Goal: Task Accomplishment & Management: Manage account settings

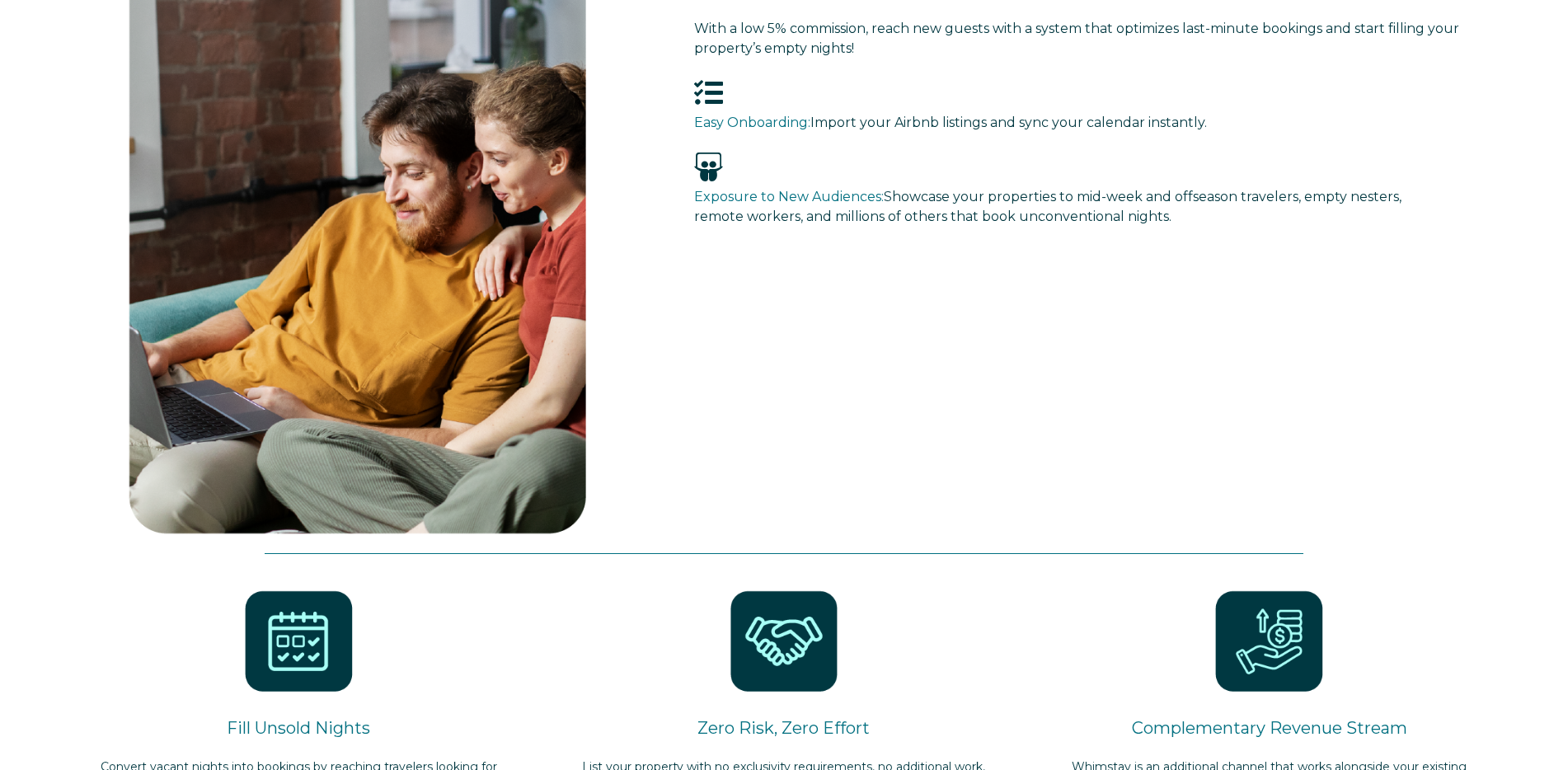
select select "US"
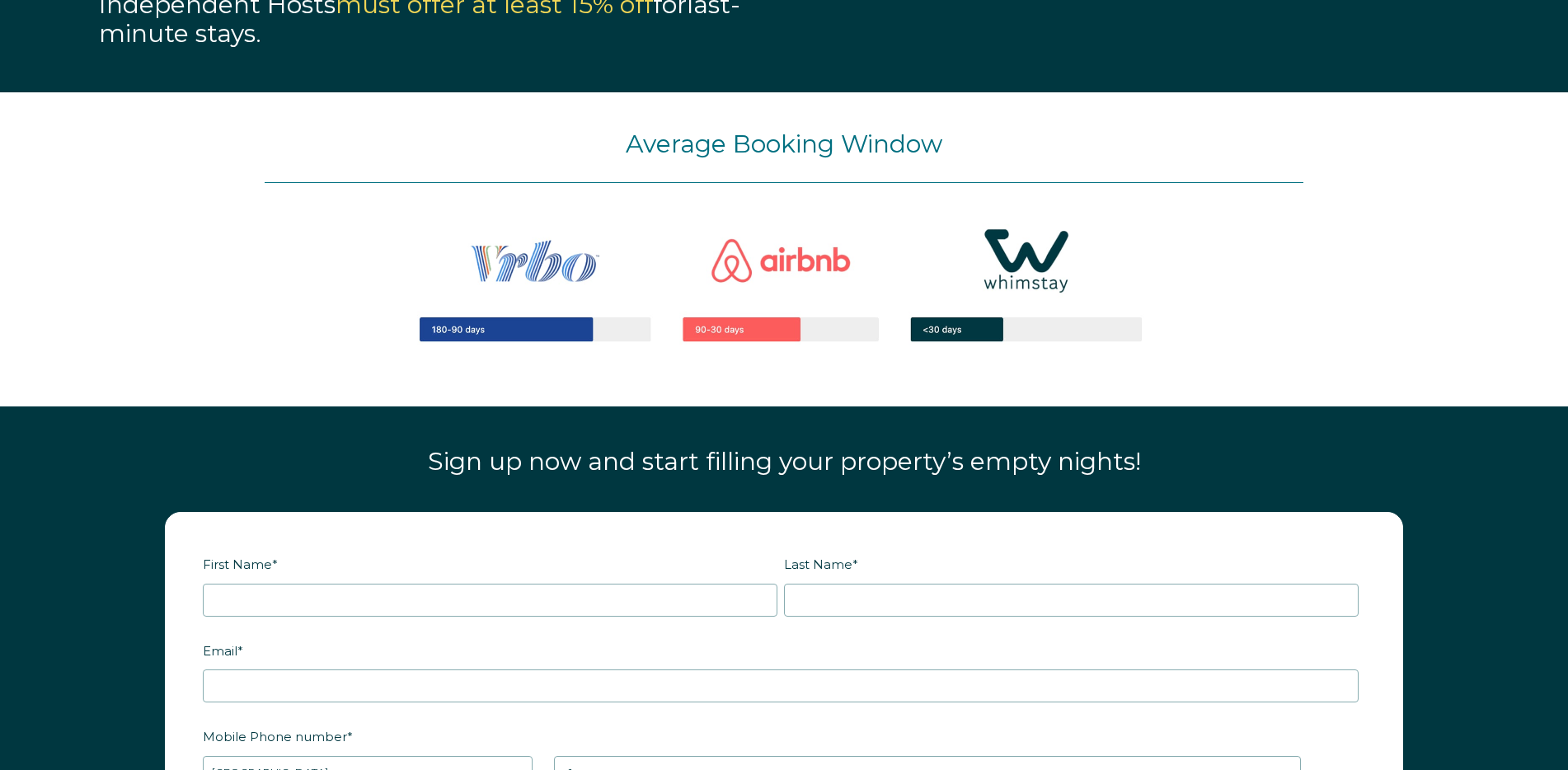
scroll to position [1903, 0]
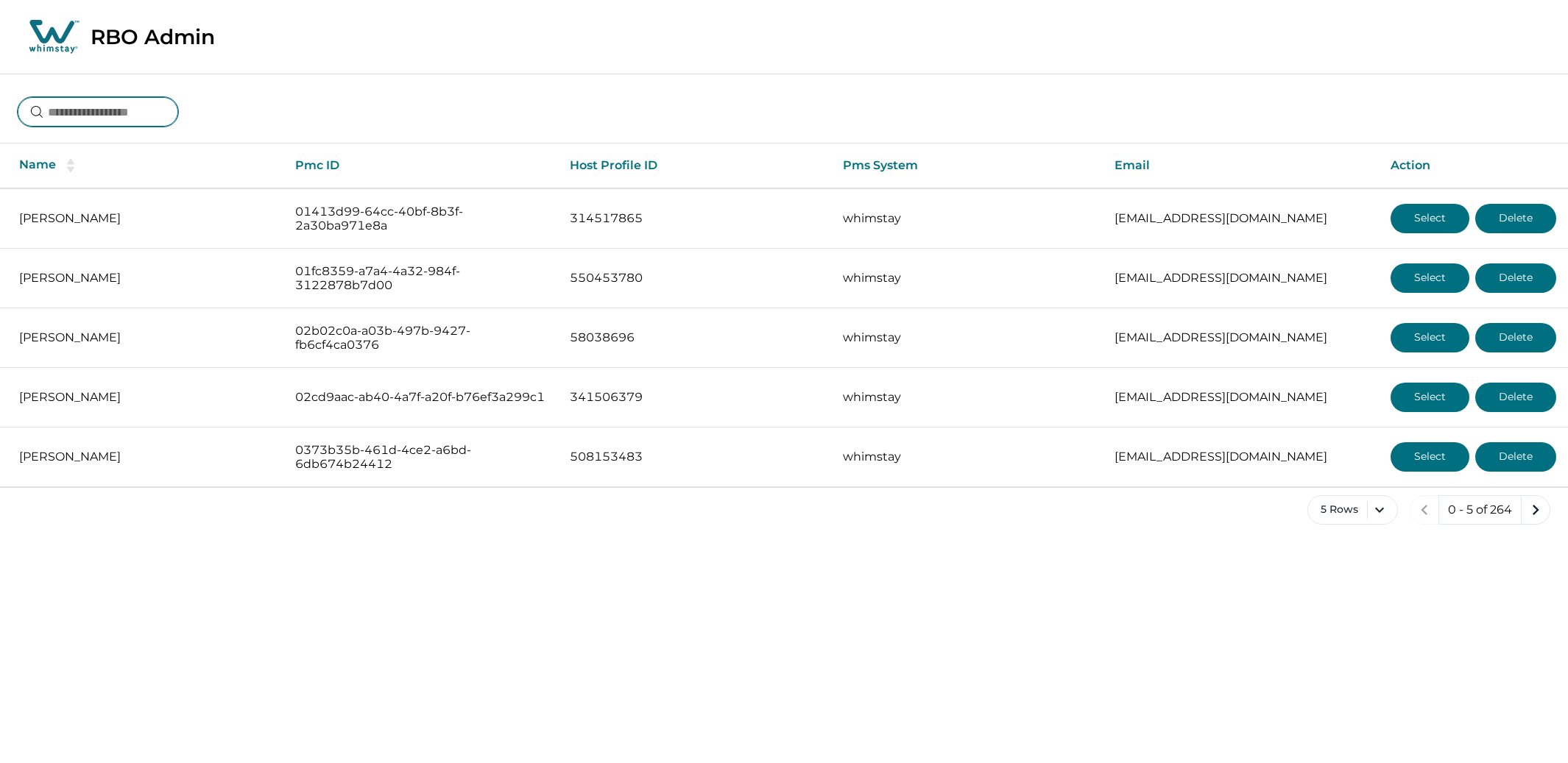
click at [116, 122] on input at bounding box center [98, 112] width 160 height 29
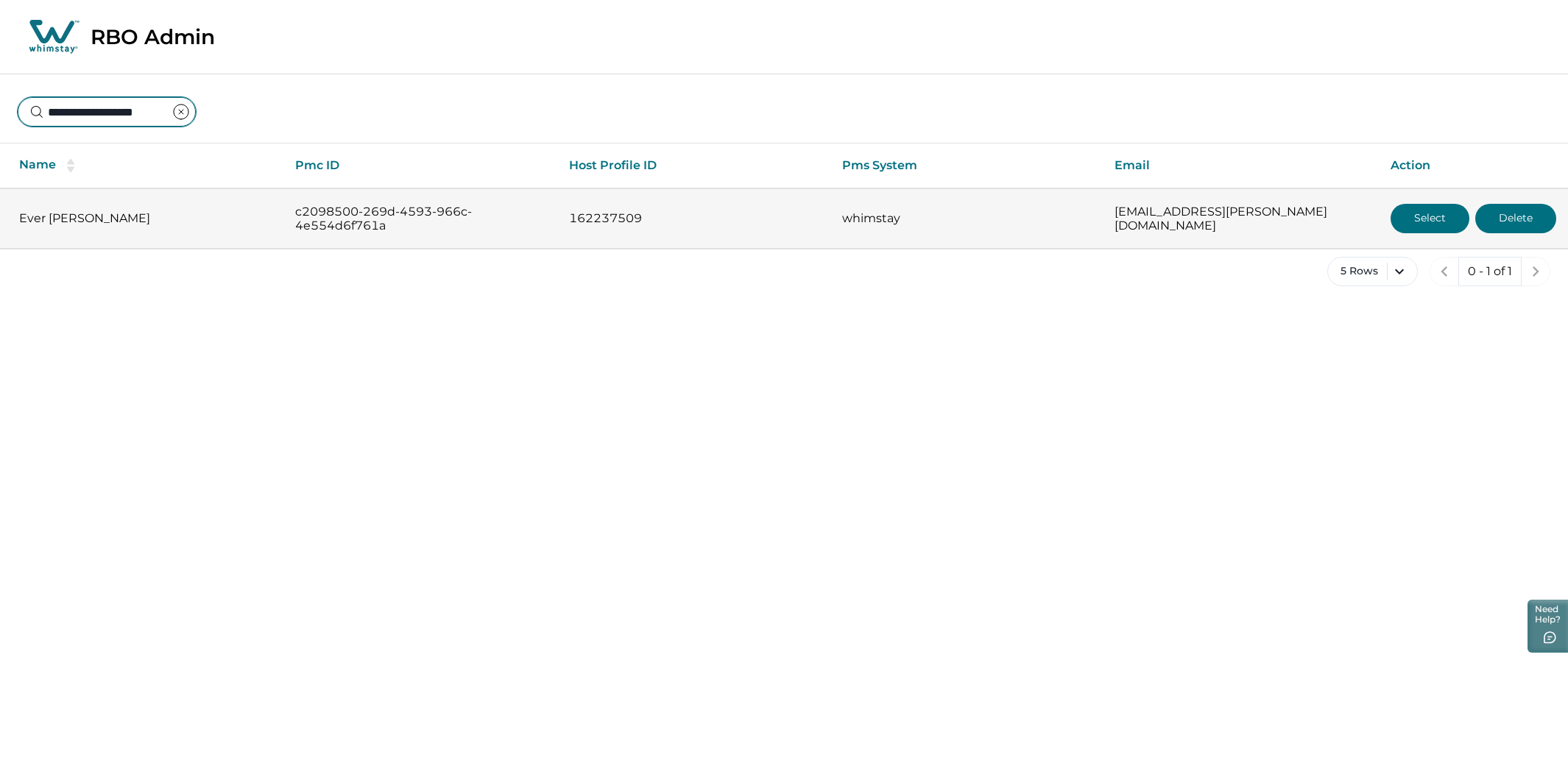
type input "**********"
click at [1401, 216] on button "Select" at bounding box center [1429, 218] width 79 height 29
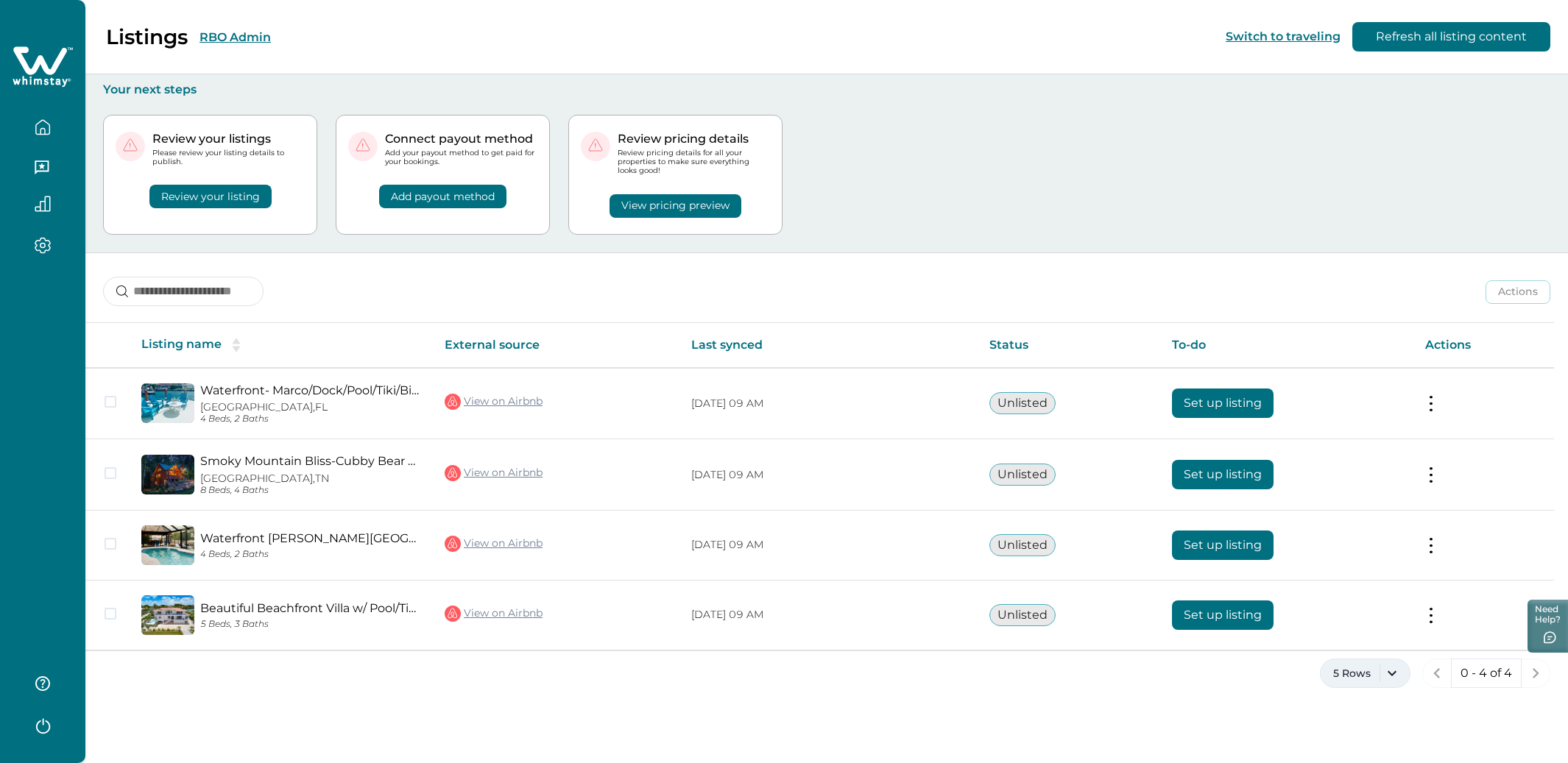
click at [1385, 669] on button "5 Rows" at bounding box center [1365, 672] width 91 height 29
click at [1242, 709] on div "5 Rows 0 - 4 of 4" at bounding box center [826, 684] width 1483 height 53
click at [1396, 670] on button "5 Rows" at bounding box center [1365, 672] width 91 height 29
click at [1352, 526] on button "10 Rows" at bounding box center [1365, 523] width 76 height 29
click at [975, 186] on div "Review your listings Please review your listing details to publish. Review your…" at bounding box center [827, 174] width 1447 height 155
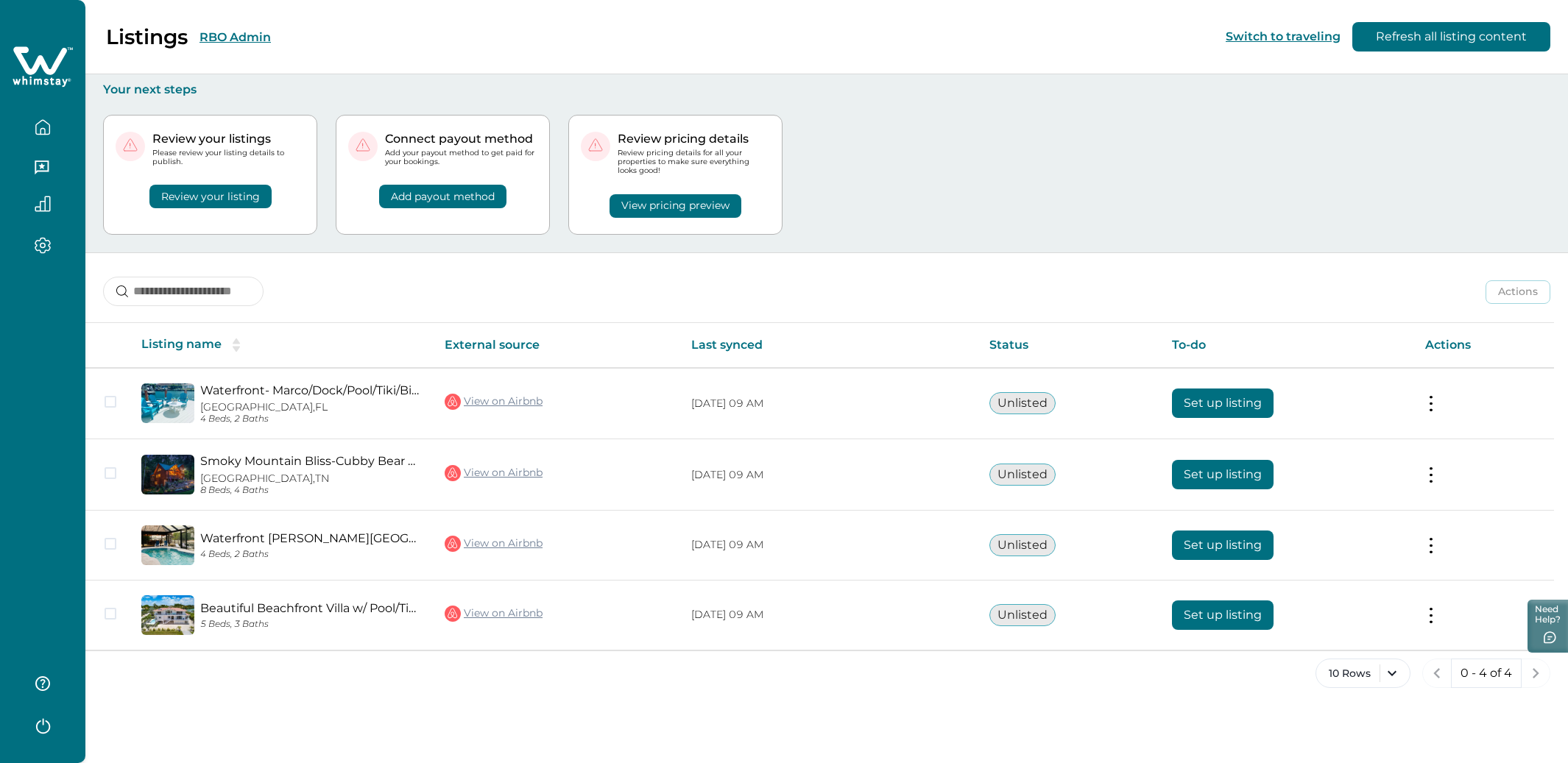
click at [203, 204] on button "Review your listing" at bounding box center [210, 196] width 122 height 23
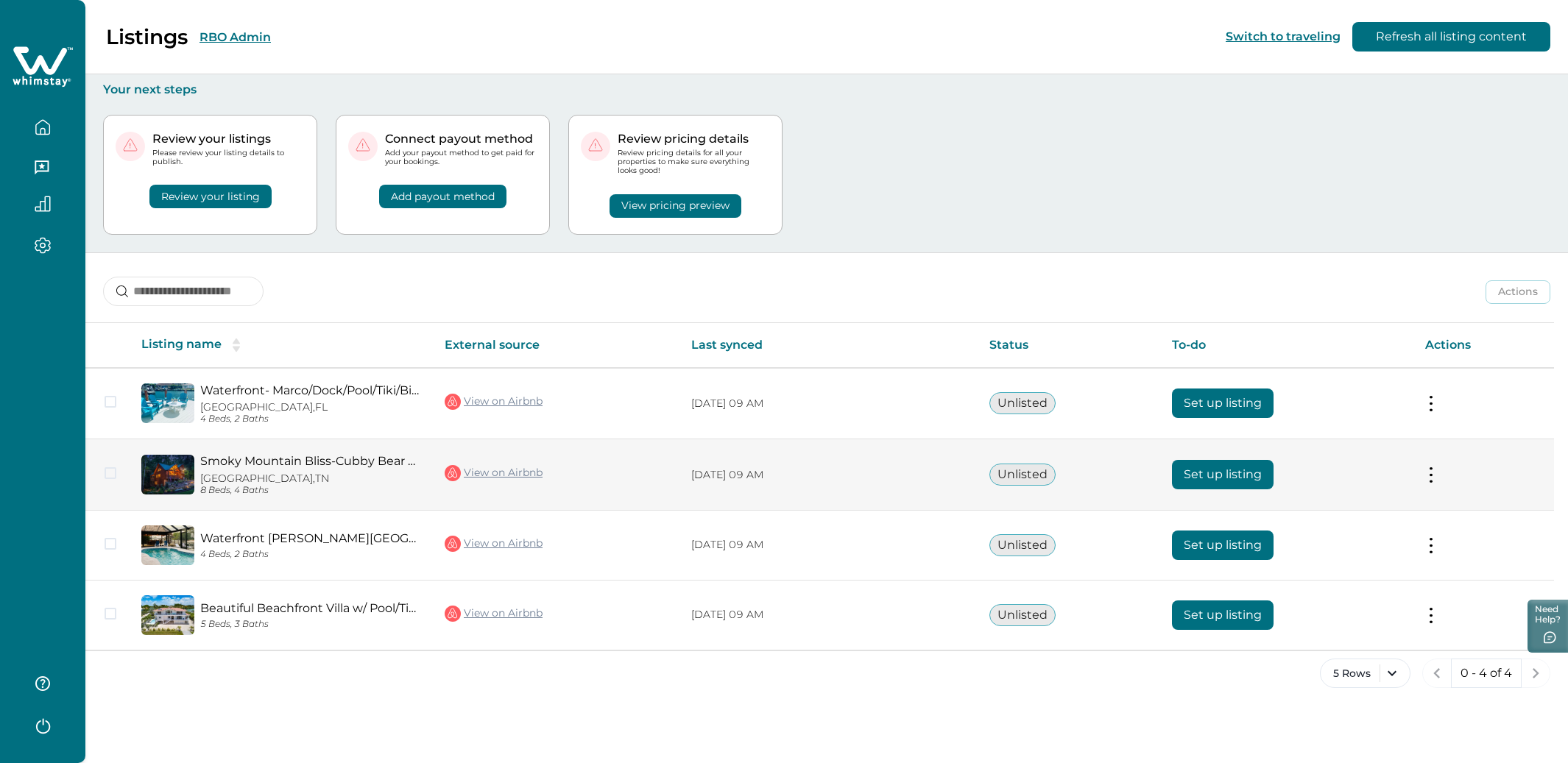
click at [1426, 471] on button at bounding box center [1431, 475] width 12 height 16
click at [1214, 469] on button "Set up listing" at bounding box center [1223, 474] width 102 height 29
click at [261, 455] on link "Smoky Mountain Bliss-Cubby Bear Cabin" at bounding box center [310, 460] width 221 height 14
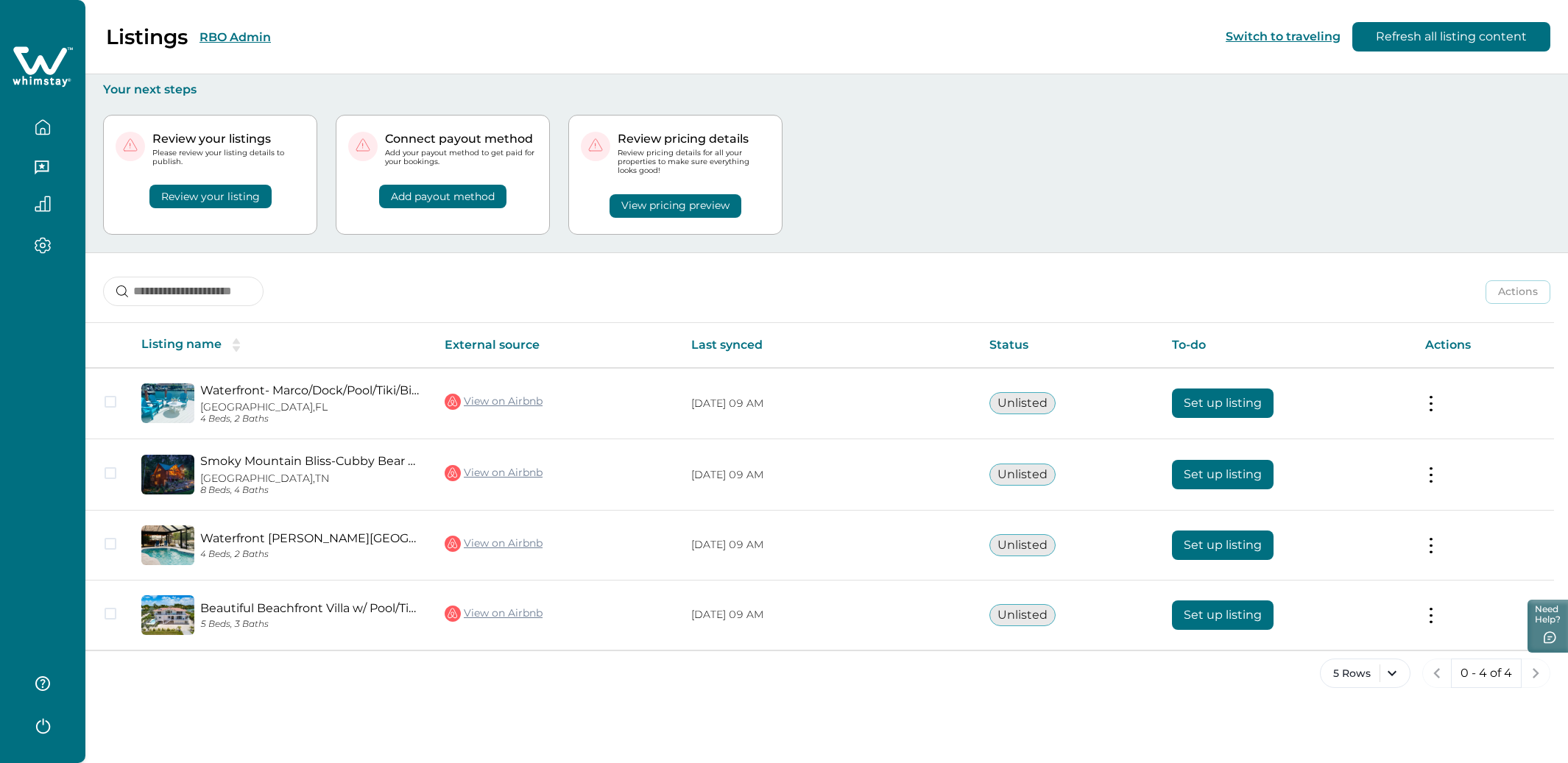
click at [198, 191] on button "Review your listing" at bounding box center [210, 196] width 122 height 23
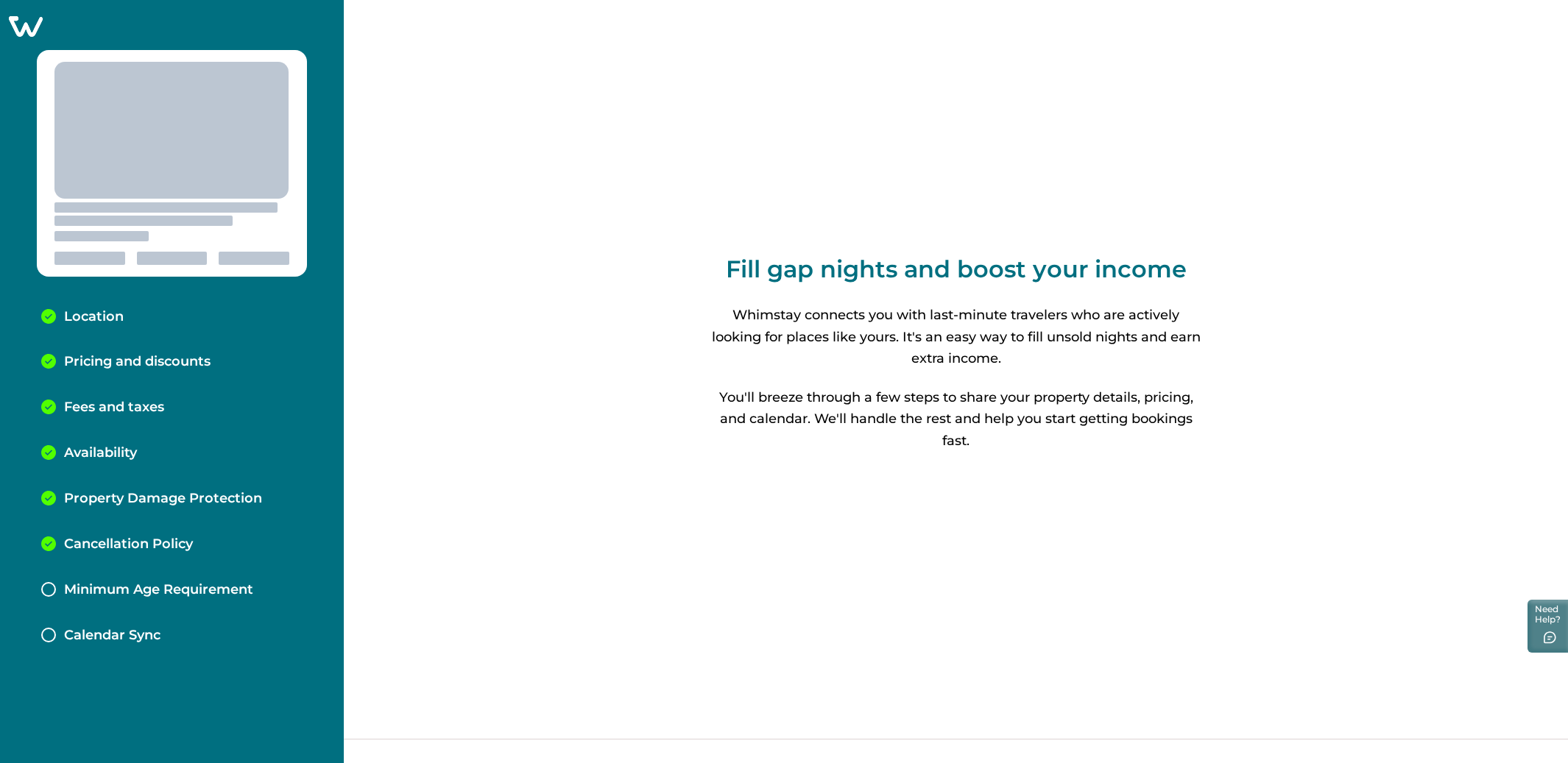
click at [103, 456] on p "Availability" at bounding box center [100, 453] width 73 height 16
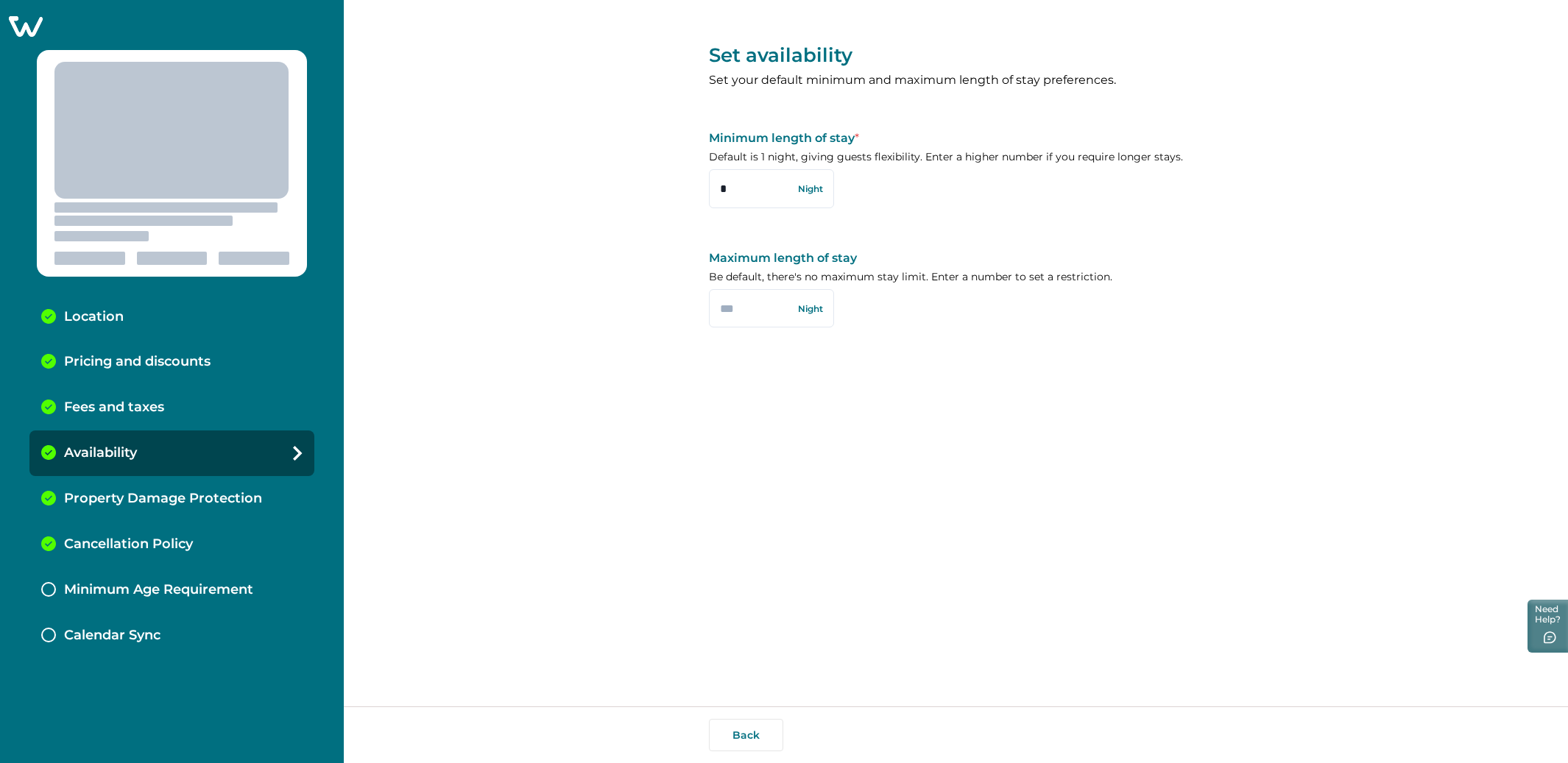
click at [109, 415] on p "Fees and taxes" at bounding box center [114, 408] width 100 height 16
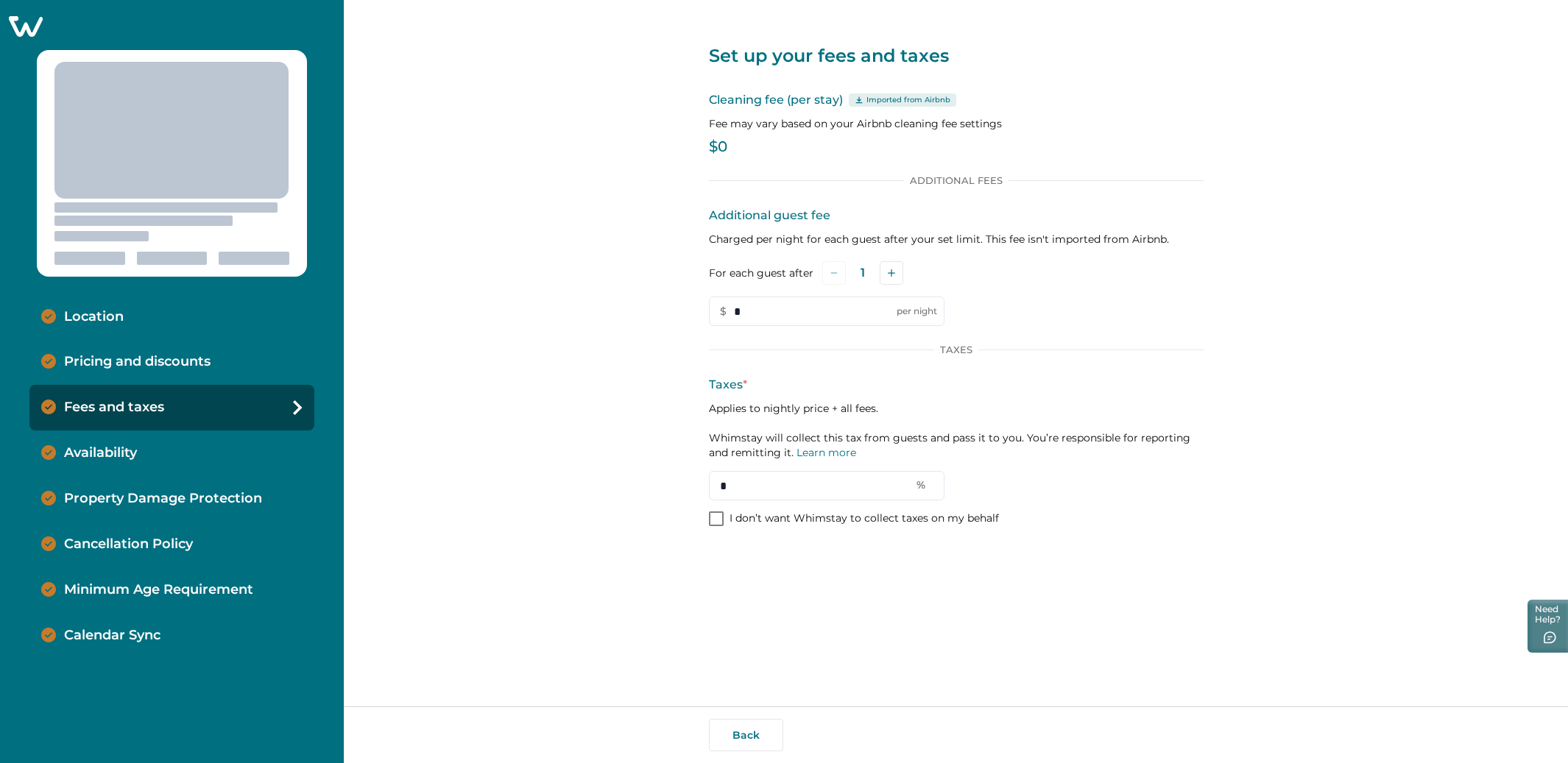
click at [106, 374] on div "Pricing and discounts" at bounding box center [172, 362] width 285 height 46
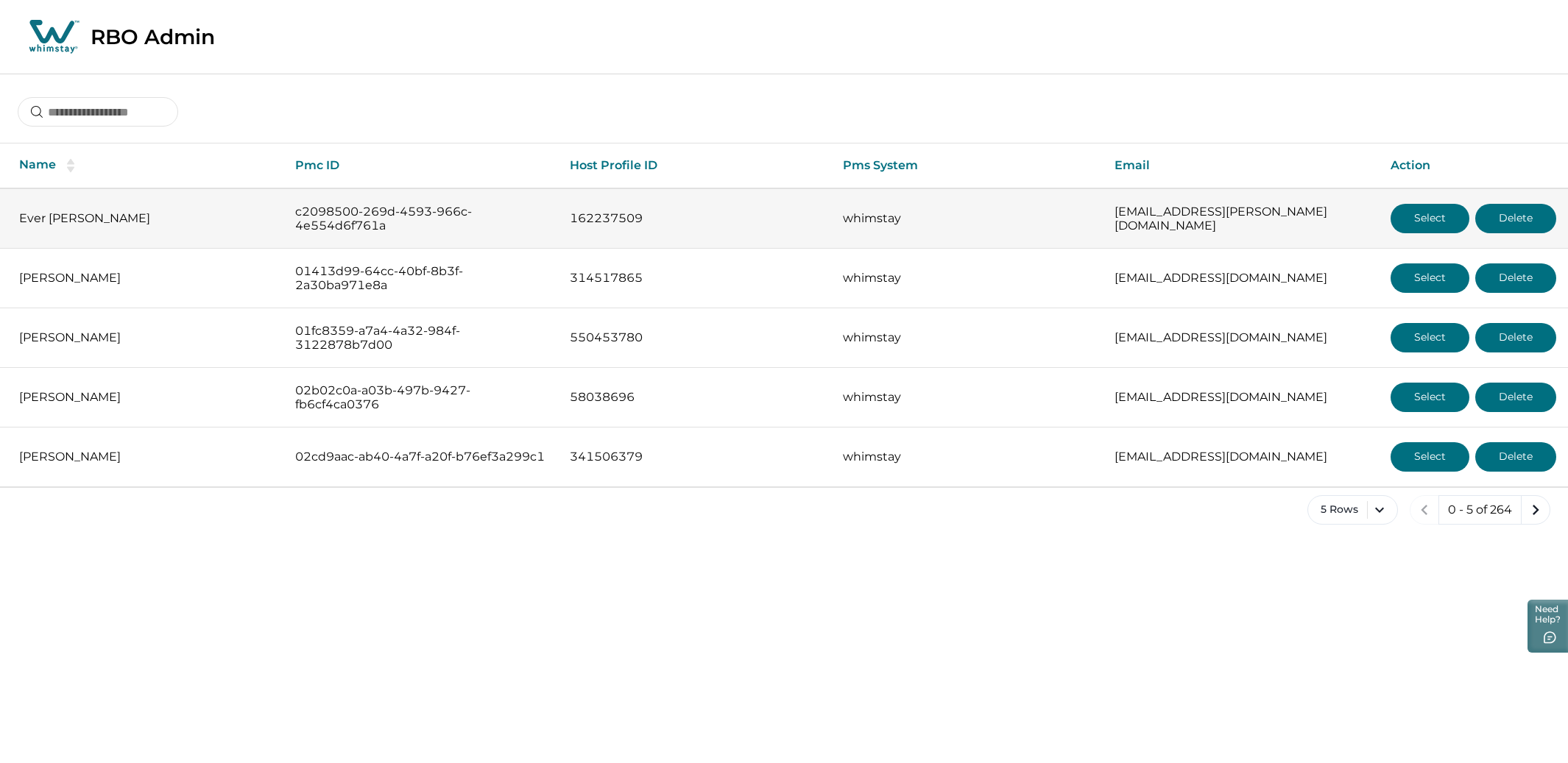
drag, startPoint x: 53, startPoint y: 213, endPoint x: 82, endPoint y: 209, distance: 29.3
click at [59, 211] on p "Ever Boza" at bounding box center [145, 219] width 252 height 15
click at [1404, 216] on button "Select" at bounding box center [1429, 218] width 79 height 29
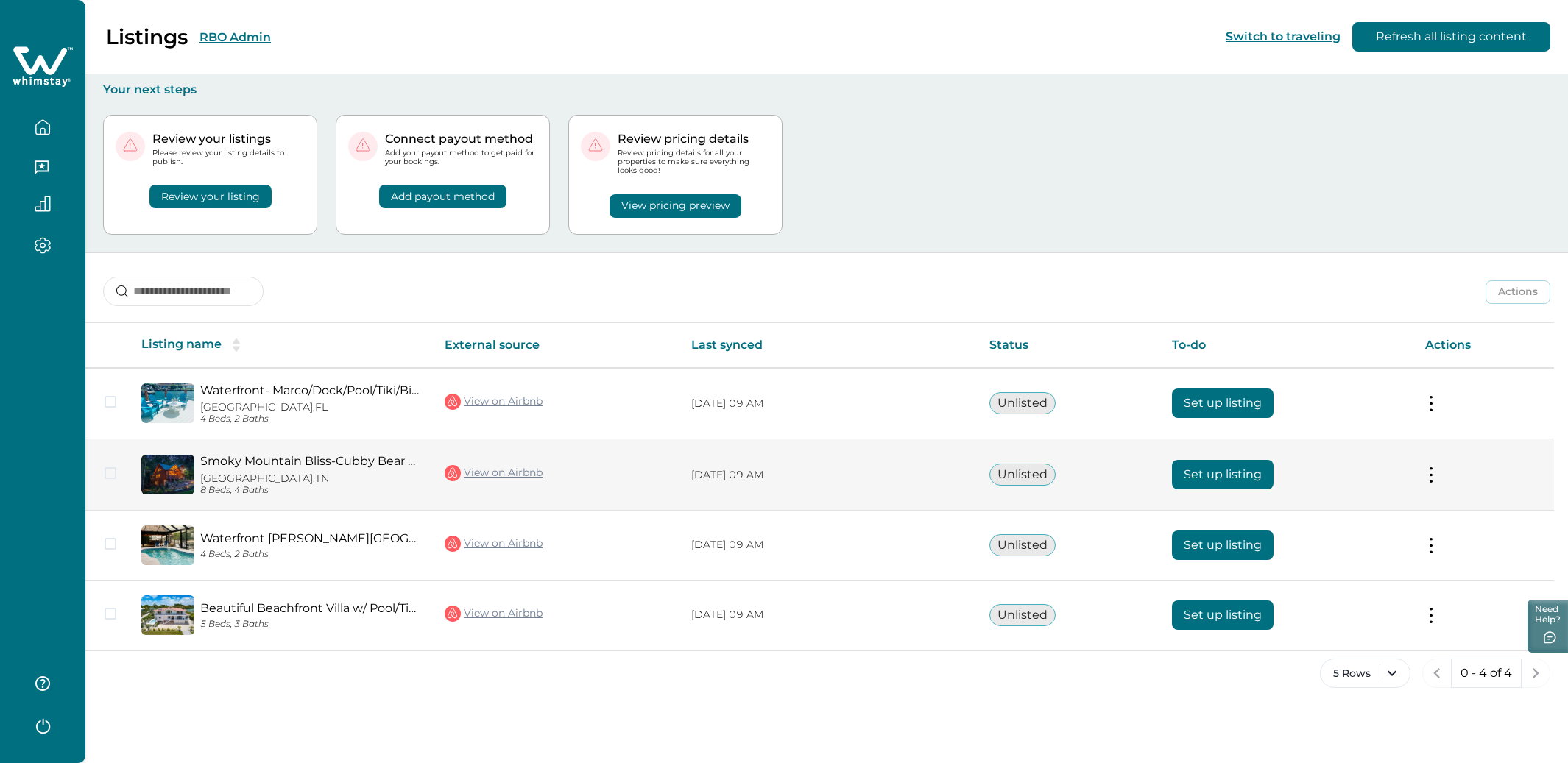
click at [1430, 476] on button at bounding box center [1431, 475] width 12 height 16
click at [1229, 467] on button "Set up listing" at bounding box center [1223, 474] width 102 height 29
click at [1202, 475] on button "Set up listing" at bounding box center [1223, 474] width 102 height 29
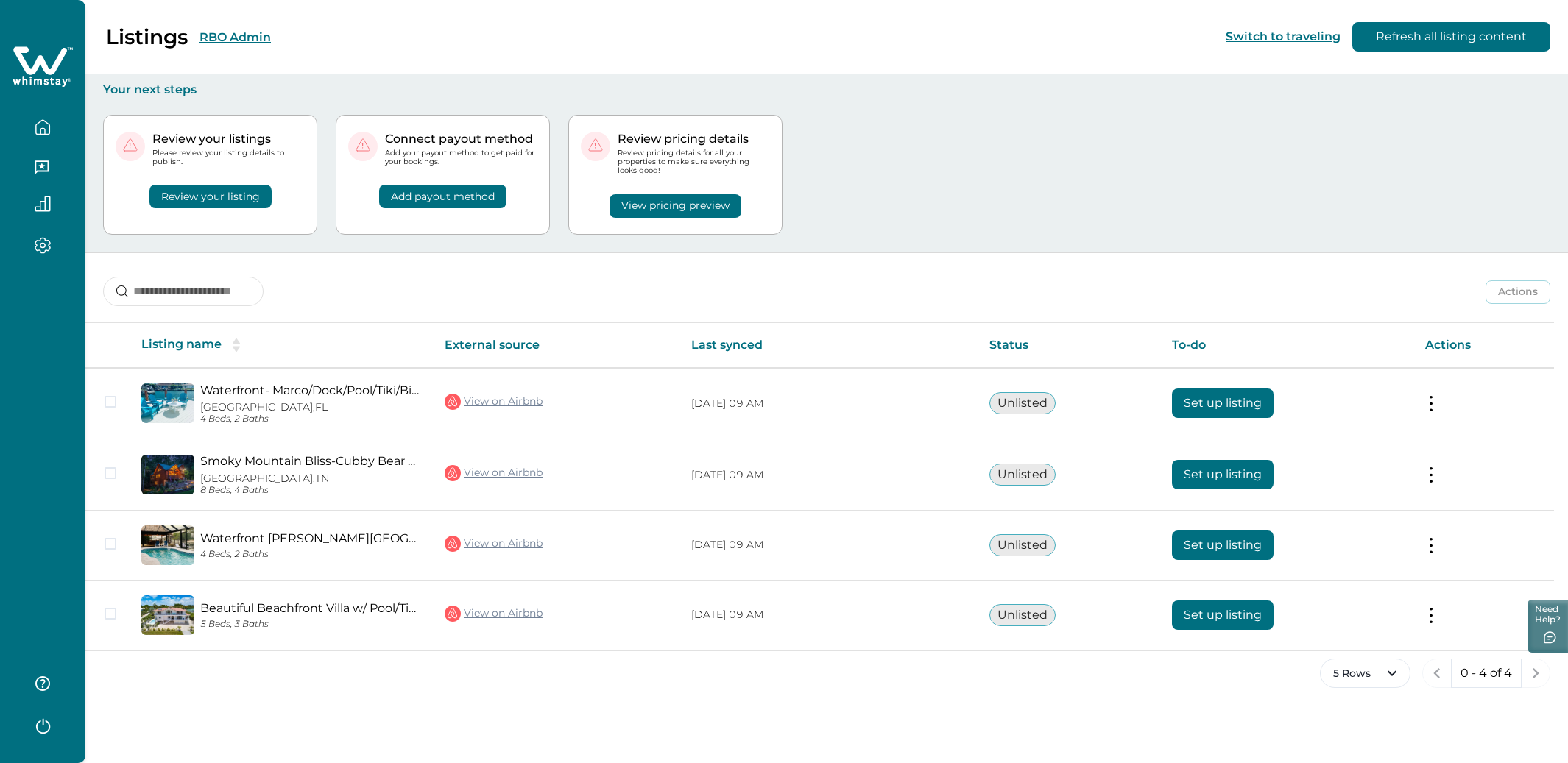
click at [197, 202] on button "Review your listing" at bounding box center [210, 196] width 122 height 23
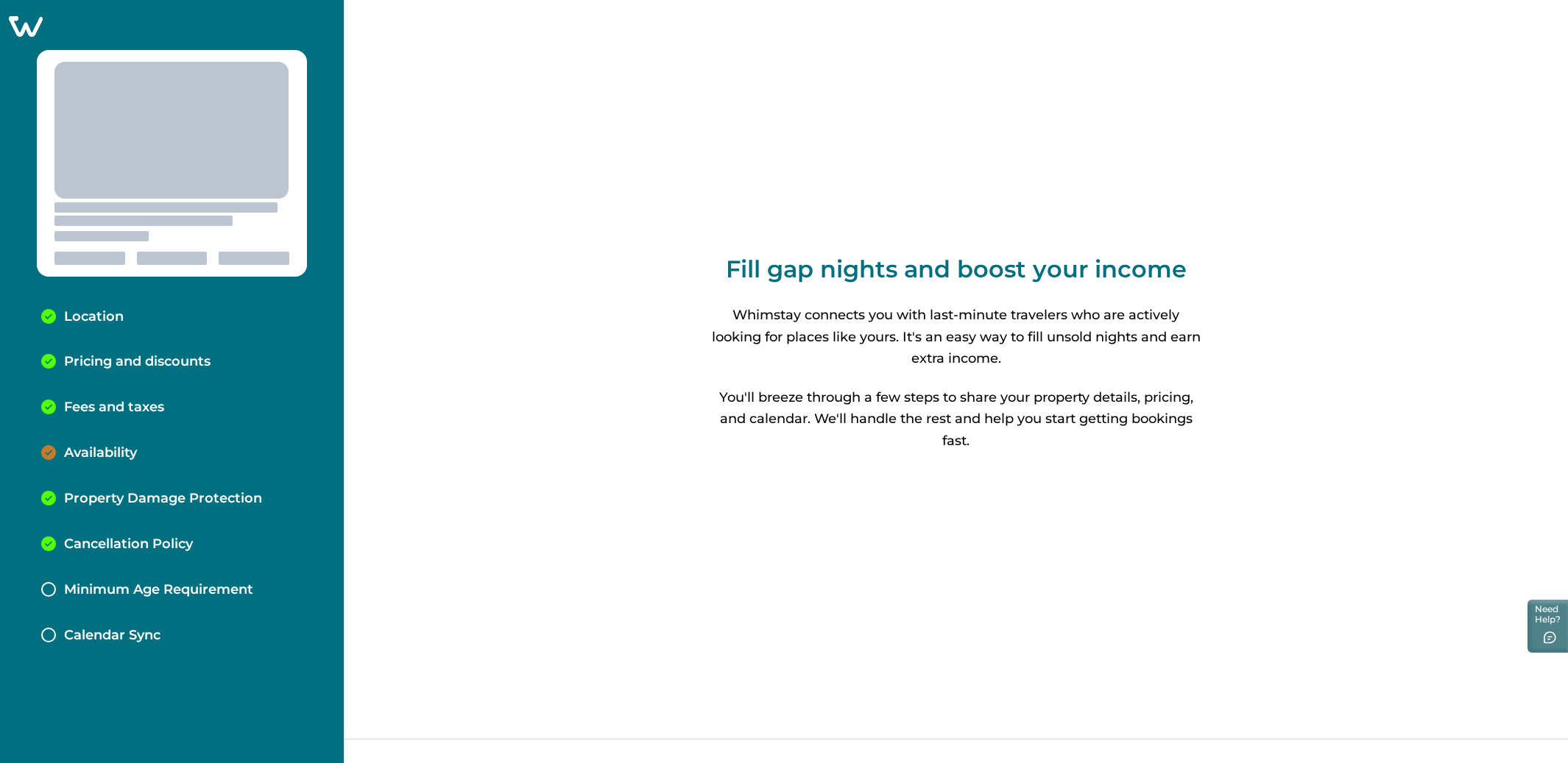
click at [132, 589] on p "Minimum Age Requirement" at bounding box center [158, 590] width 190 height 16
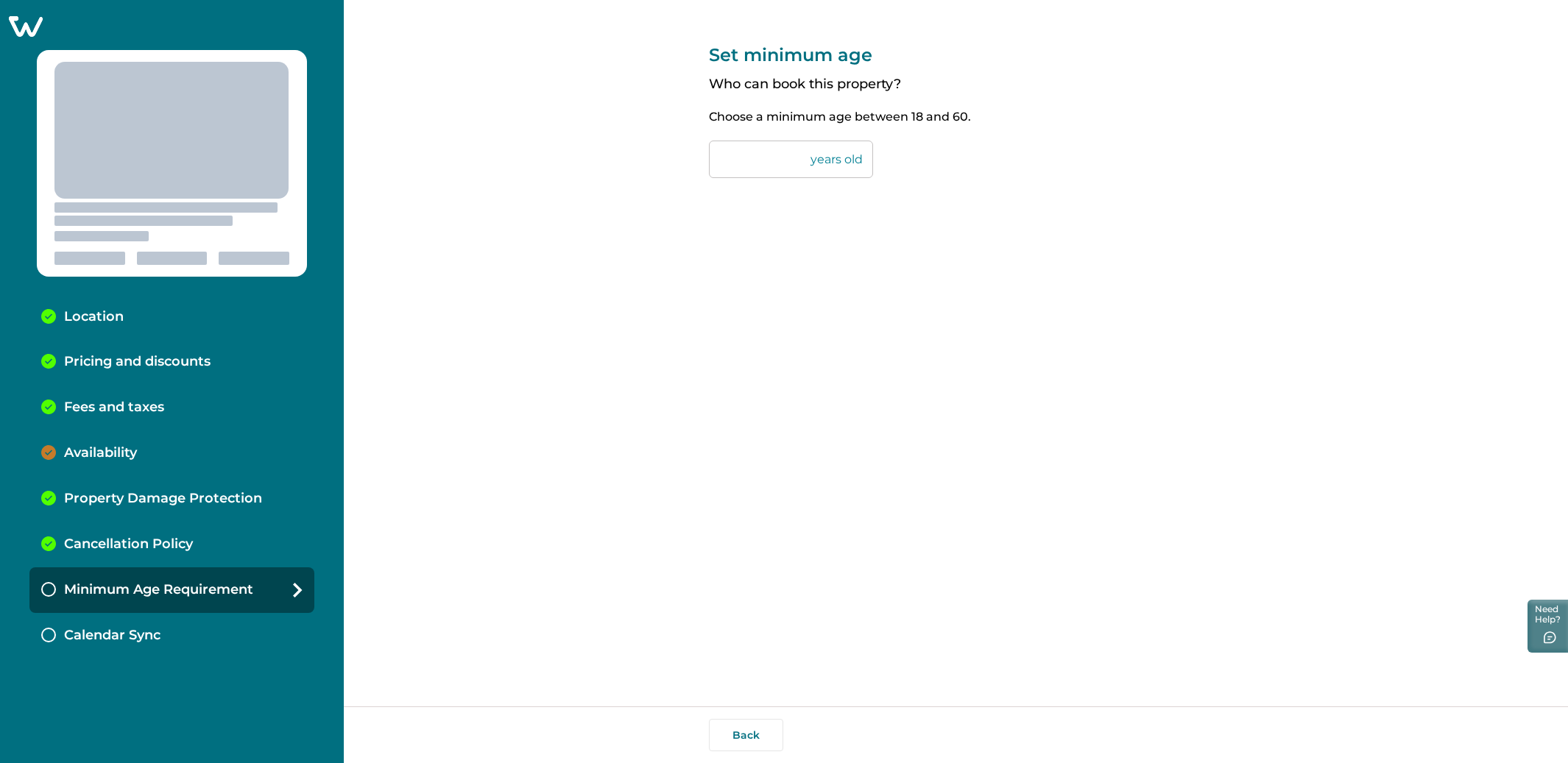
click at [648, 347] on div "Set minimum age Who can book this property? Choose a minimum age between [DEMOG…" at bounding box center [956, 353] width 1224 height 706
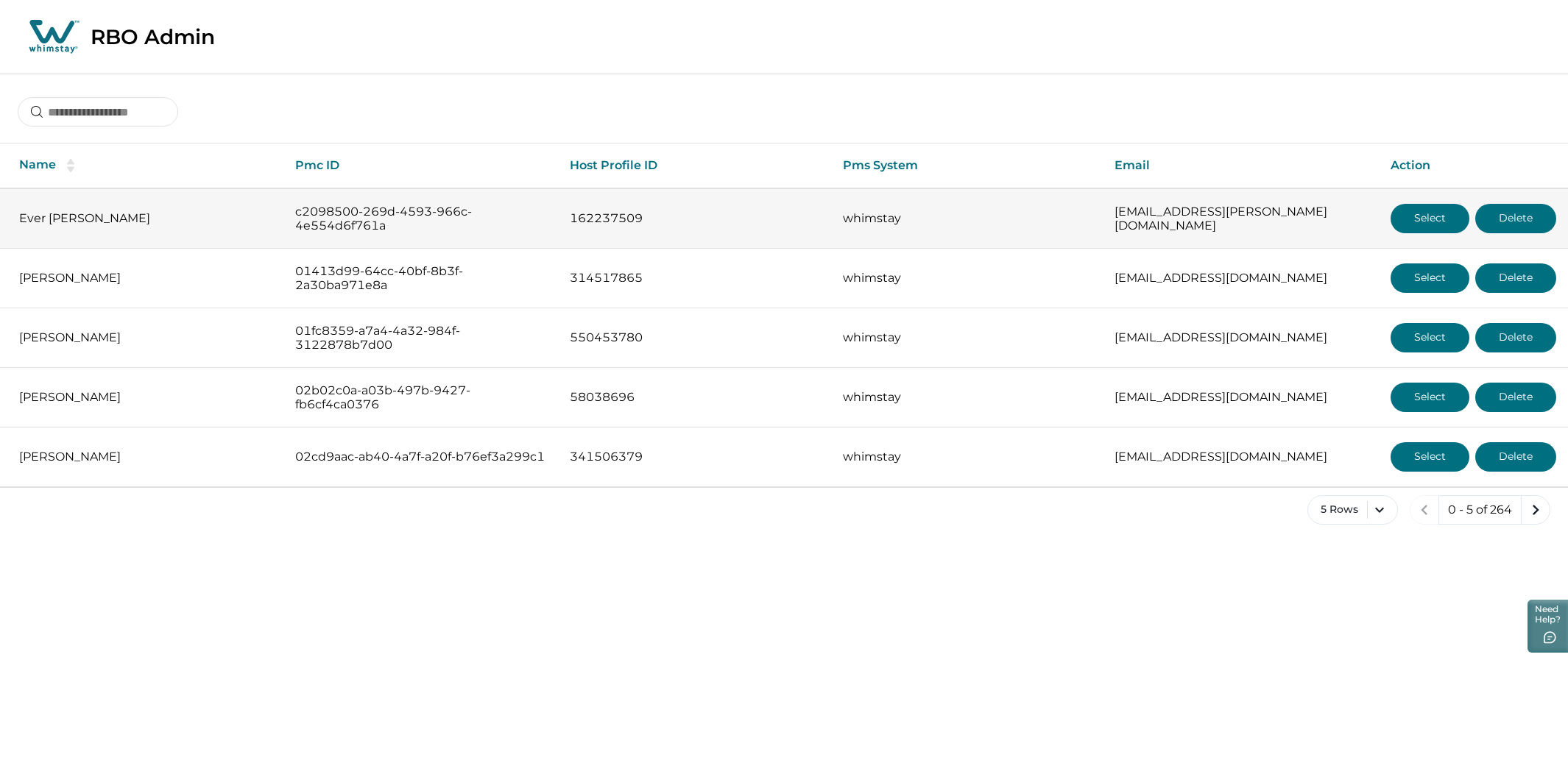
click at [1404, 221] on button "Select" at bounding box center [1429, 218] width 79 height 29
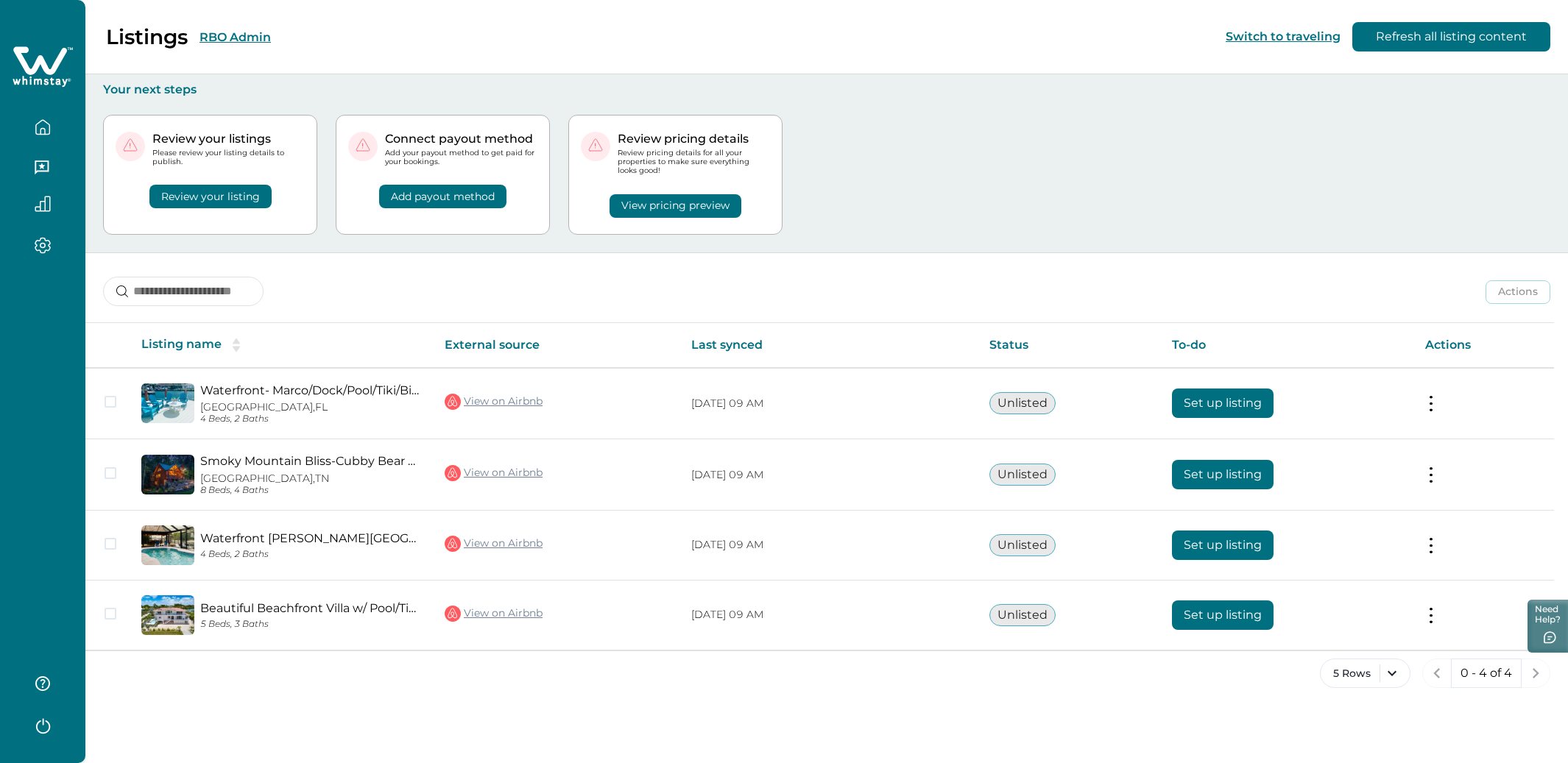
click at [249, 202] on button "Review your listing" at bounding box center [210, 196] width 122 height 23
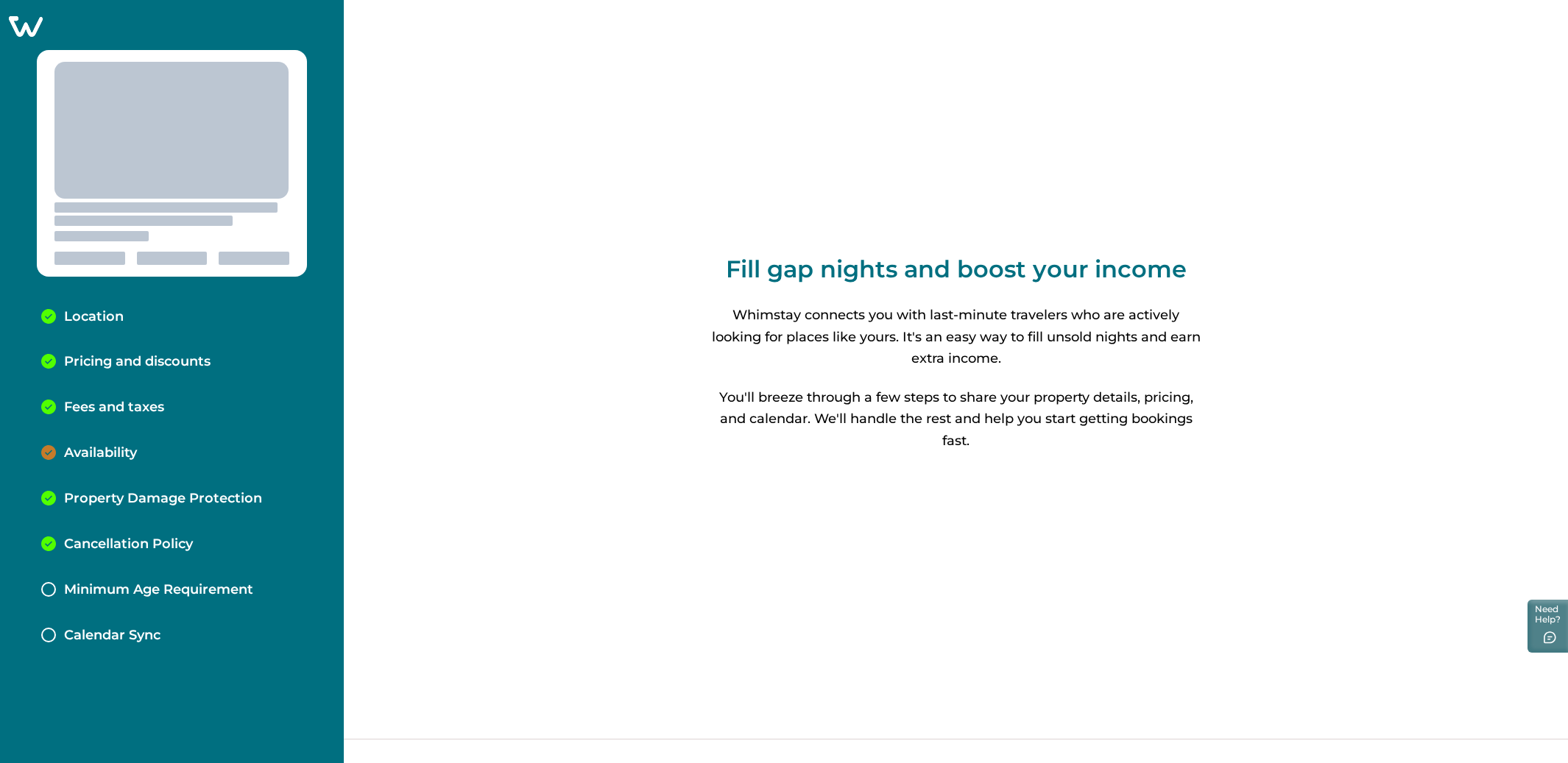
drag, startPoint x: 148, startPoint y: 318, endPoint x: 136, endPoint y: 320, distance: 12.2
click at [148, 318] on div "Location" at bounding box center [172, 317] width 285 height 46
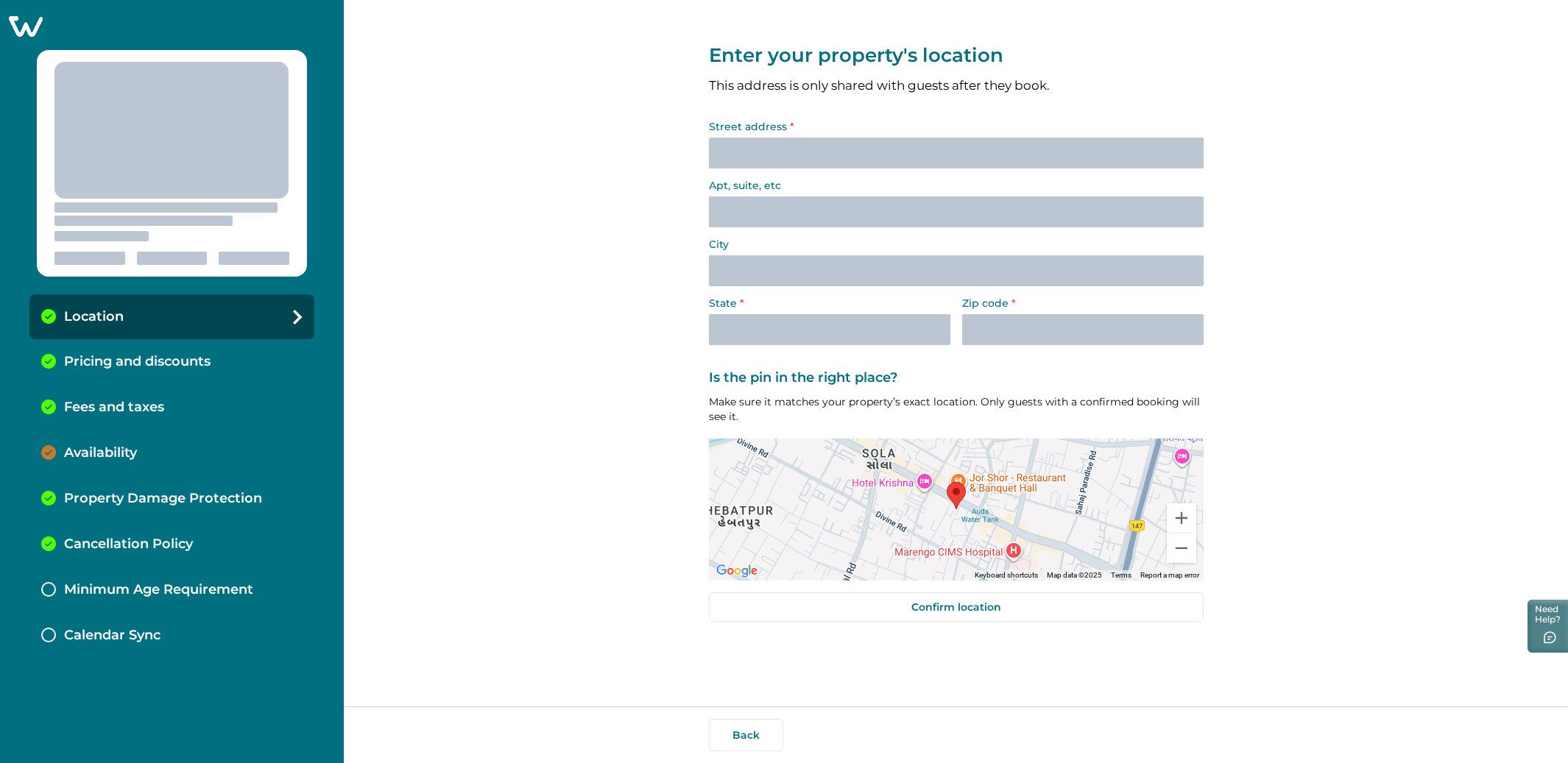
click at [100, 364] on p "Pricing and discounts" at bounding box center [137, 362] width 147 height 16
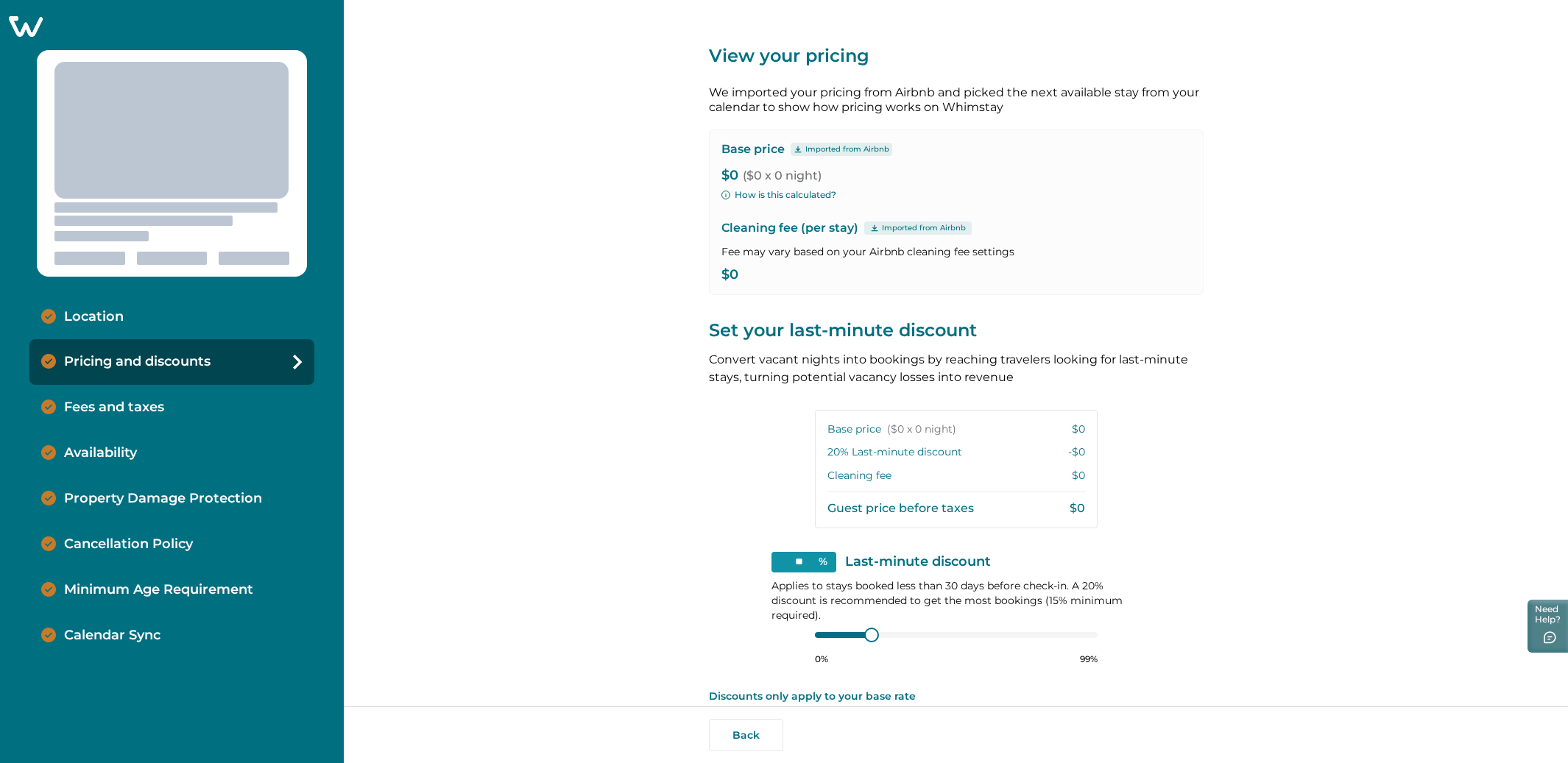
click at [103, 414] on p "Fees and taxes" at bounding box center [114, 408] width 100 height 16
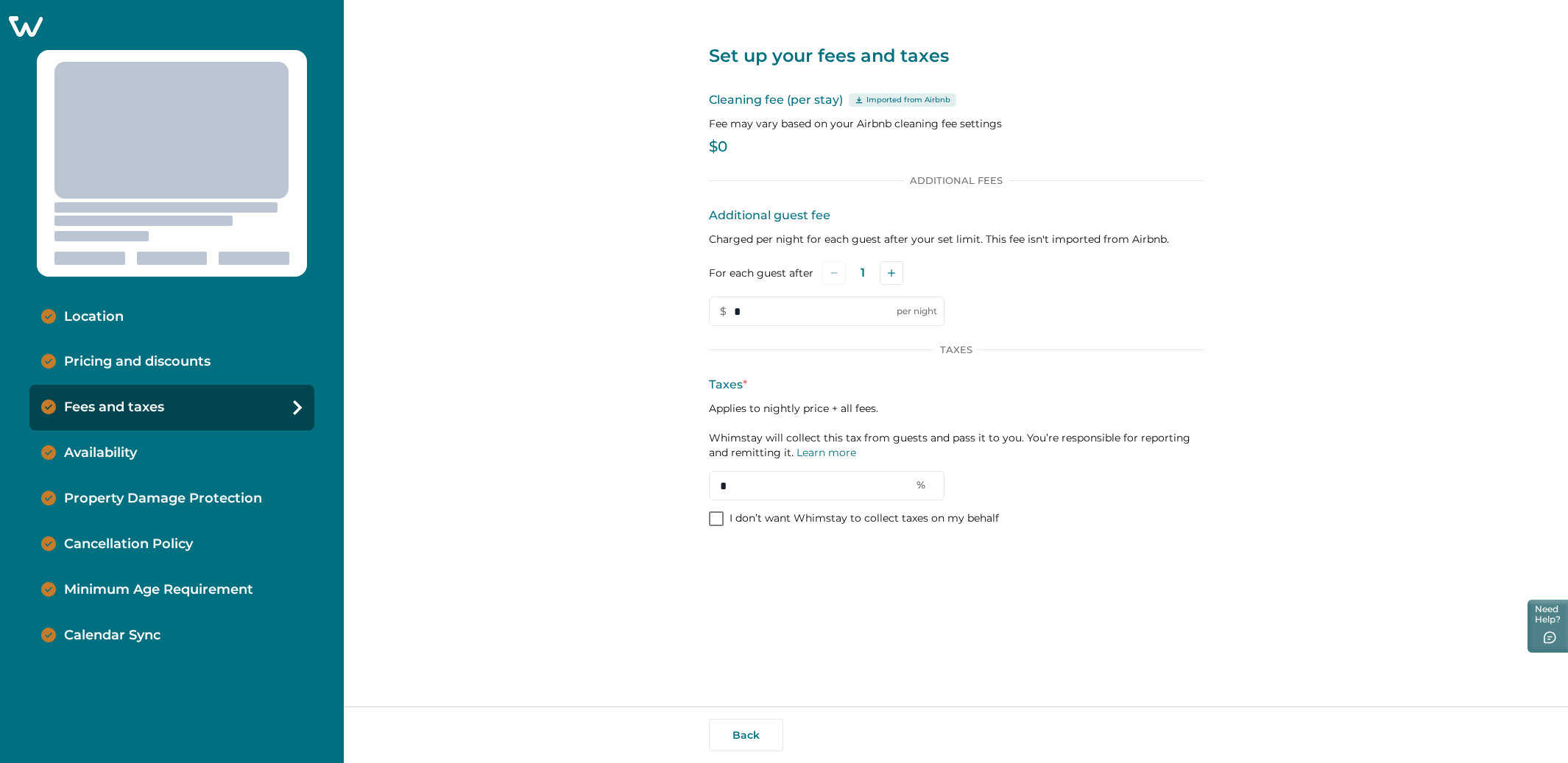
click at [101, 446] on p "Availability" at bounding box center [100, 453] width 73 height 16
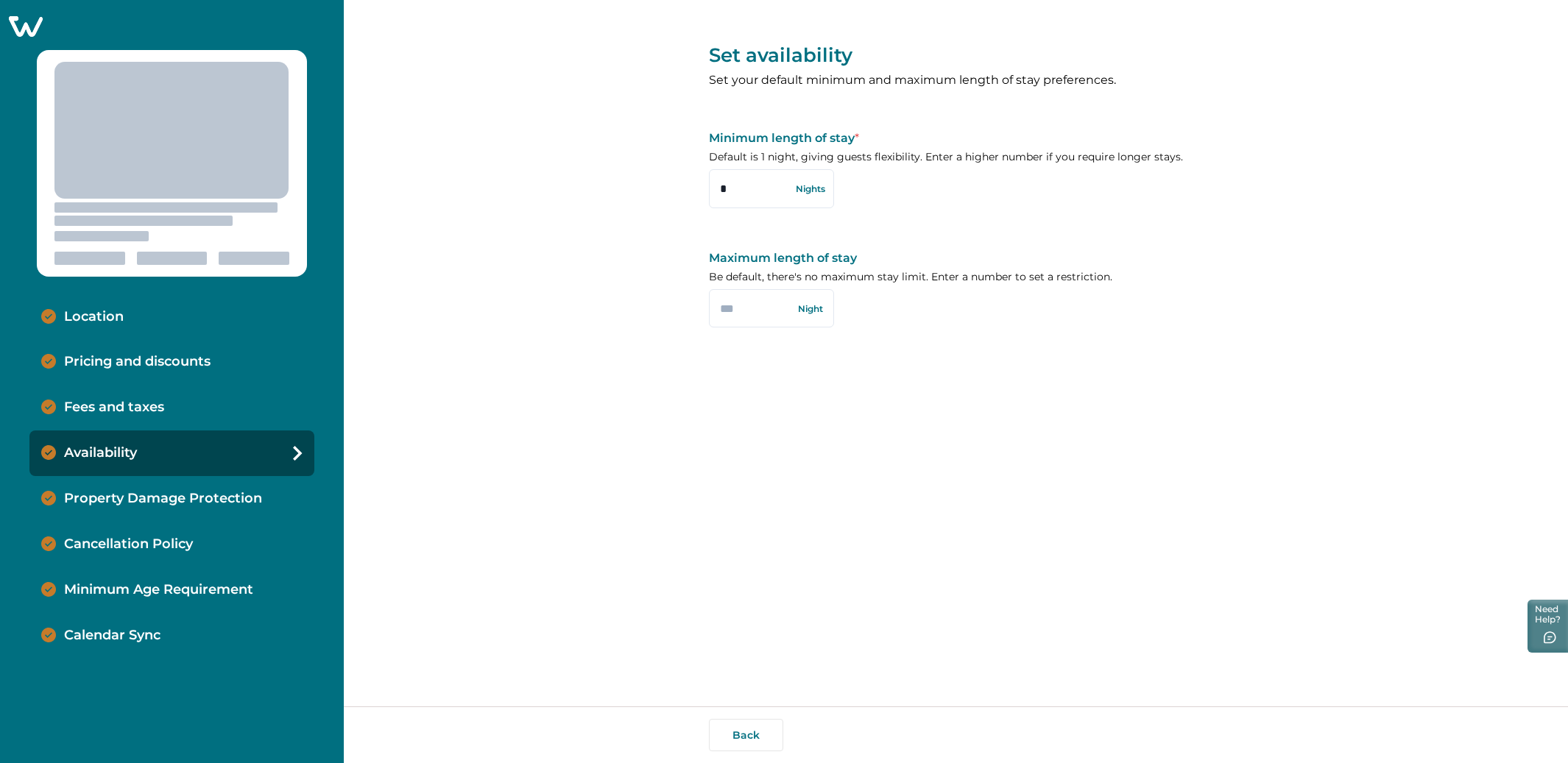
click at [100, 319] on p "Location" at bounding box center [94, 317] width 60 height 16
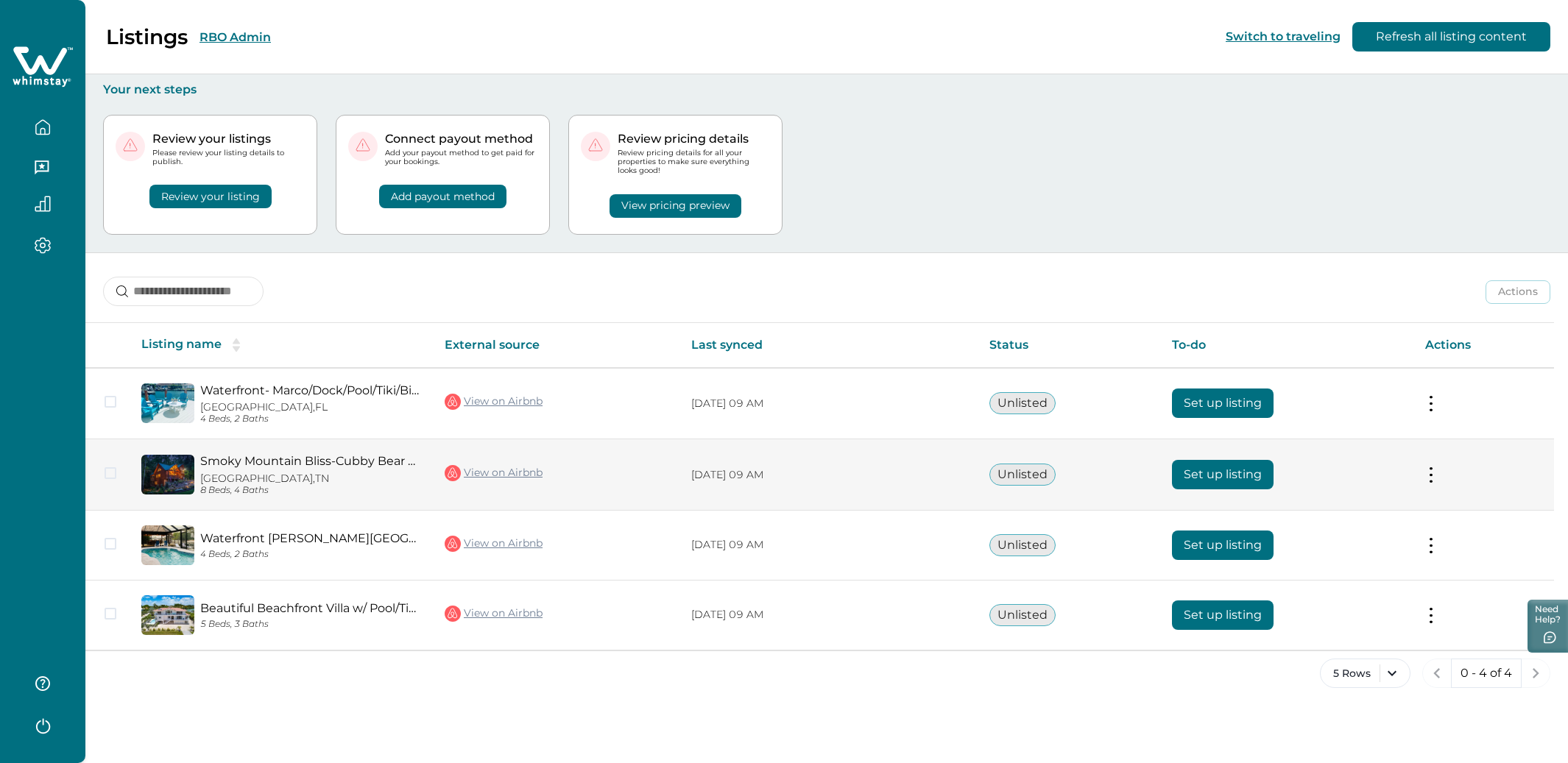
click at [1429, 468] on button at bounding box center [1431, 475] width 12 height 16
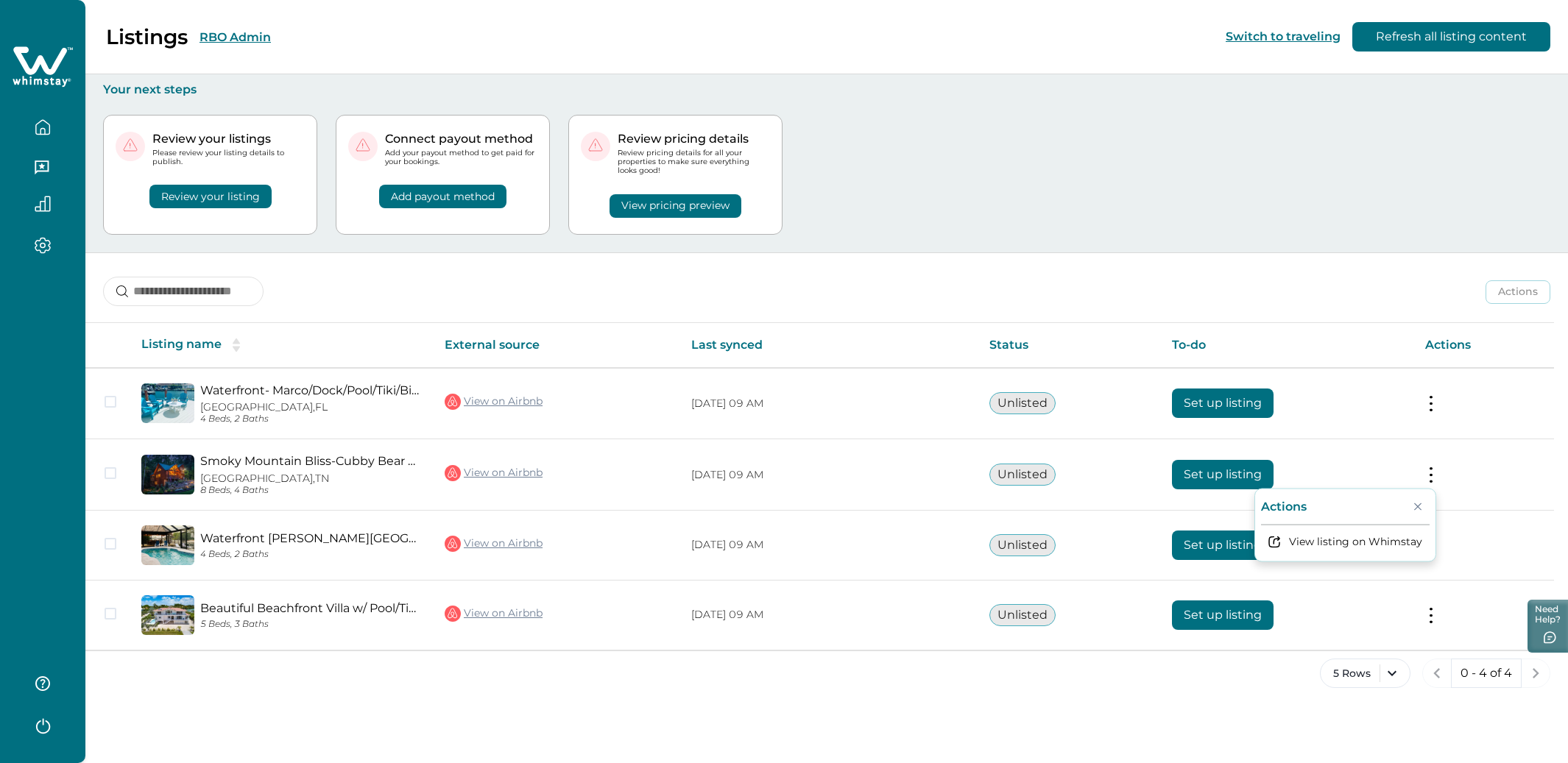
click at [1086, 198] on div "Review your listings Please review your listing details to publish. Review your…" at bounding box center [827, 174] width 1447 height 155
click at [217, 198] on button "Review your listing" at bounding box center [210, 196] width 122 height 23
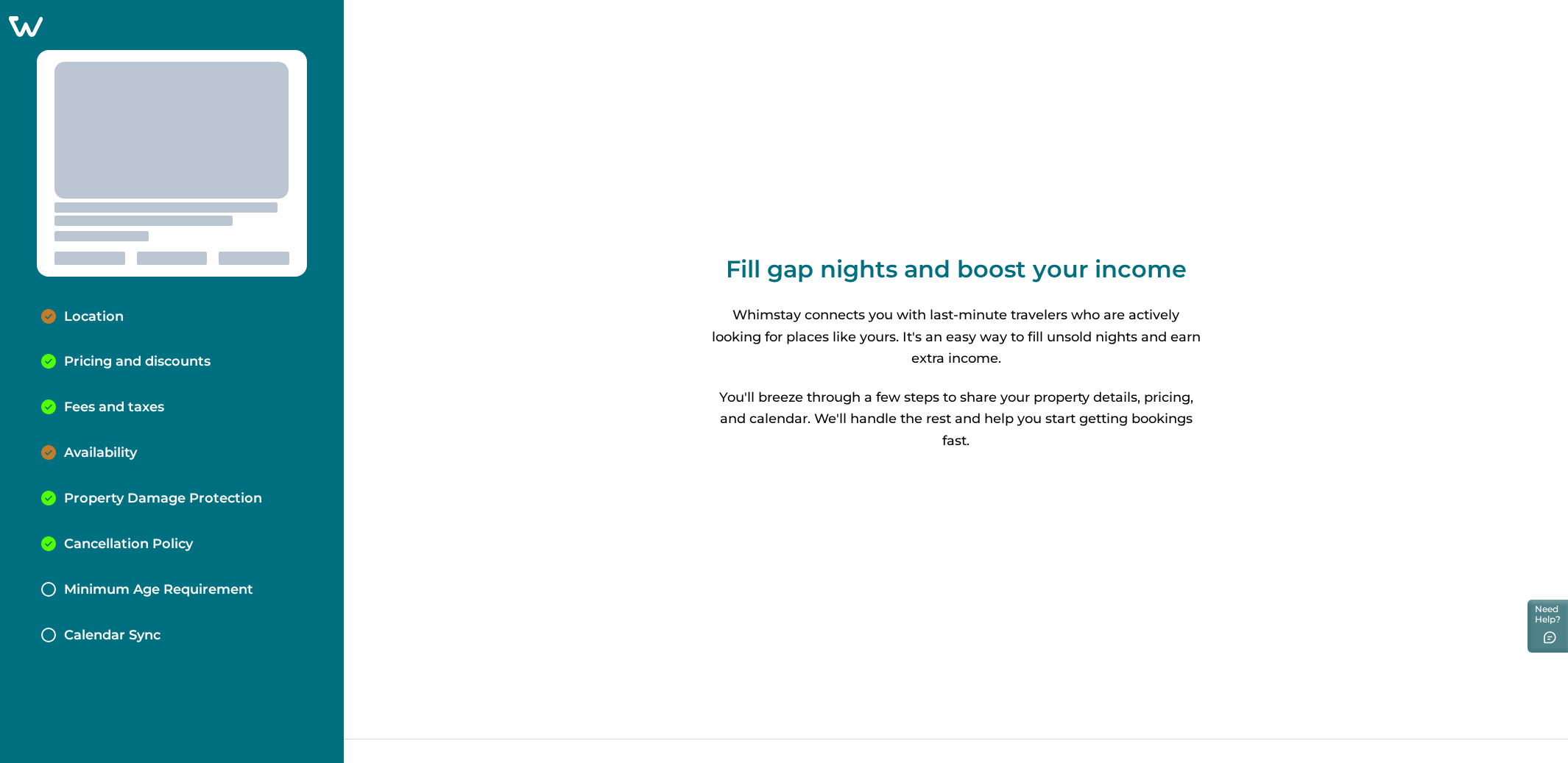
click at [70, 303] on div "Location" at bounding box center [172, 317] width 285 height 46
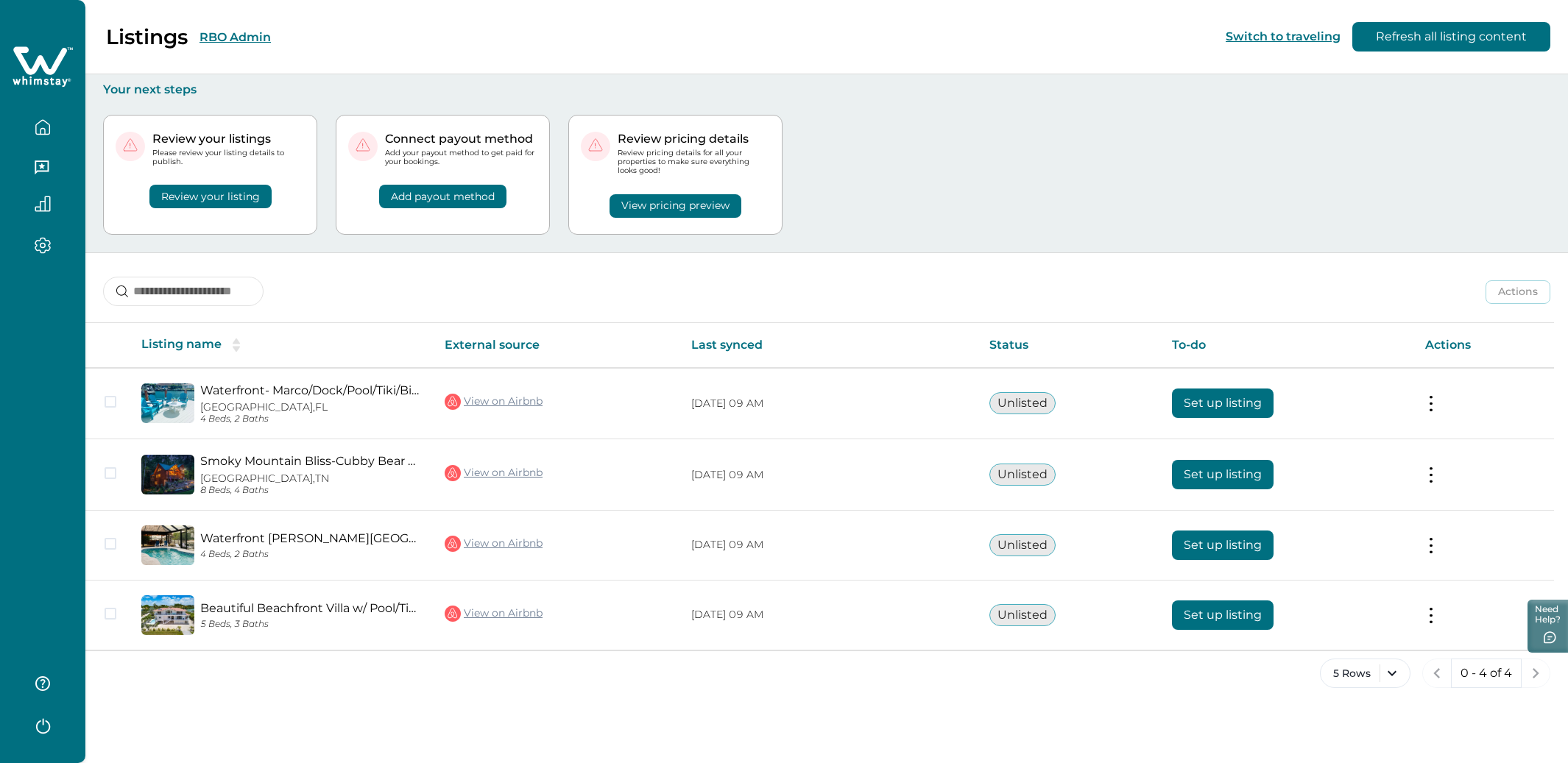
click at [955, 231] on div "Review your listings Please review your listing details to publish. Review your…" at bounding box center [827, 174] width 1447 height 155
click at [999, 220] on div "Review your listings Please review your listing details to publish. Review your…" at bounding box center [827, 174] width 1447 height 155
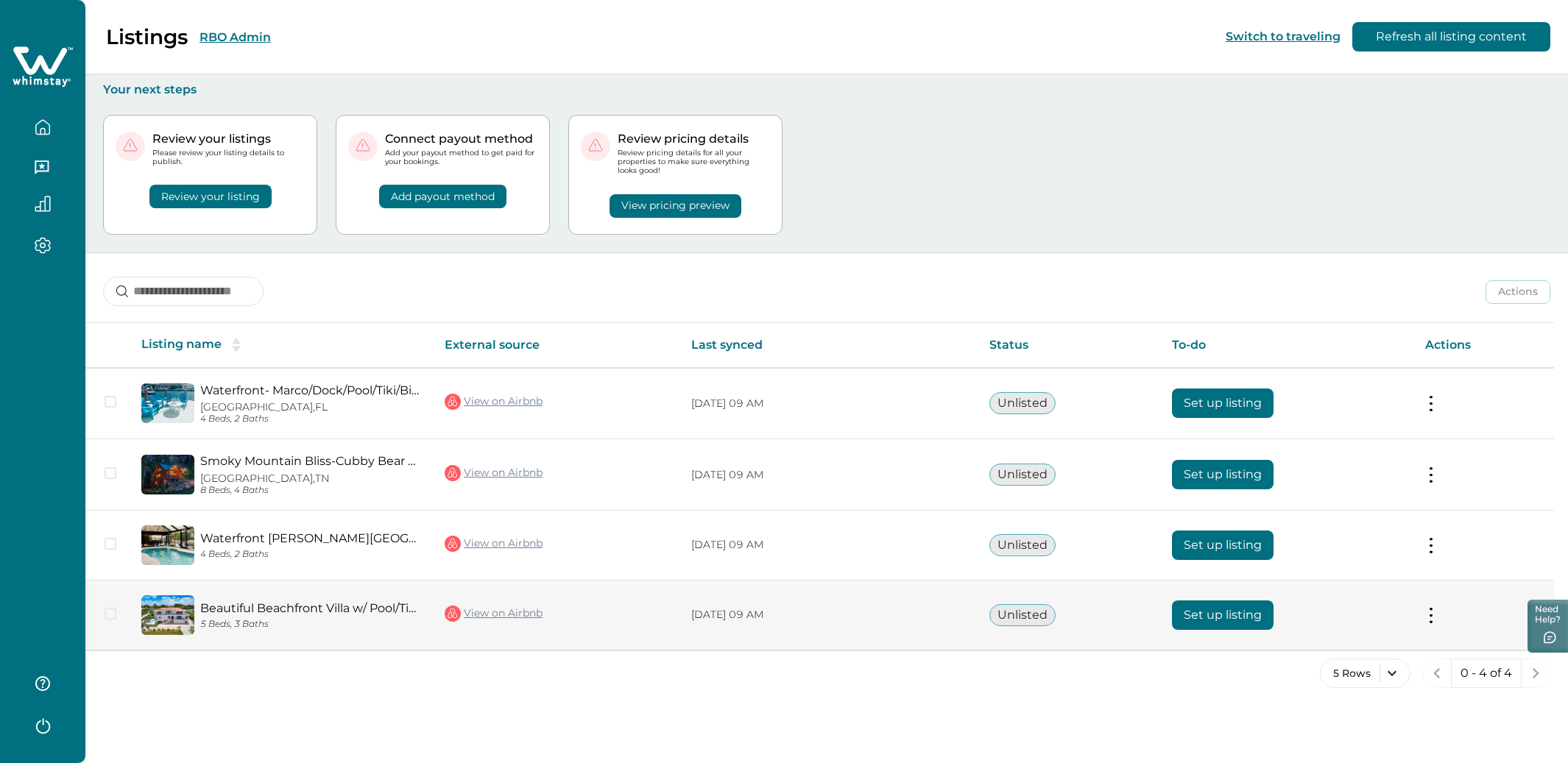
drag, startPoint x: 857, startPoint y: 672, endPoint x: 892, endPoint y: 622, distance: 61.0
click at [857, 672] on div "5 Rows 0 - 4 of 4" at bounding box center [826, 684] width 1483 height 53
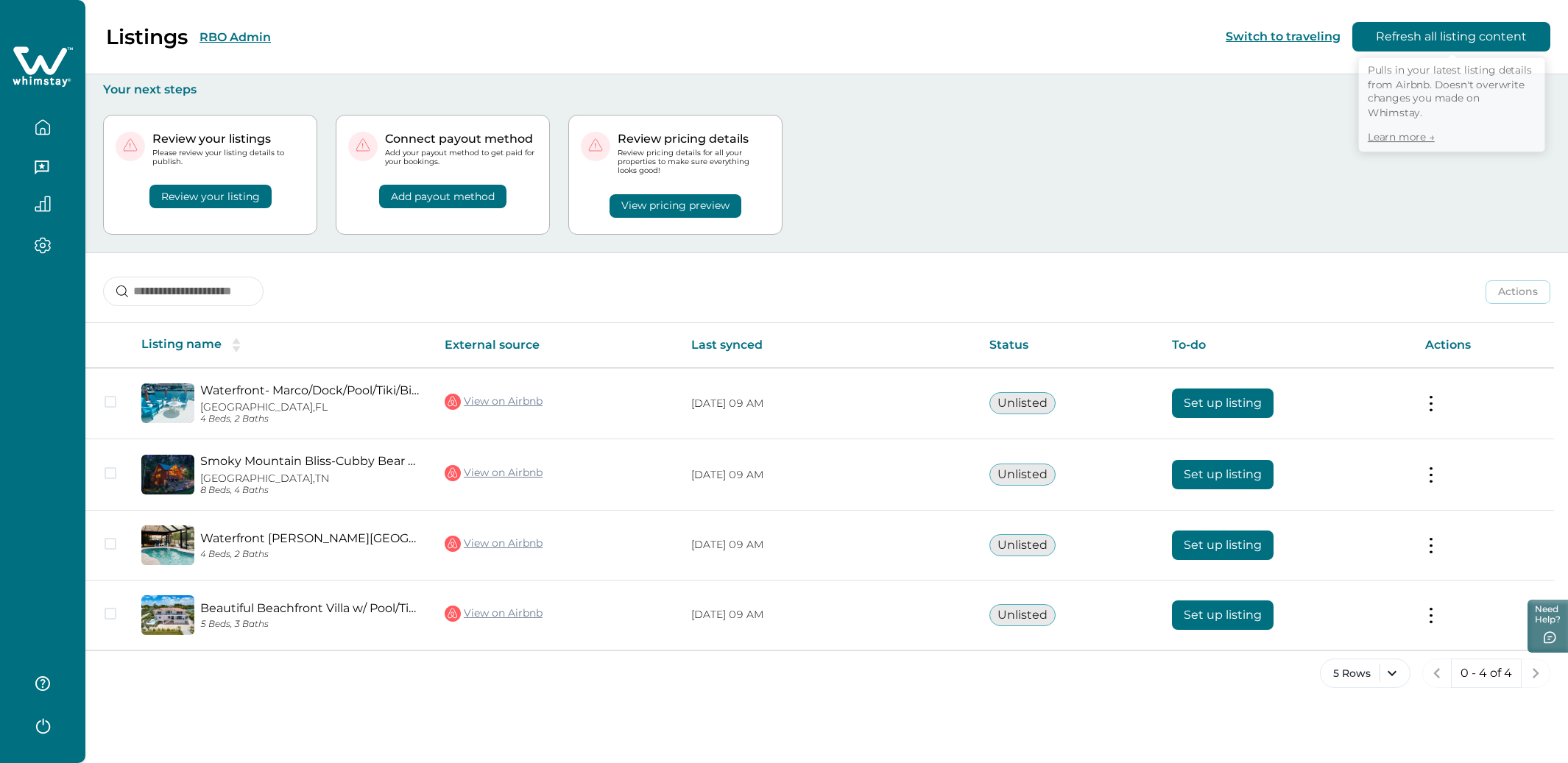
drag, startPoint x: 1458, startPoint y: 46, endPoint x: 1242, endPoint y: 148, distance: 238.9
click at [1456, 46] on button "Refresh all listing content" at bounding box center [1451, 36] width 198 height 29
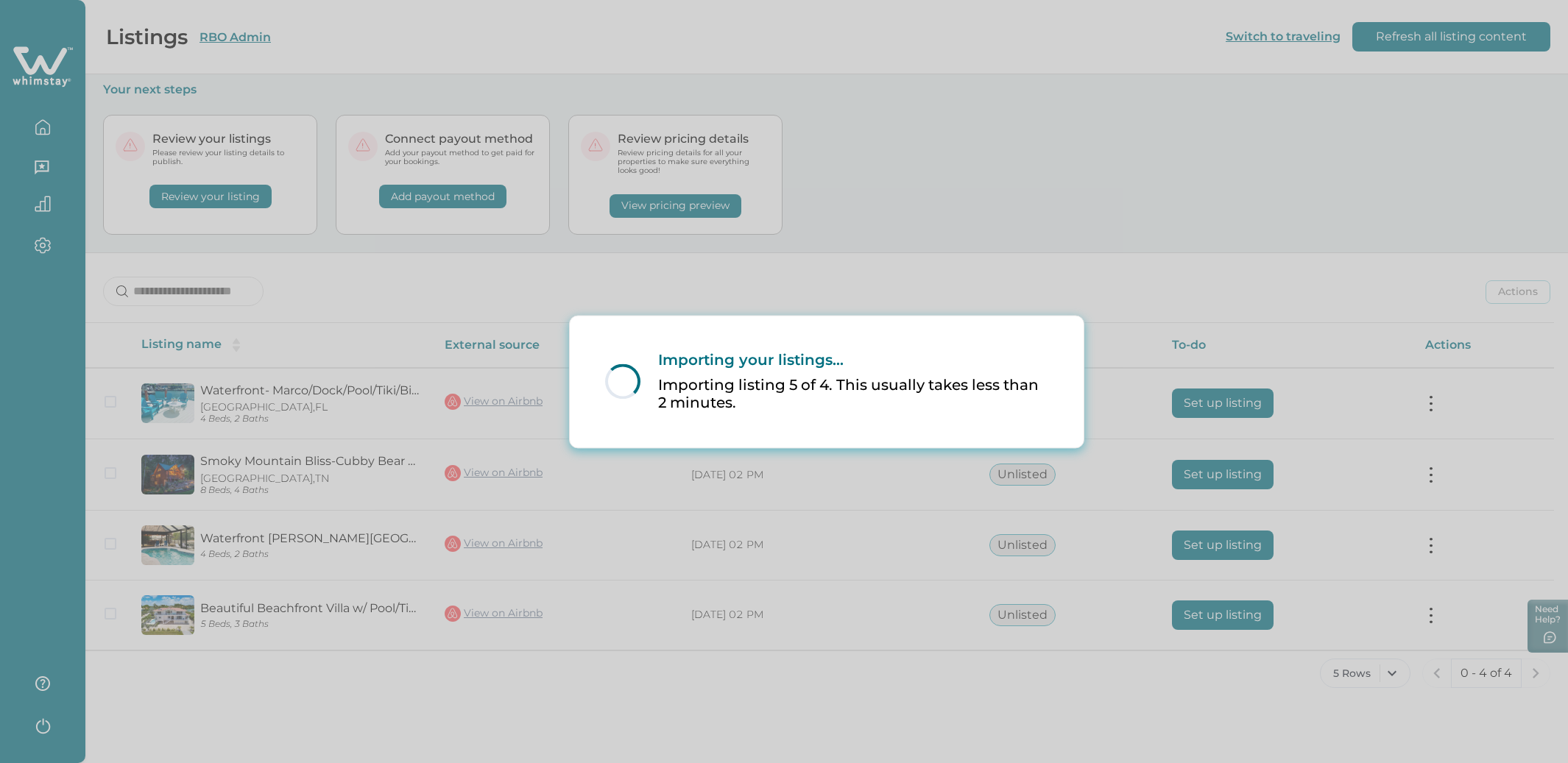
click at [1014, 238] on div "Loading... Importing your listings... Importing listing 5 of 4. This usually ta…" at bounding box center [784, 381] width 1568 height 763
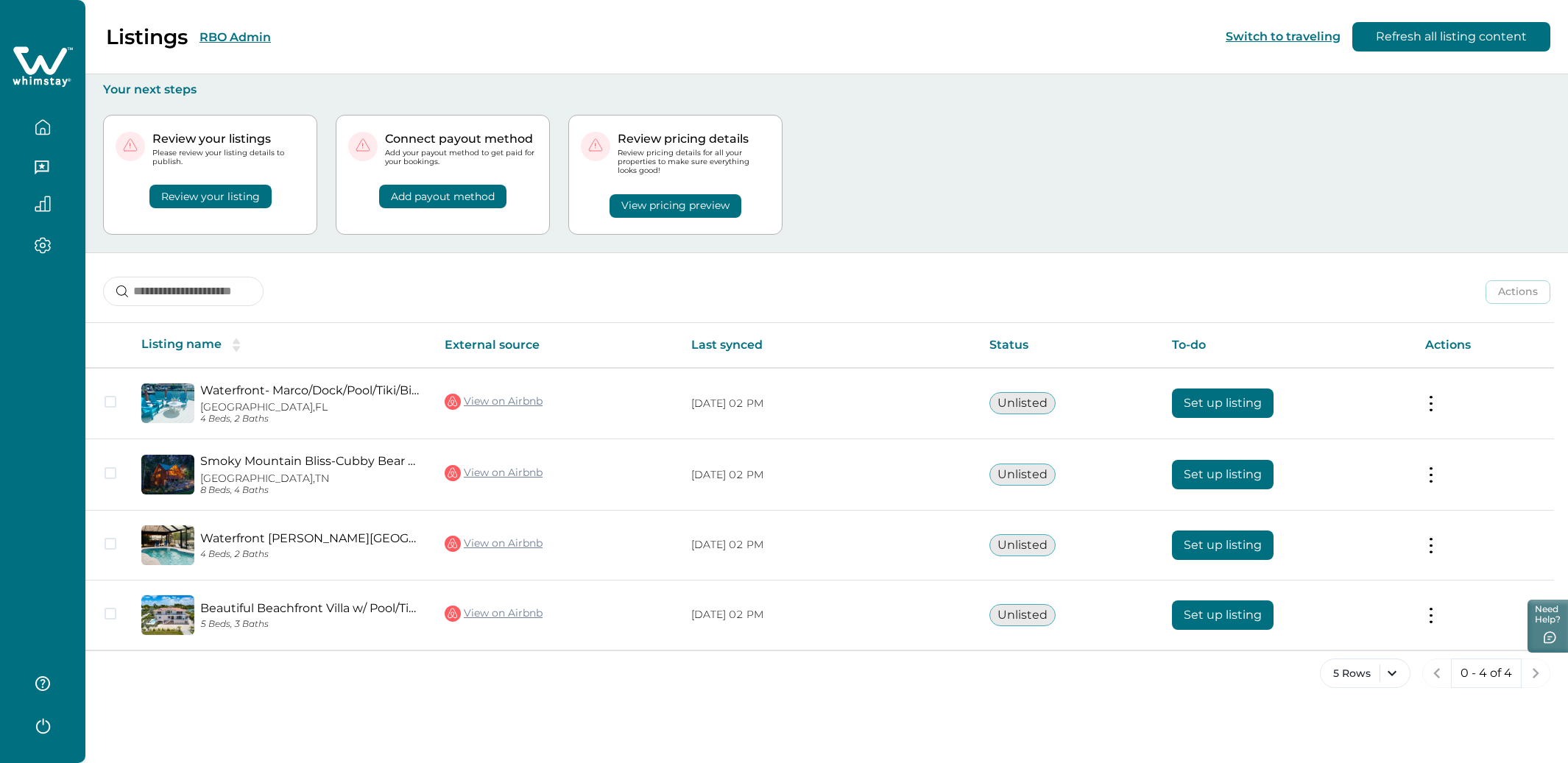
drag, startPoint x: 178, startPoint y: 197, endPoint x: 314, endPoint y: 158, distance: 141.5
click at [179, 196] on button "Review your listing" at bounding box center [210, 196] width 122 height 23
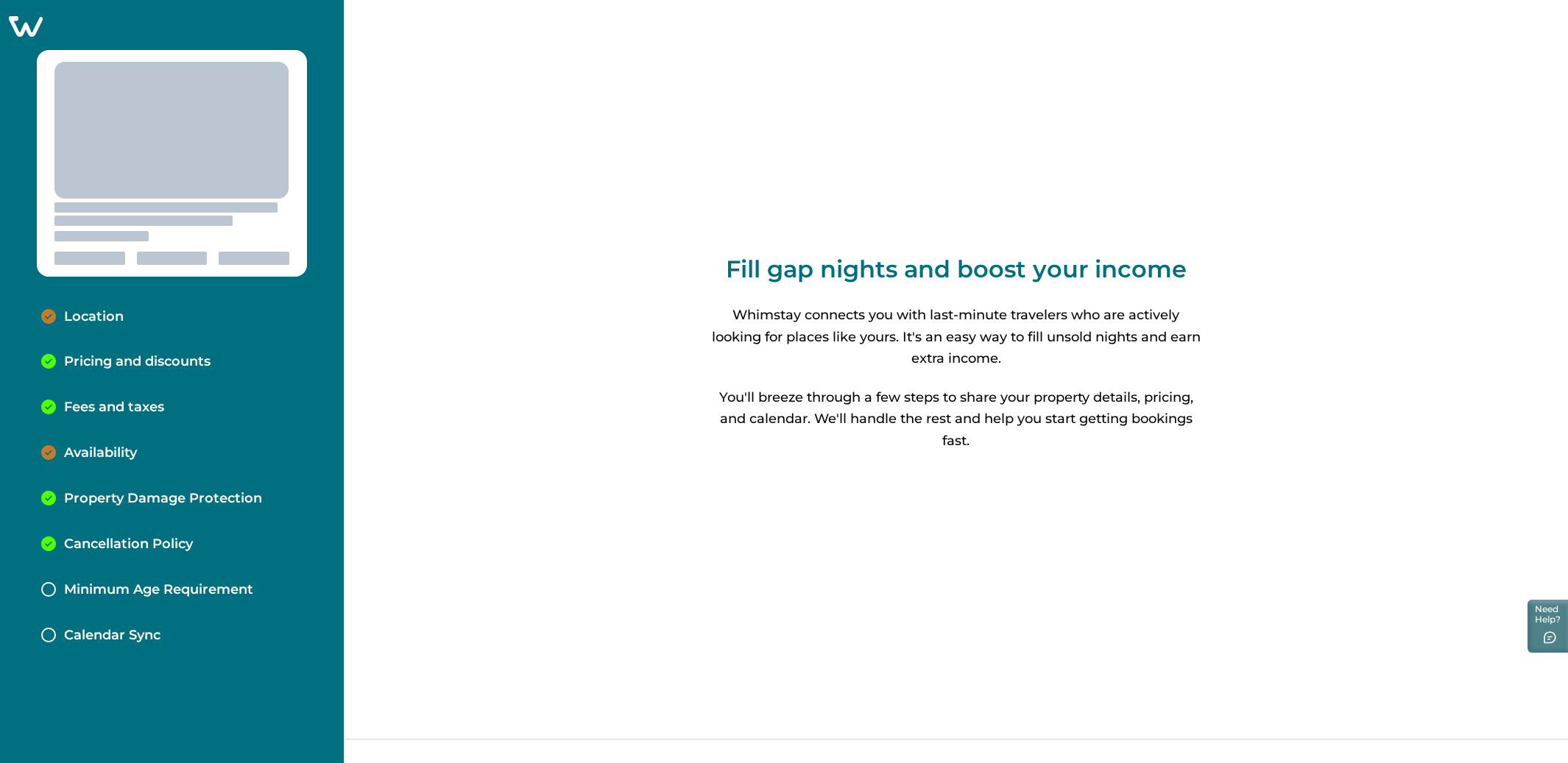
click at [110, 312] on p "Location" at bounding box center [94, 317] width 60 height 16
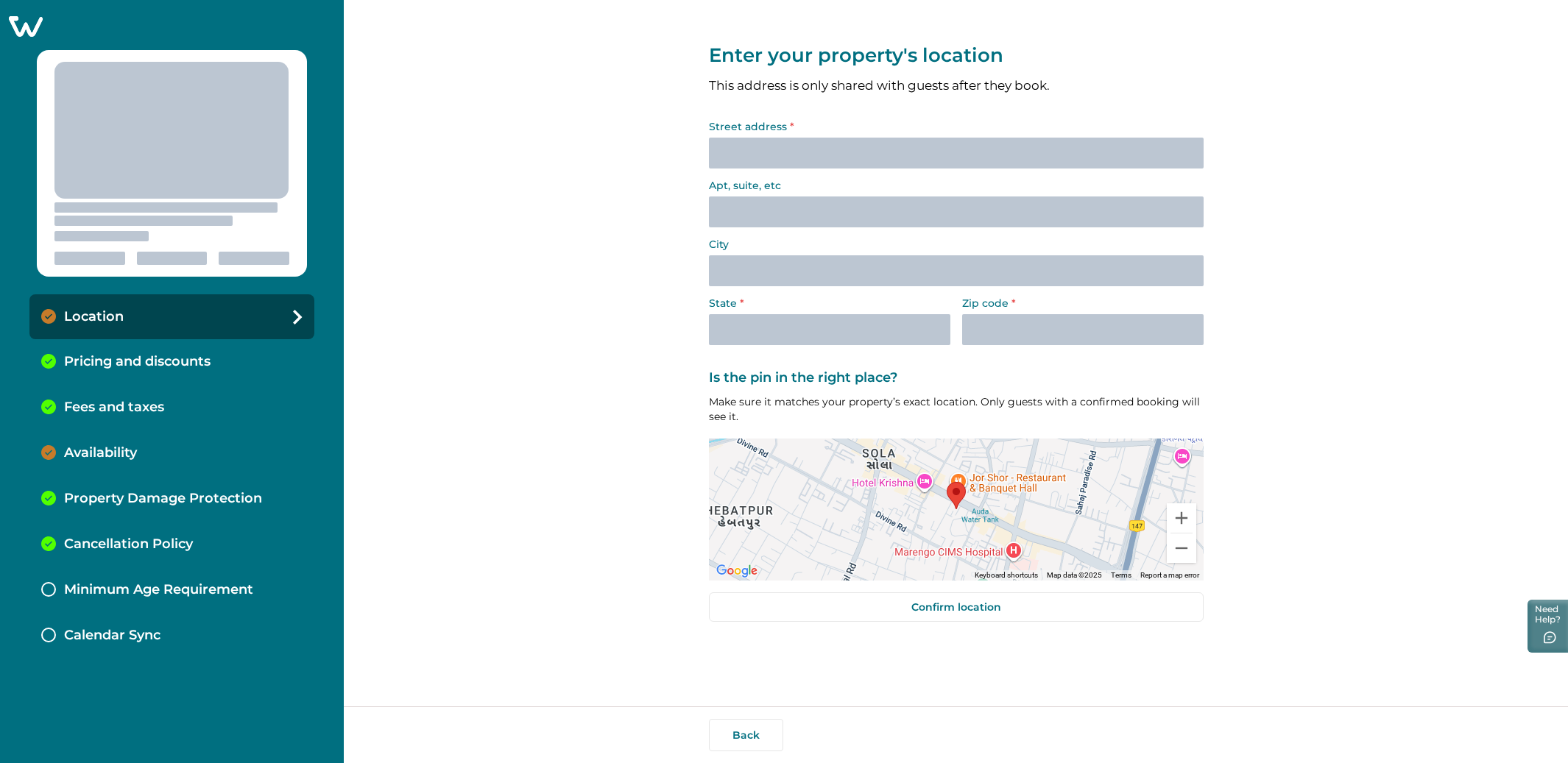
click at [139, 374] on div "Pricing and discounts" at bounding box center [172, 362] width 285 height 46
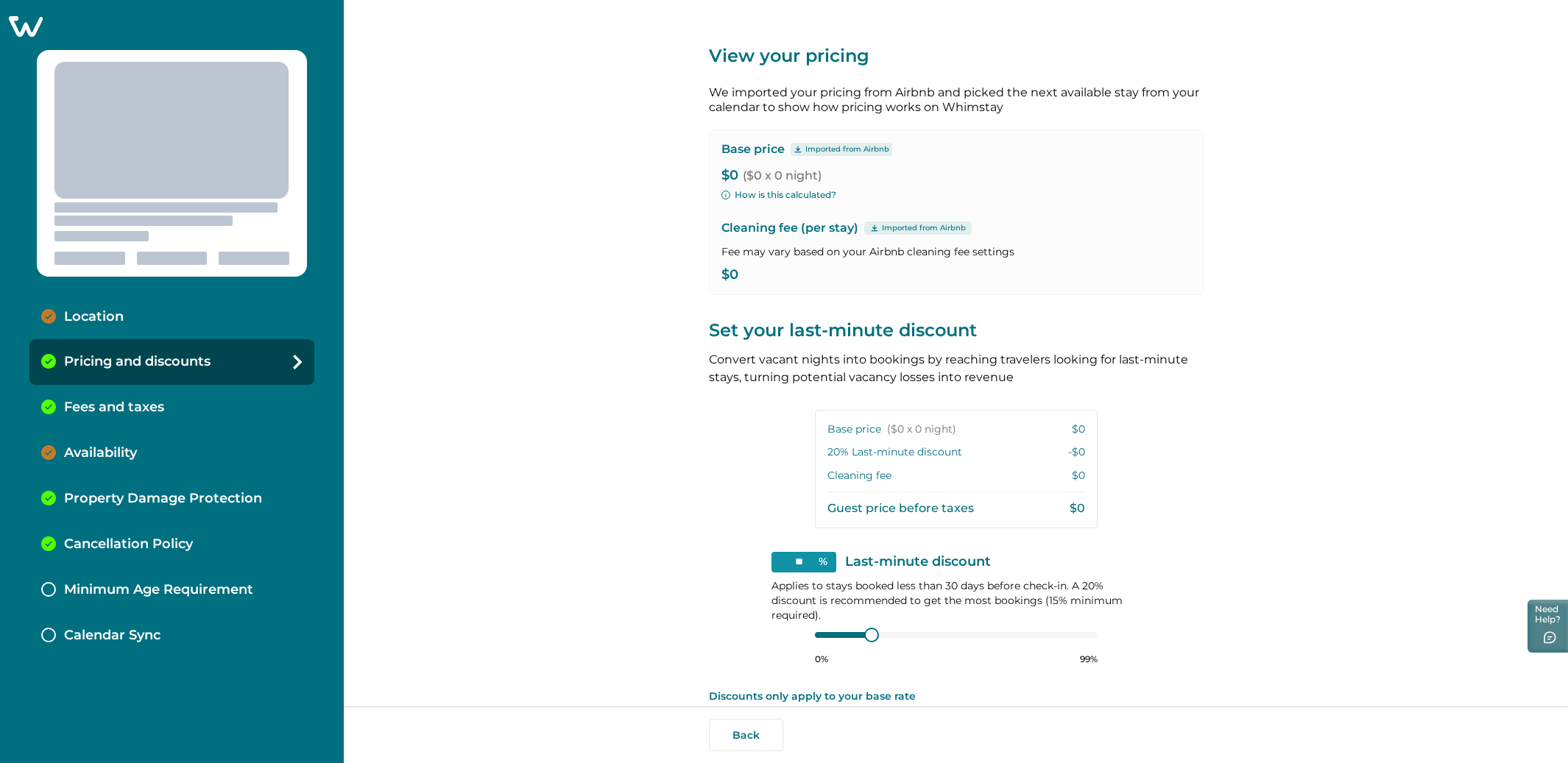
click at [135, 397] on div "Fees and taxes" at bounding box center [172, 407] width 285 height 46
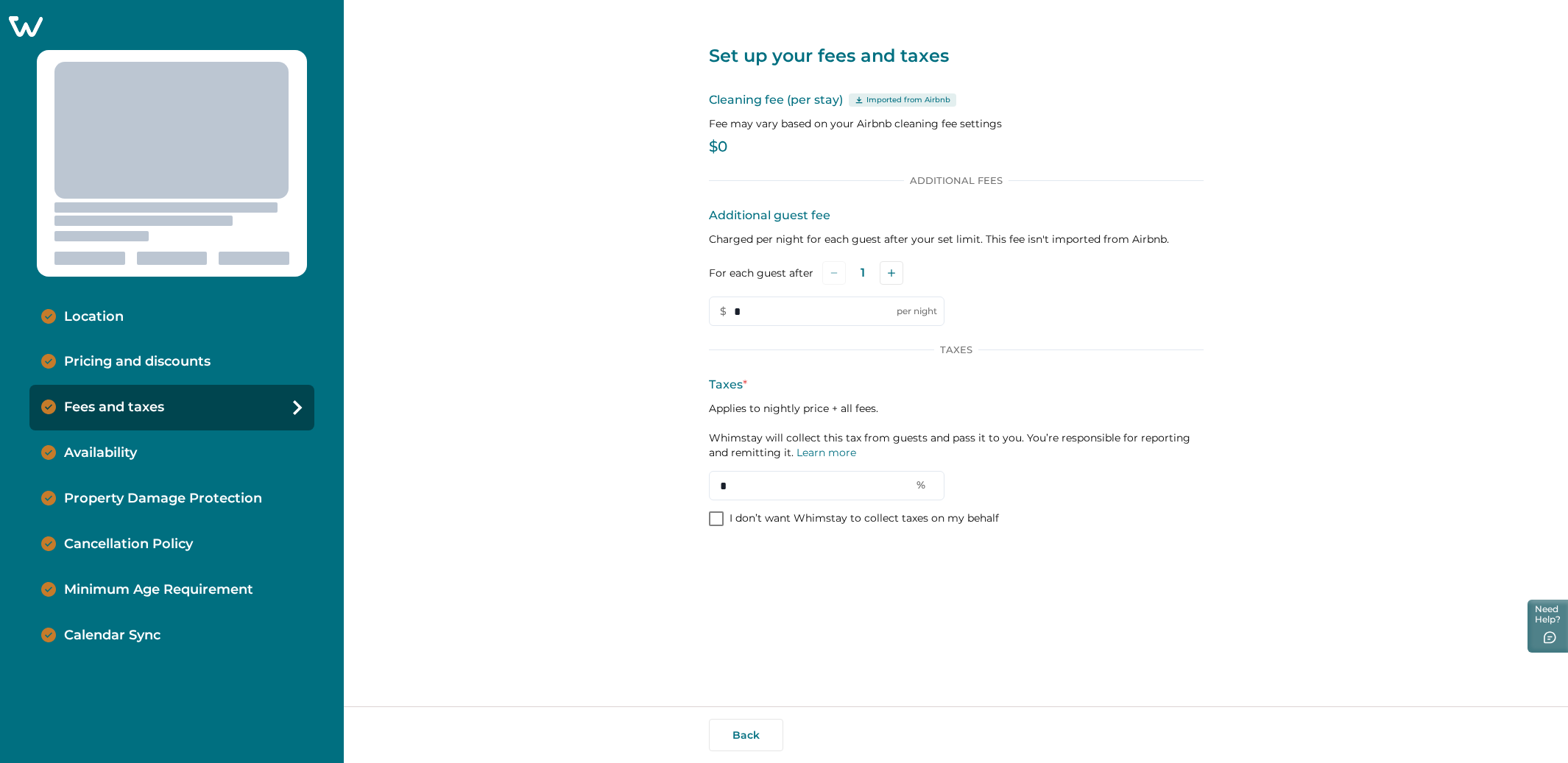
click at [112, 458] on p "Availability" at bounding box center [100, 453] width 73 height 16
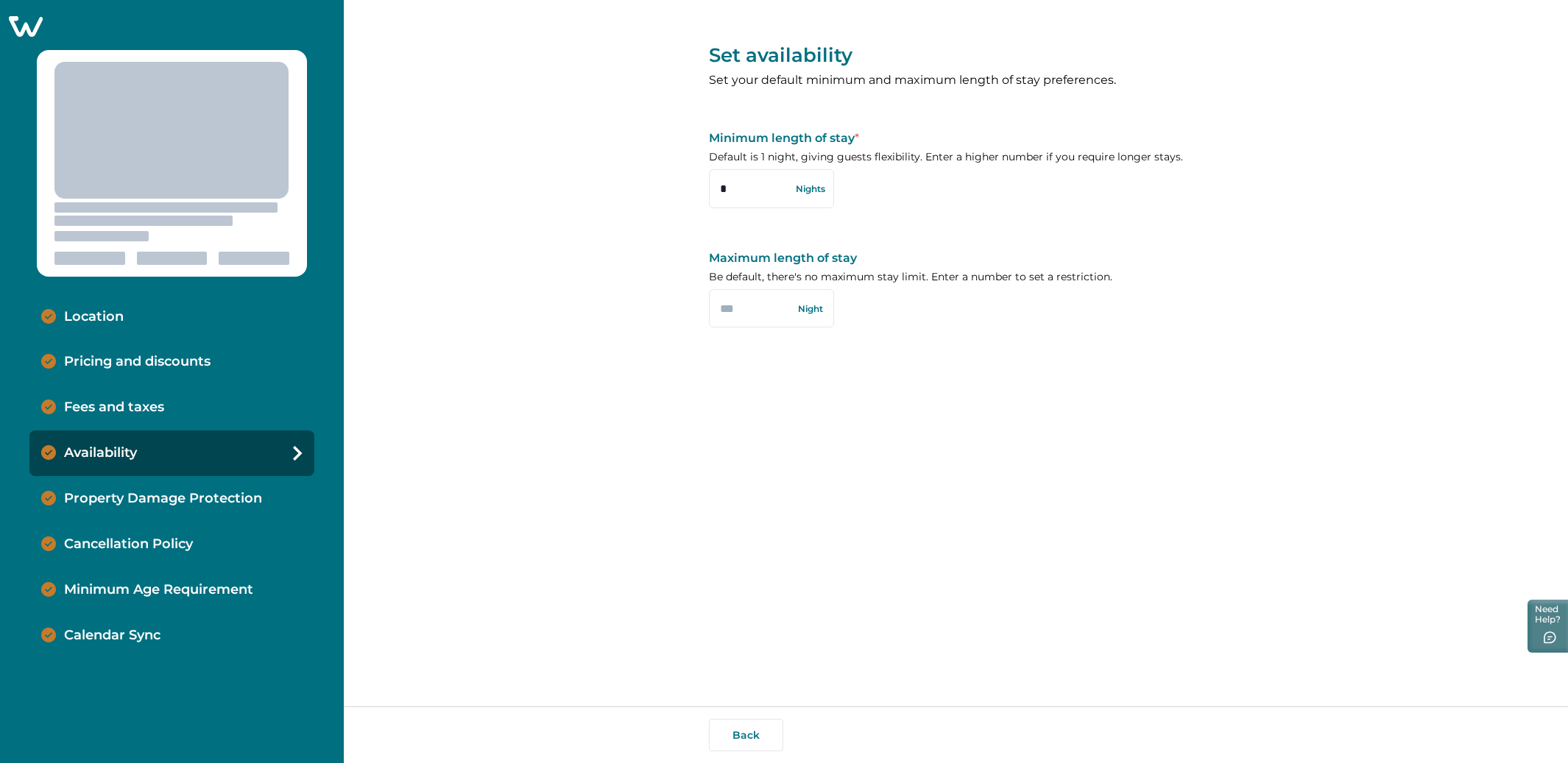
click at [113, 502] on p "Property Damage Protection" at bounding box center [163, 499] width 198 height 16
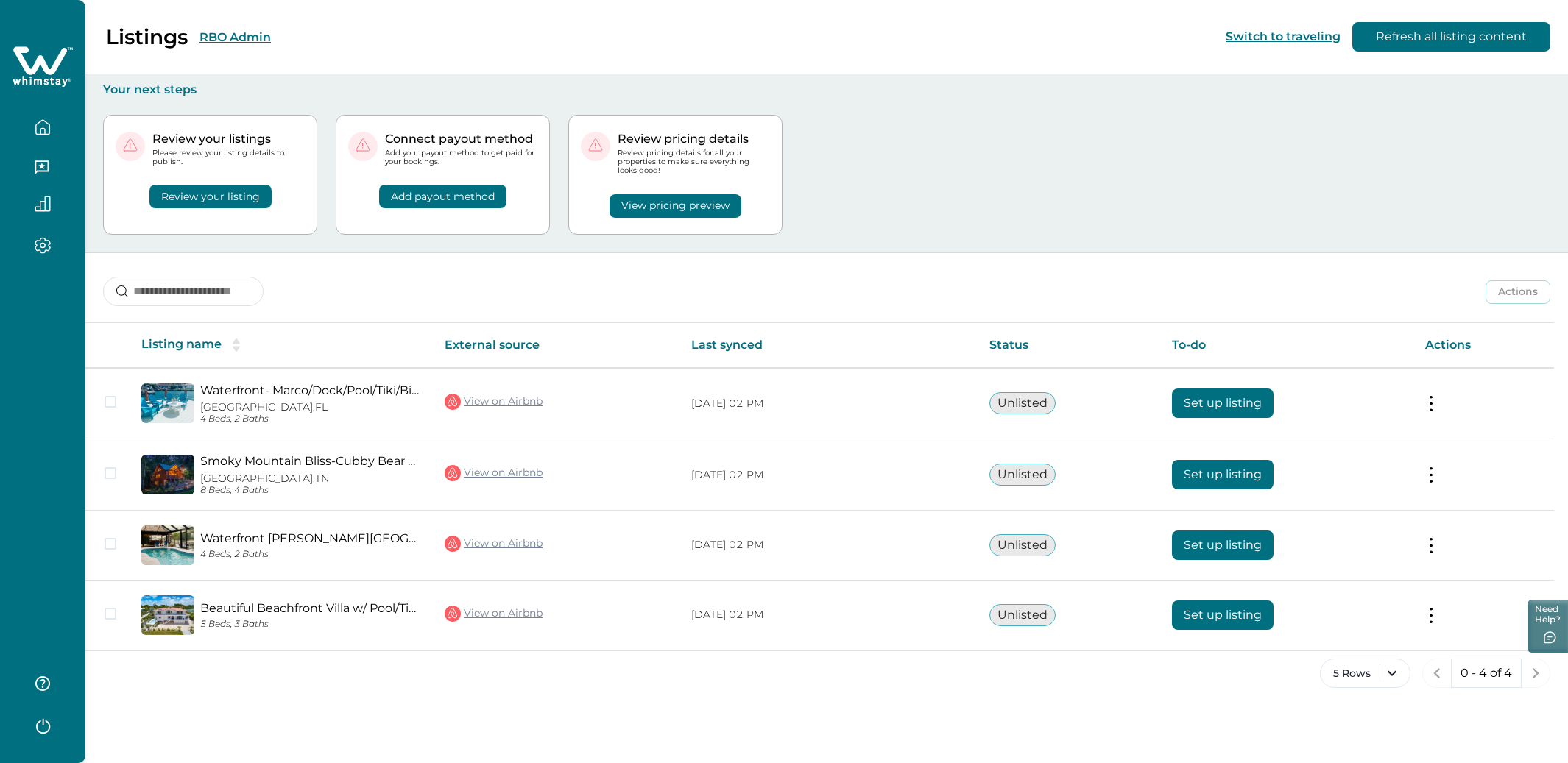
click at [1084, 170] on div "Review your listings Please review your listing details to publish. Review your…" at bounding box center [827, 174] width 1447 height 155
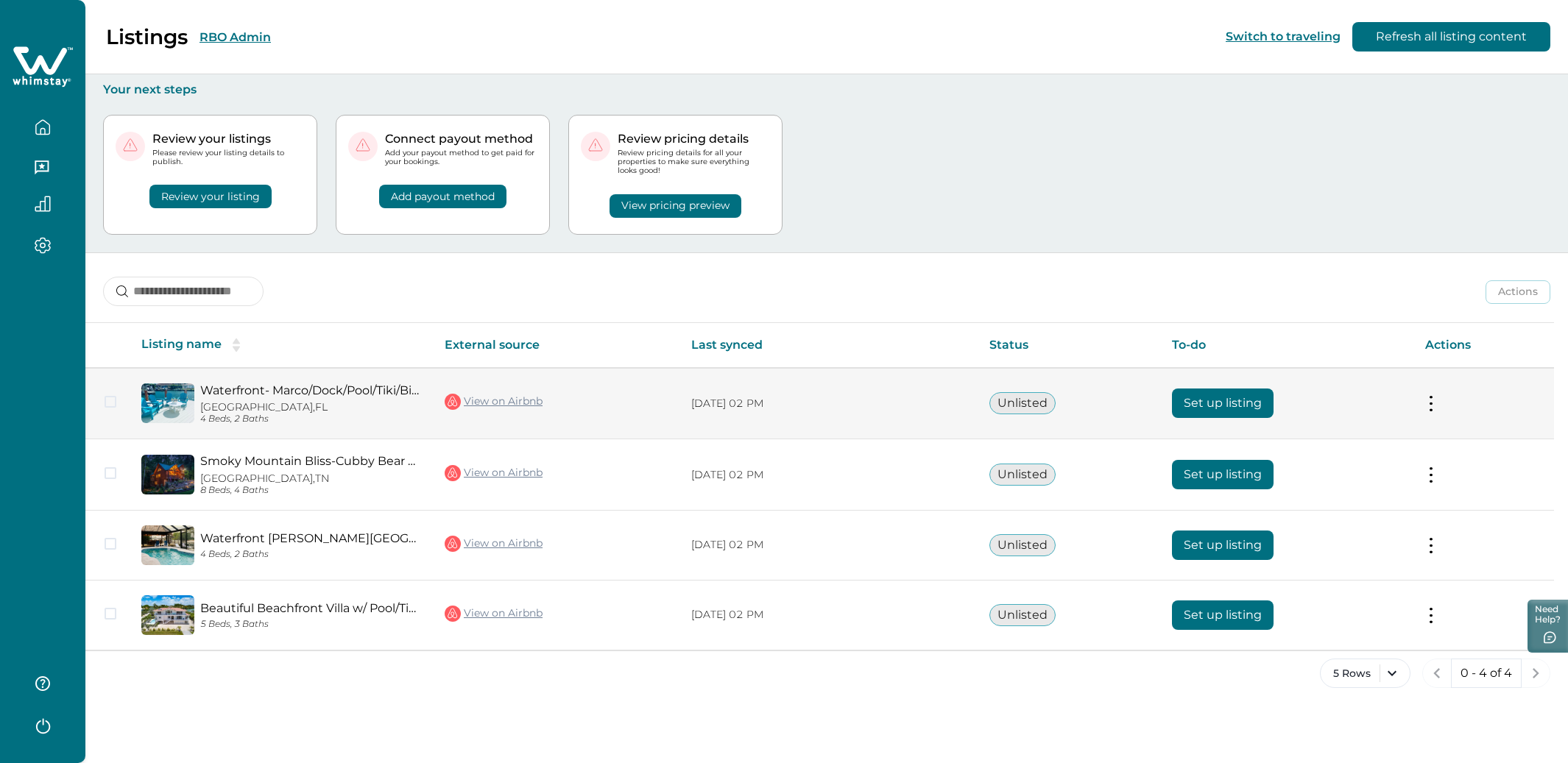
click at [1441, 402] on td "Actions View listing on Whimstay" at bounding box center [1484, 403] width 141 height 71
click at [1433, 401] on button at bounding box center [1431, 404] width 12 height 16
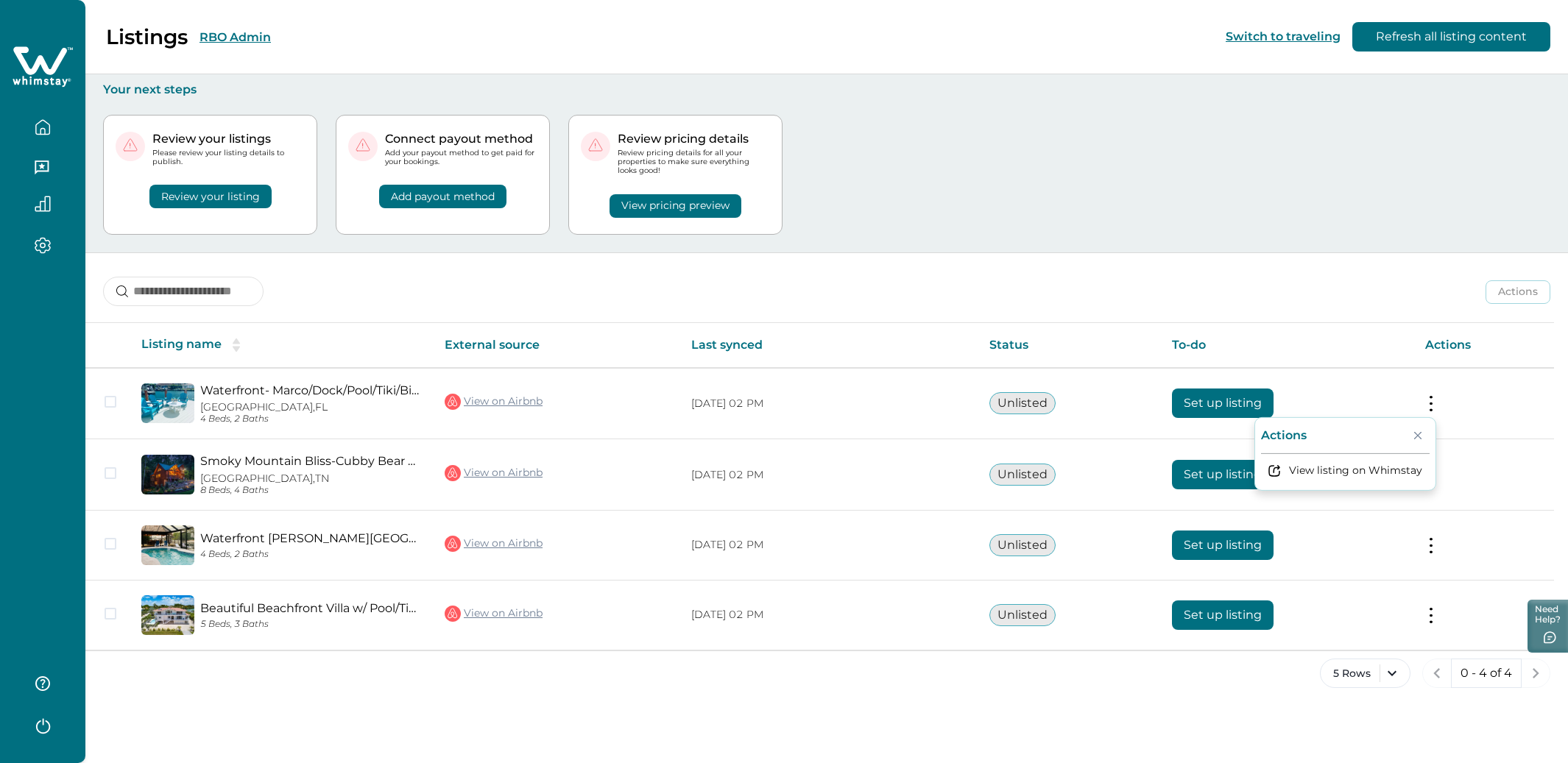
click at [1238, 276] on div "Actions Actions Publish listing Unlist listing" at bounding box center [826, 280] width 1483 height 55
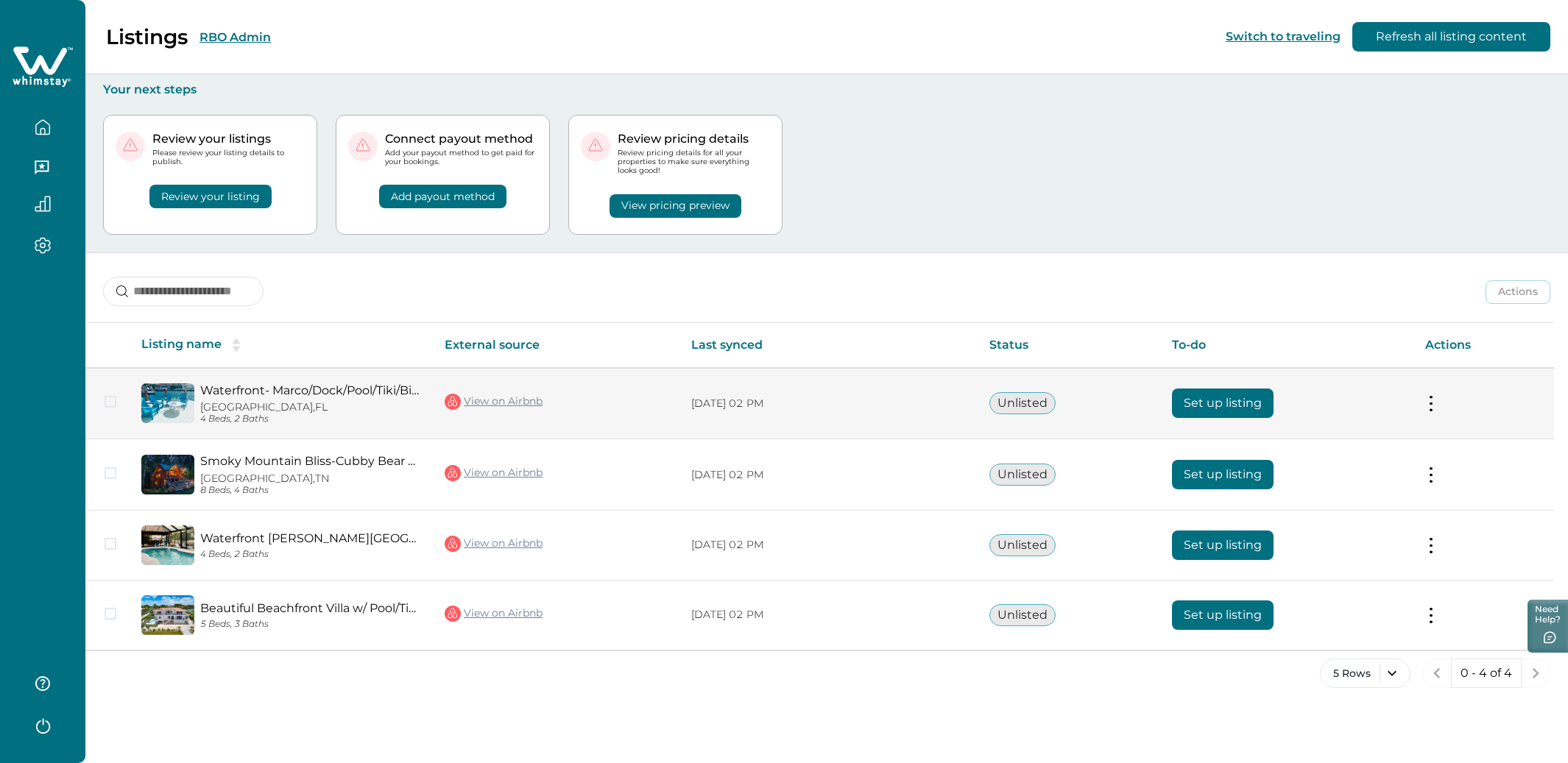
click at [1196, 407] on button "Set up listing" at bounding box center [1223, 403] width 102 height 29
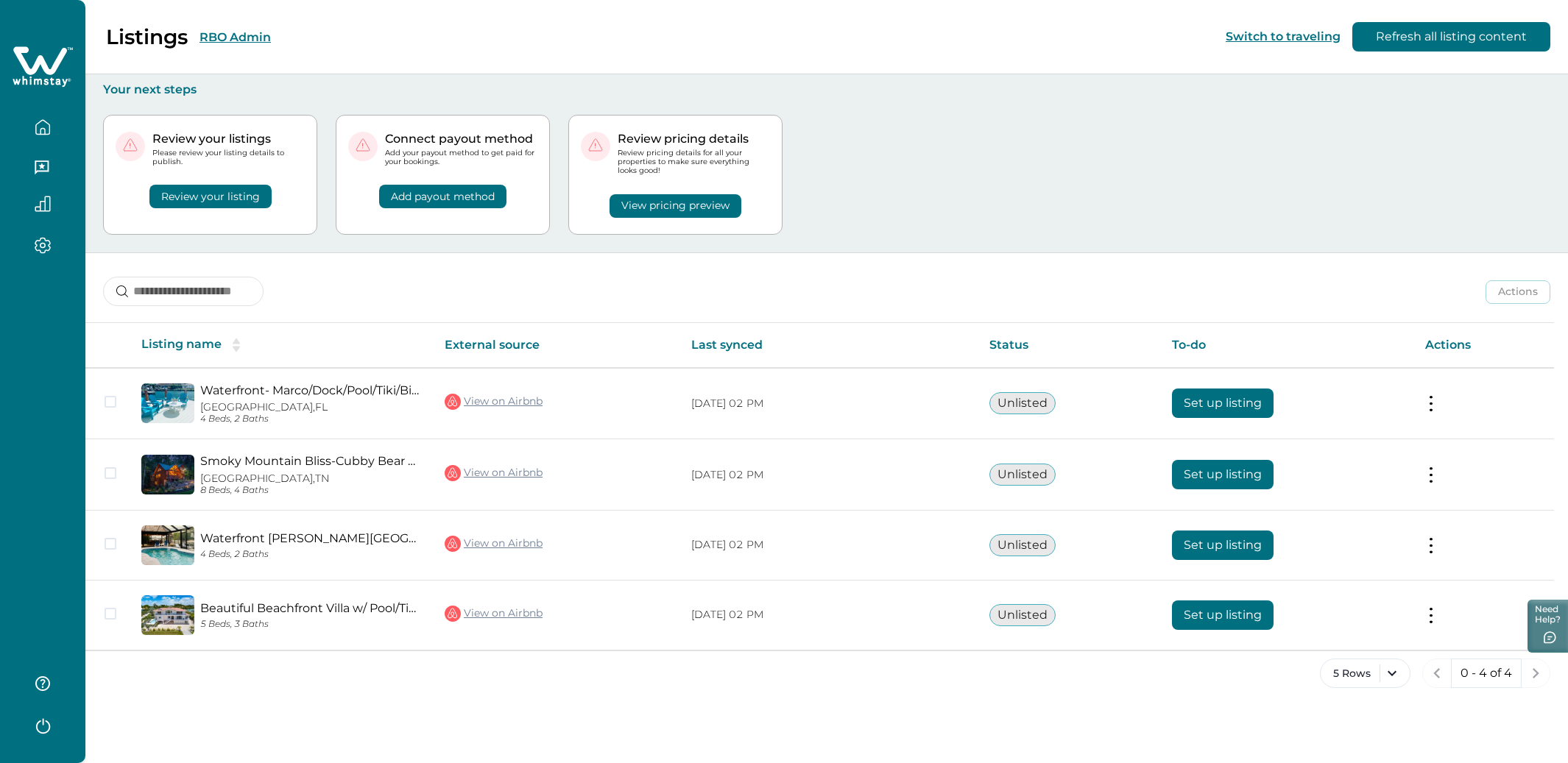
click at [34, 166] on icon "button" at bounding box center [41, 167] width 14 height 14
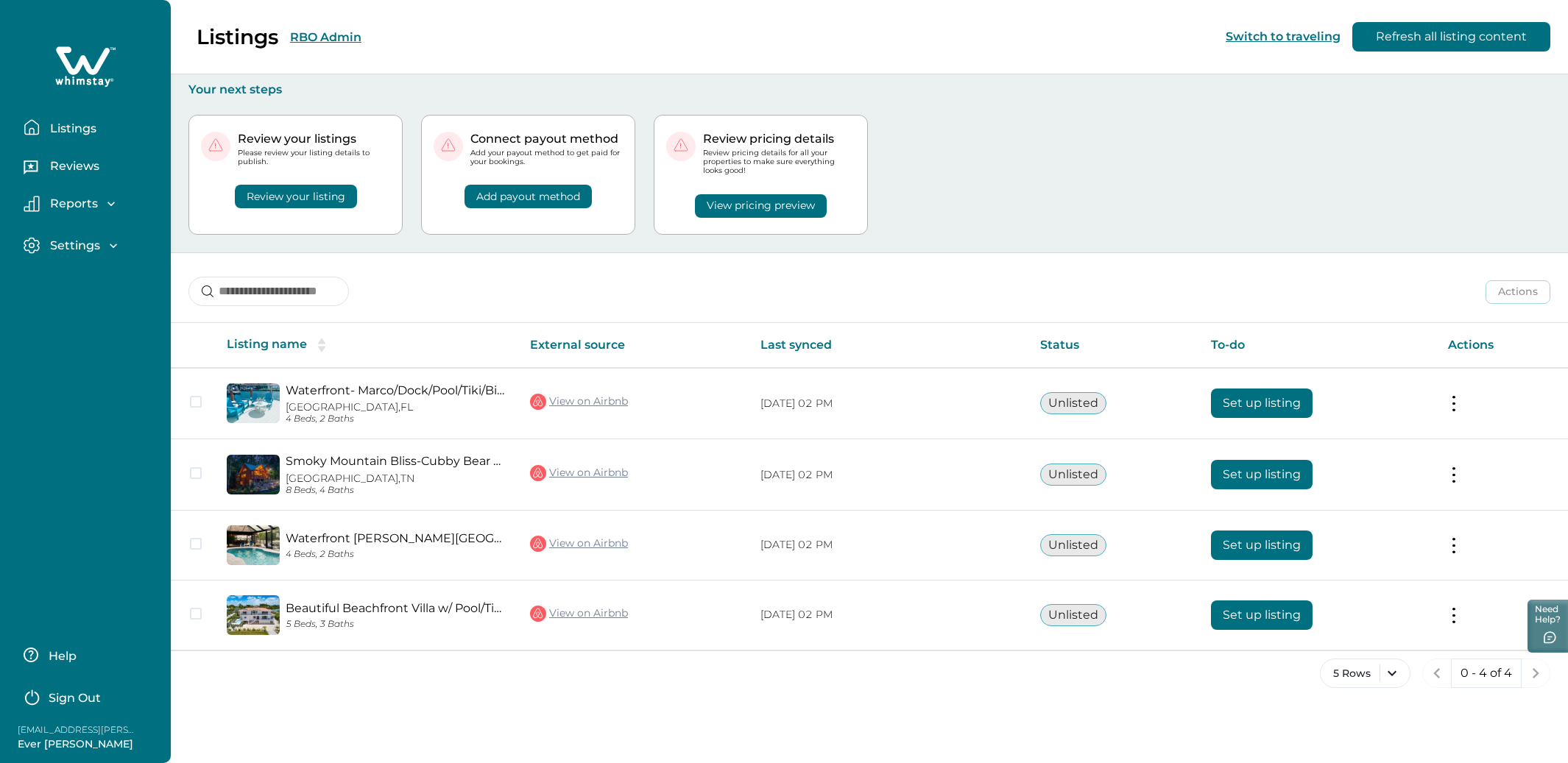
click at [54, 204] on p "Reports" at bounding box center [72, 204] width 52 height 15
click at [58, 232] on p "Earnings" at bounding box center [75, 236] width 58 height 15
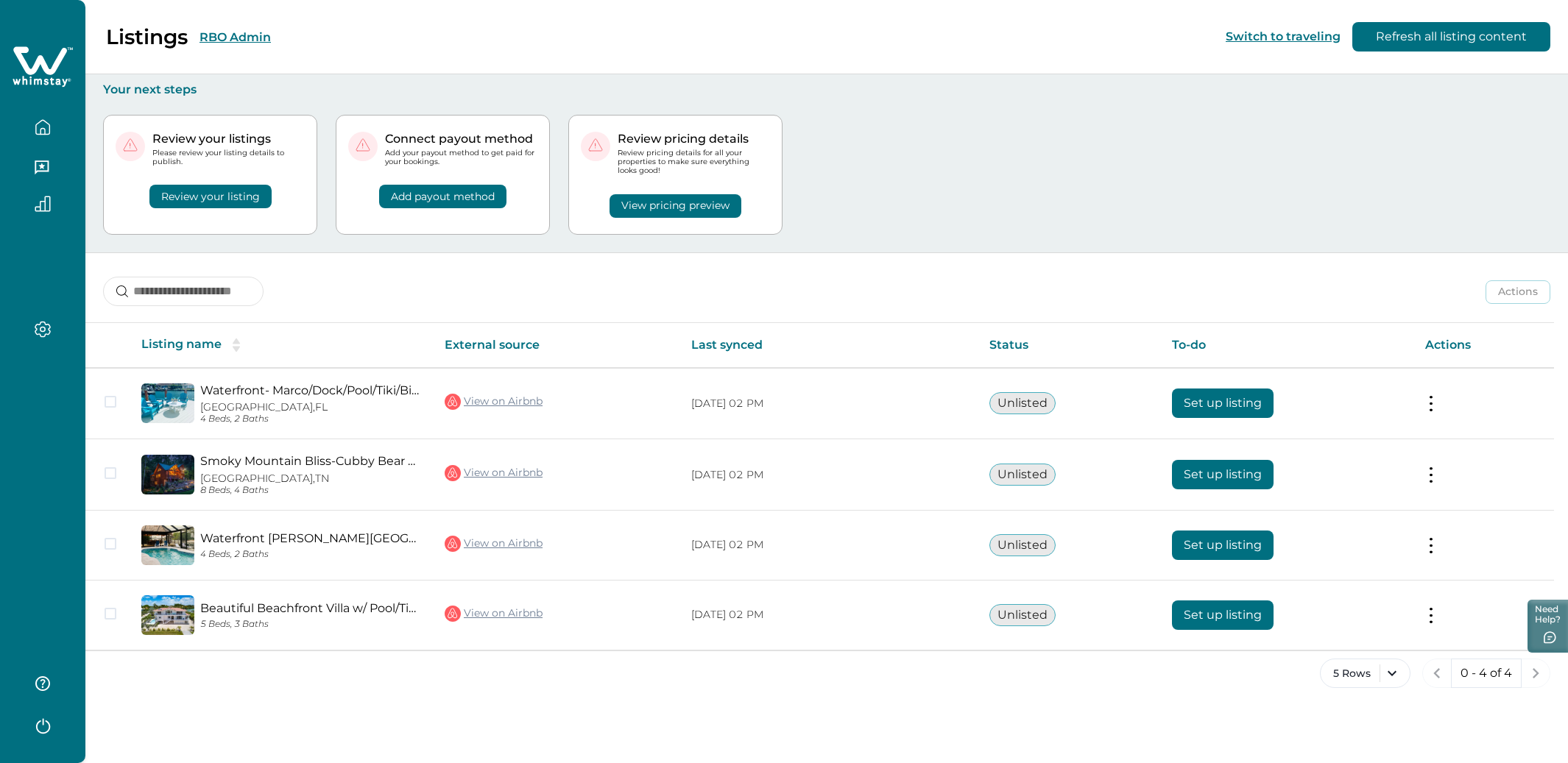
click at [1124, 168] on div "Review your listings Please review your listing details to publish. Review your…" at bounding box center [827, 174] width 1447 height 155
click at [671, 200] on button "View pricing preview" at bounding box center [676, 205] width 132 height 23
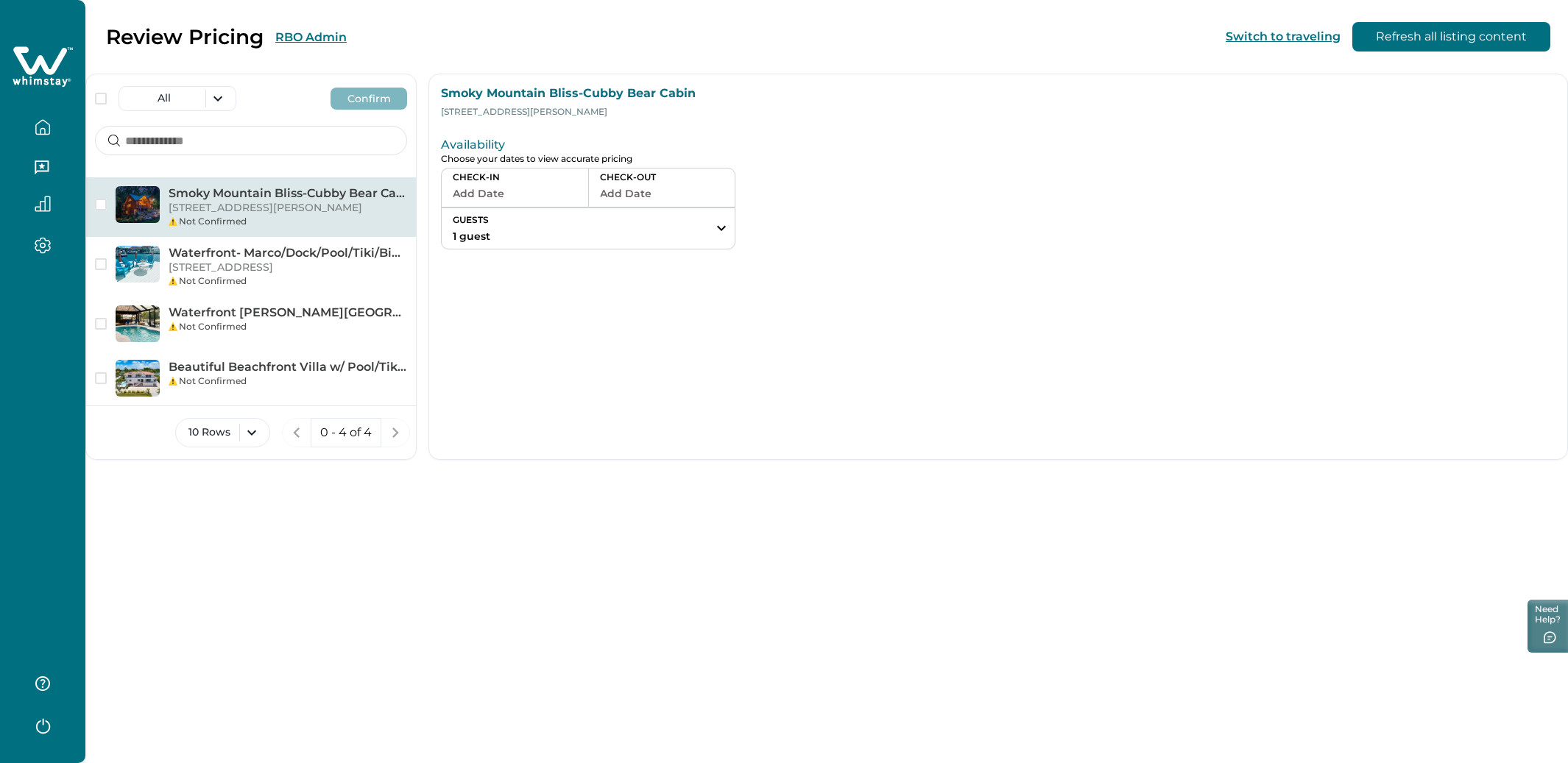
click at [243, 208] on p "2313 Bogle Spring Loop, Sevierville, TN, 37862, US" at bounding box center [288, 208] width 238 height 15
click at [312, 37] on button "RBO Admin" at bounding box center [310, 37] width 71 height 14
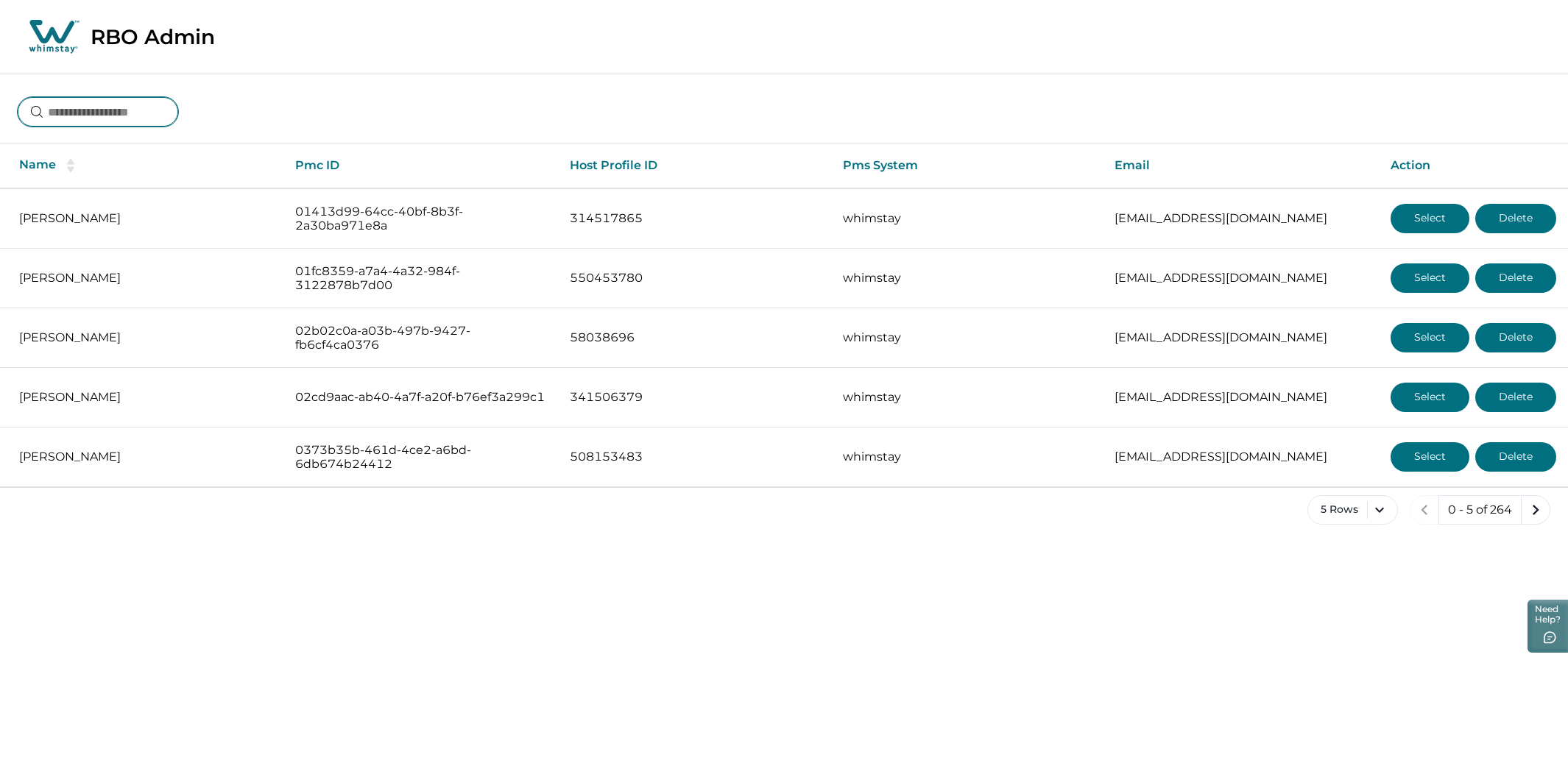
click at [97, 106] on input at bounding box center [98, 112] width 160 height 29
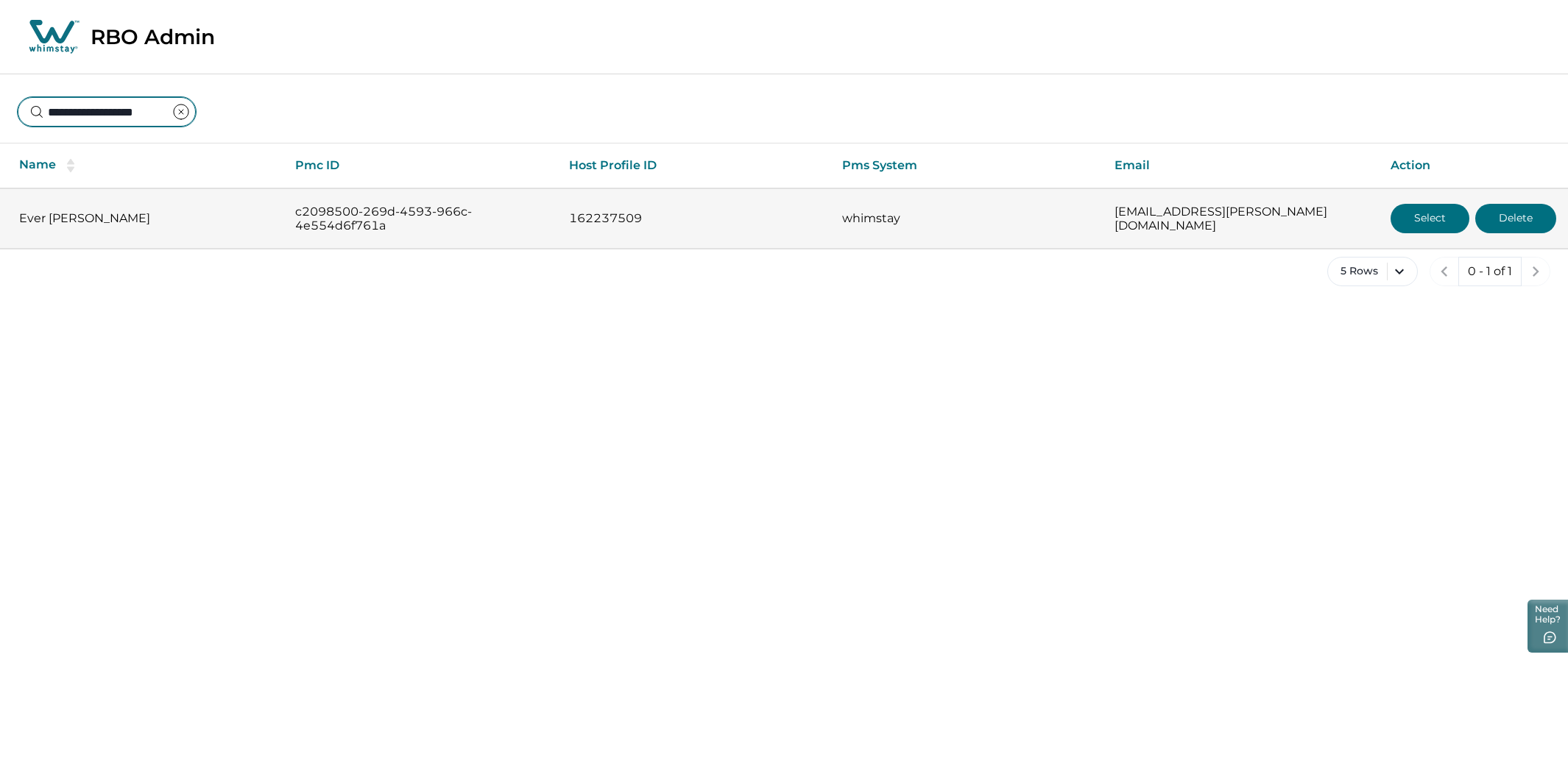
type input "**********"
click at [1416, 216] on button "Select" at bounding box center [1429, 218] width 79 height 29
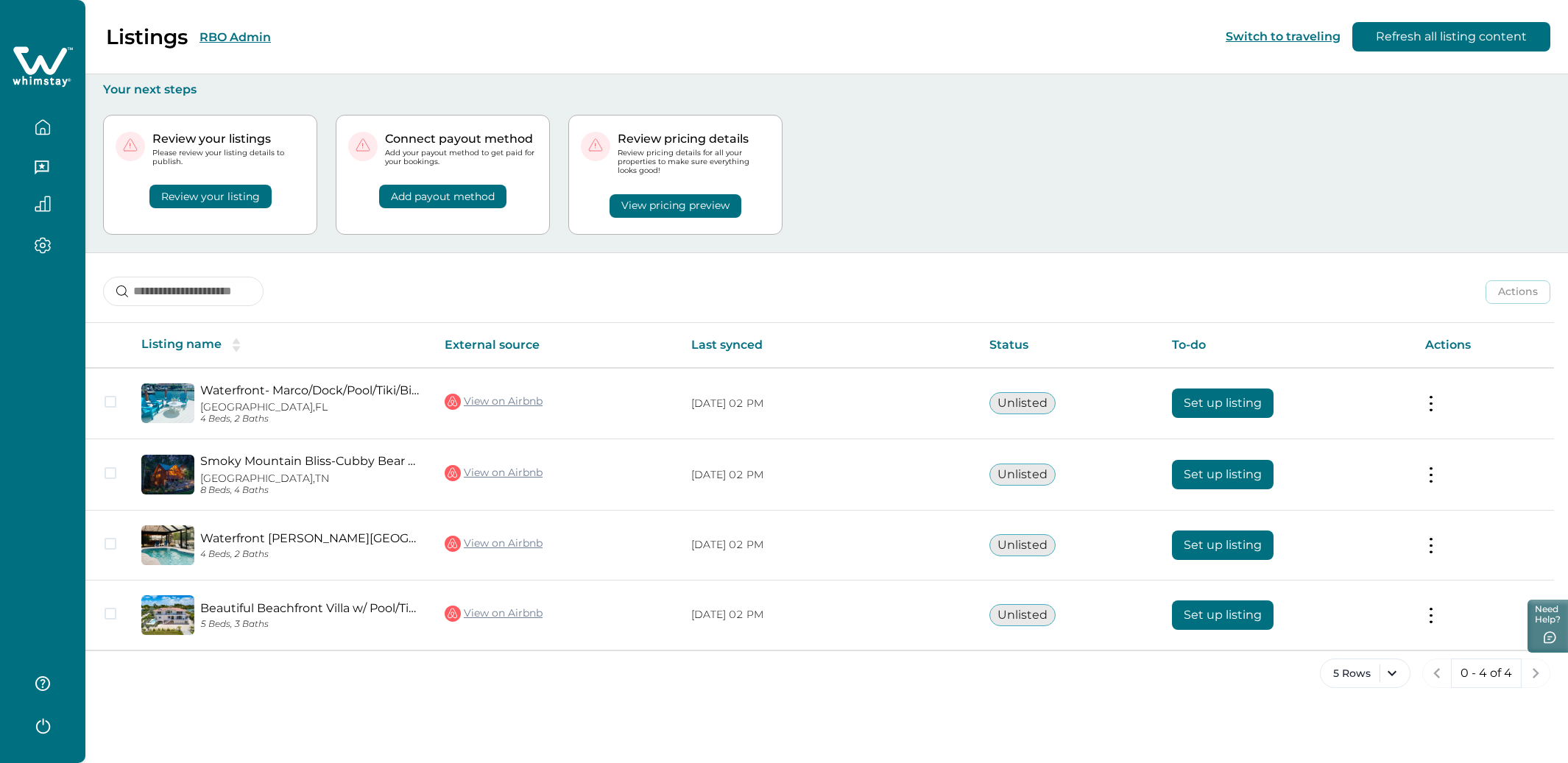
click at [241, 198] on button "Review your listing" at bounding box center [210, 196] width 122 height 23
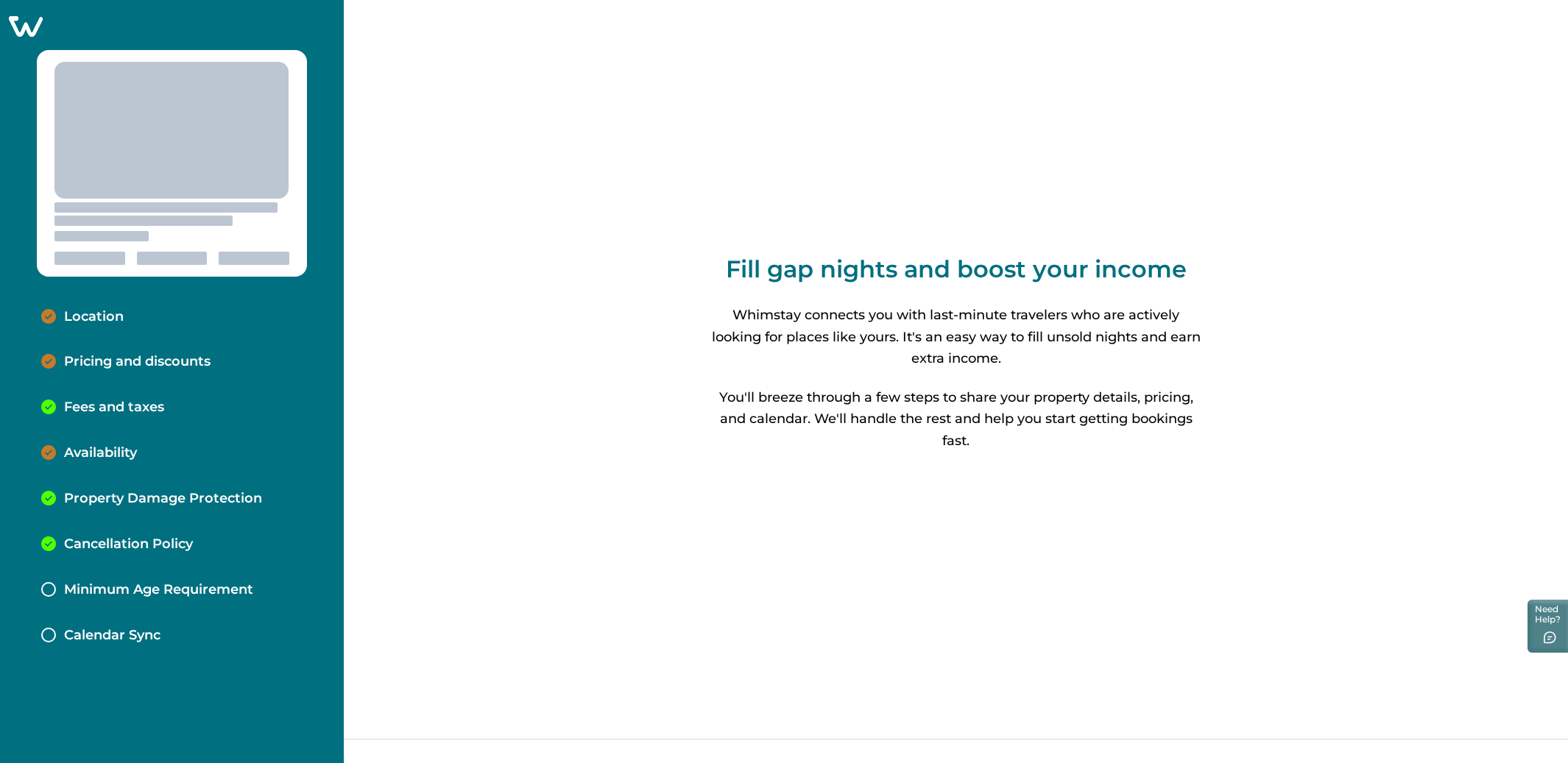
click at [96, 314] on p "Location" at bounding box center [94, 317] width 60 height 16
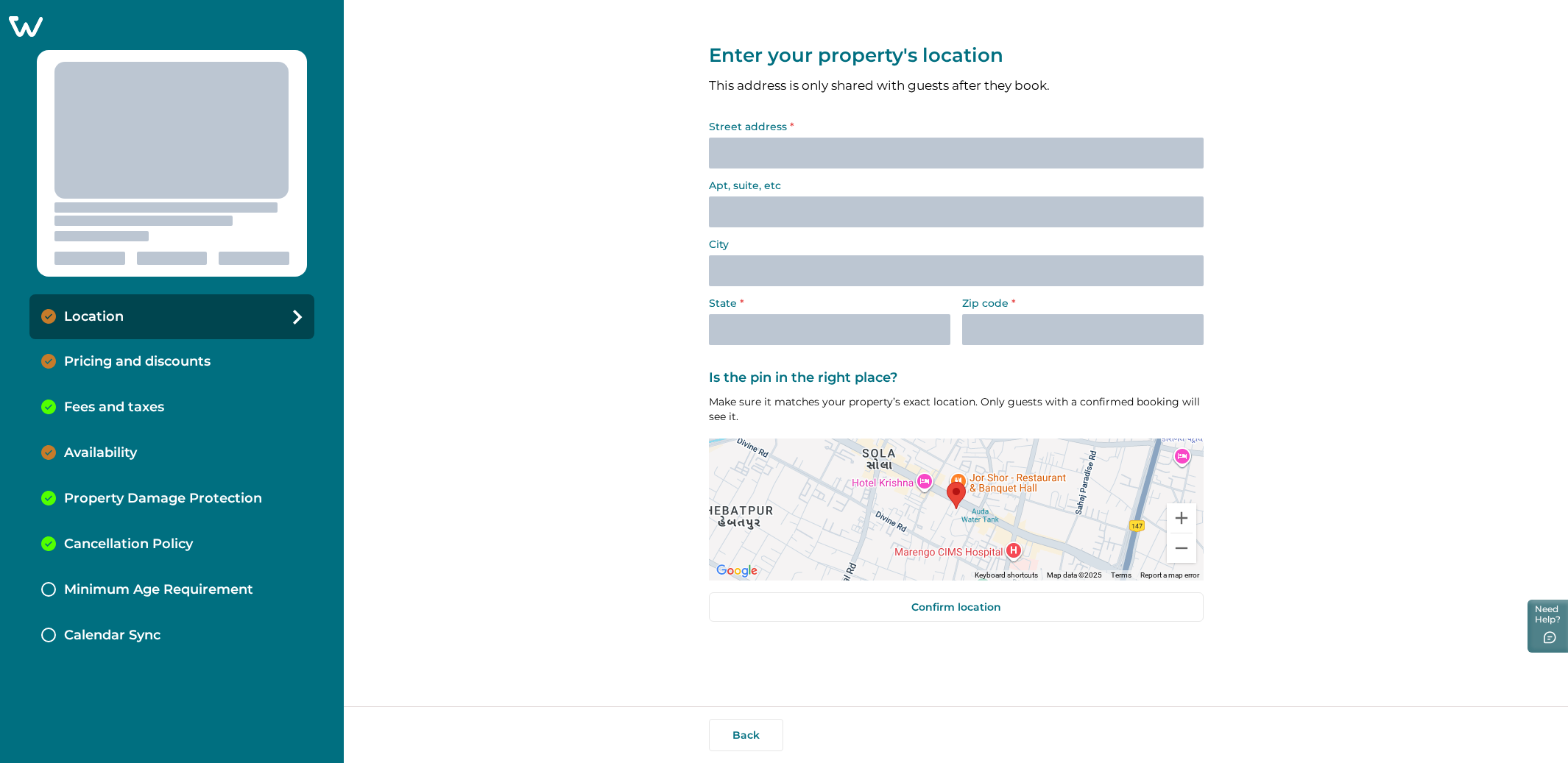
click at [123, 359] on p "Pricing and discounts" at bounding box center [137, 362] width 147 height 16
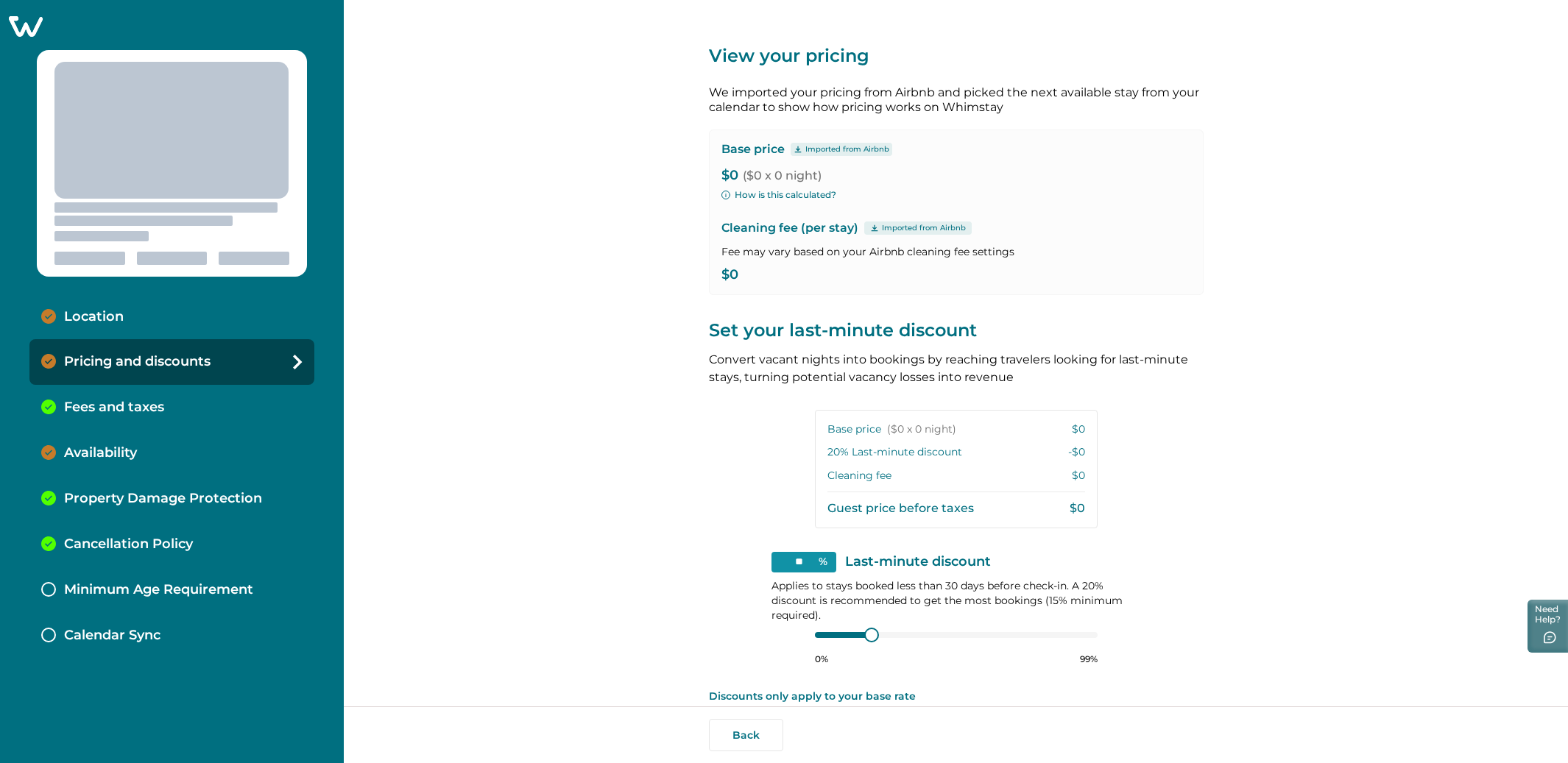
click at [108, 392] on div "Fees and taxes" at bounding box center [172, 407] width 285 height 46
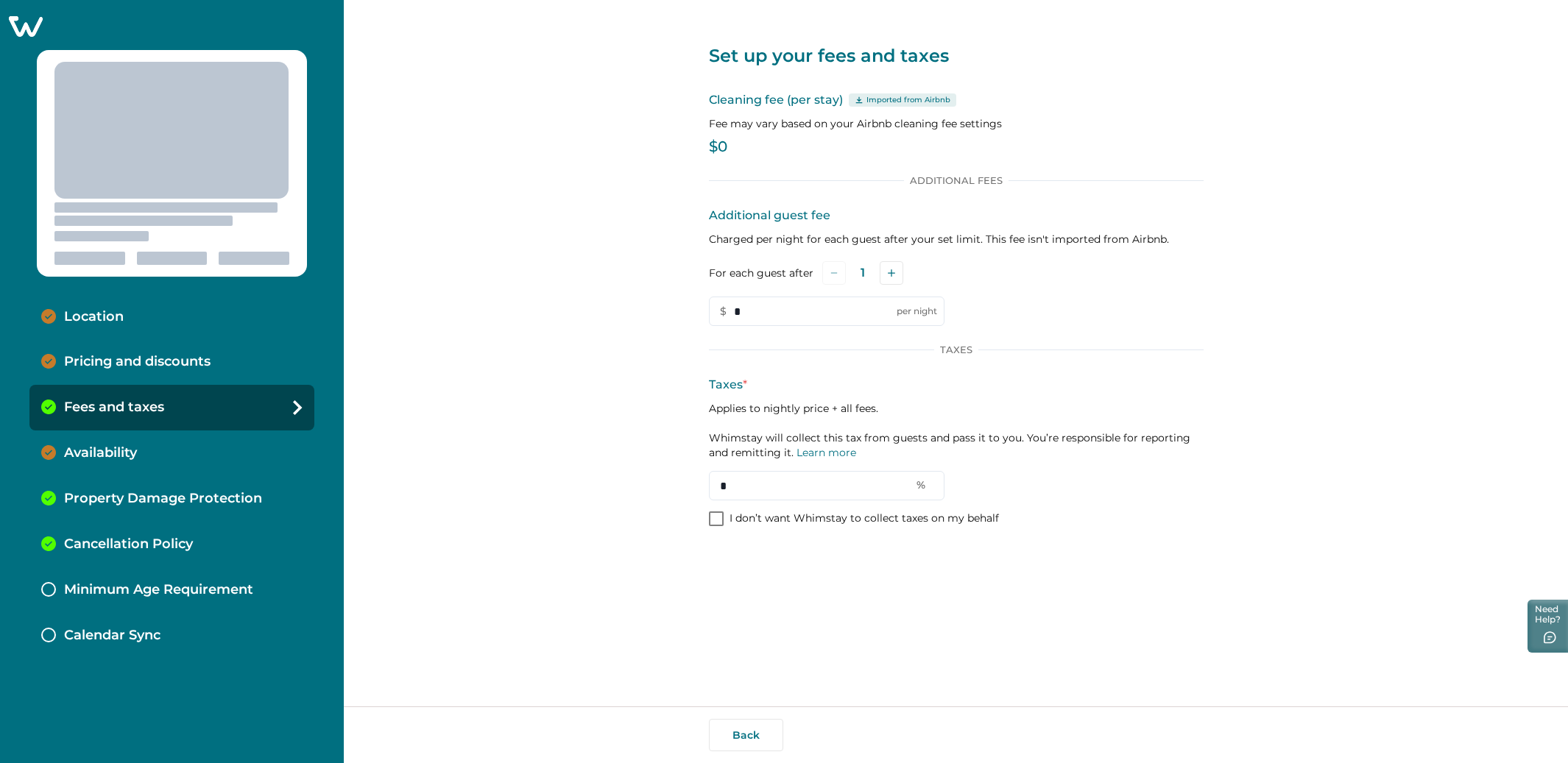
click at [127, 541] on p "Cancellation Policy" at bounding box center [128, 544] width 129 height 16
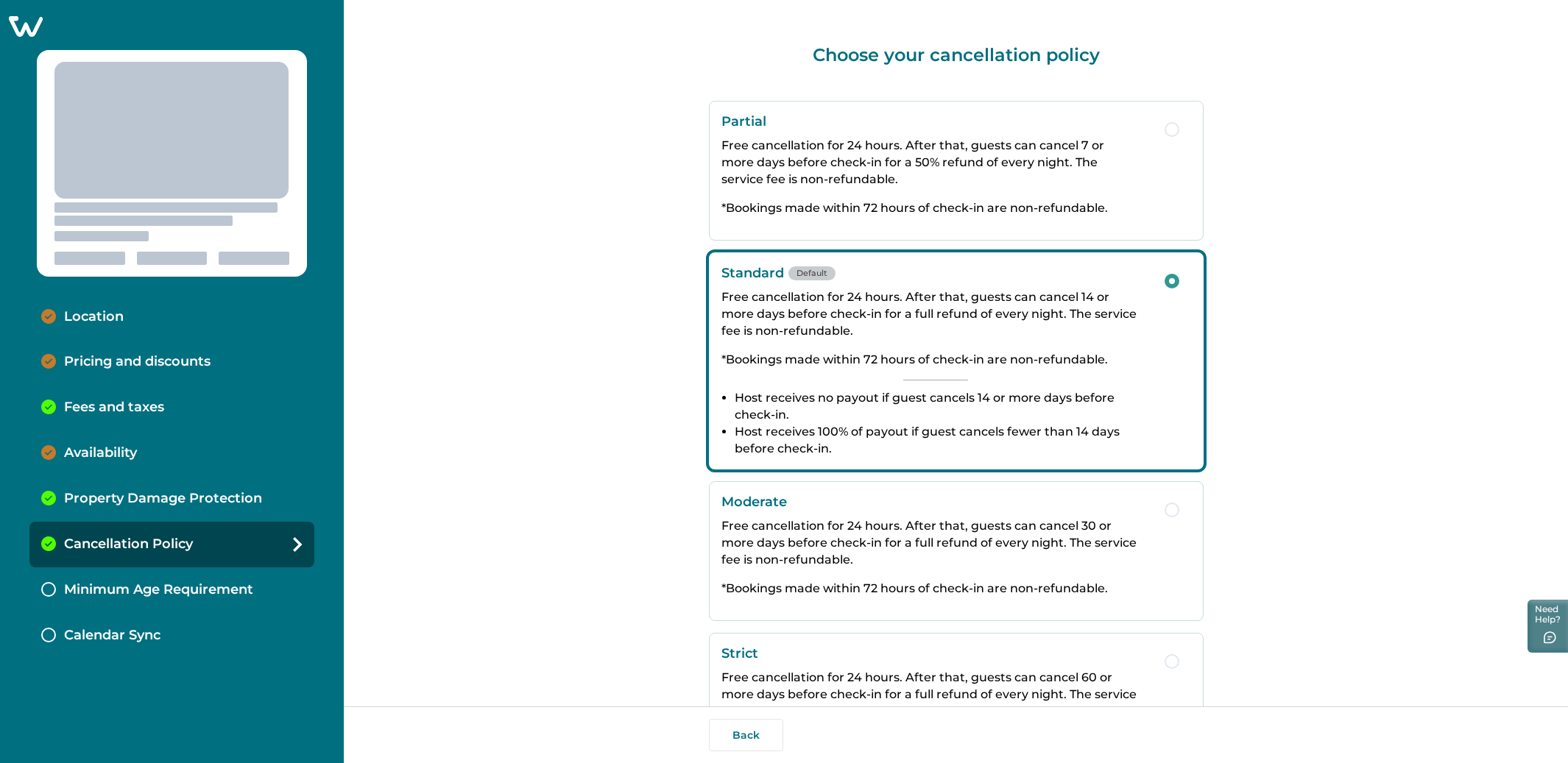
click at [116, 410] on p "Fees and taxes" at bounding box center [114, 408] width 100 height 16
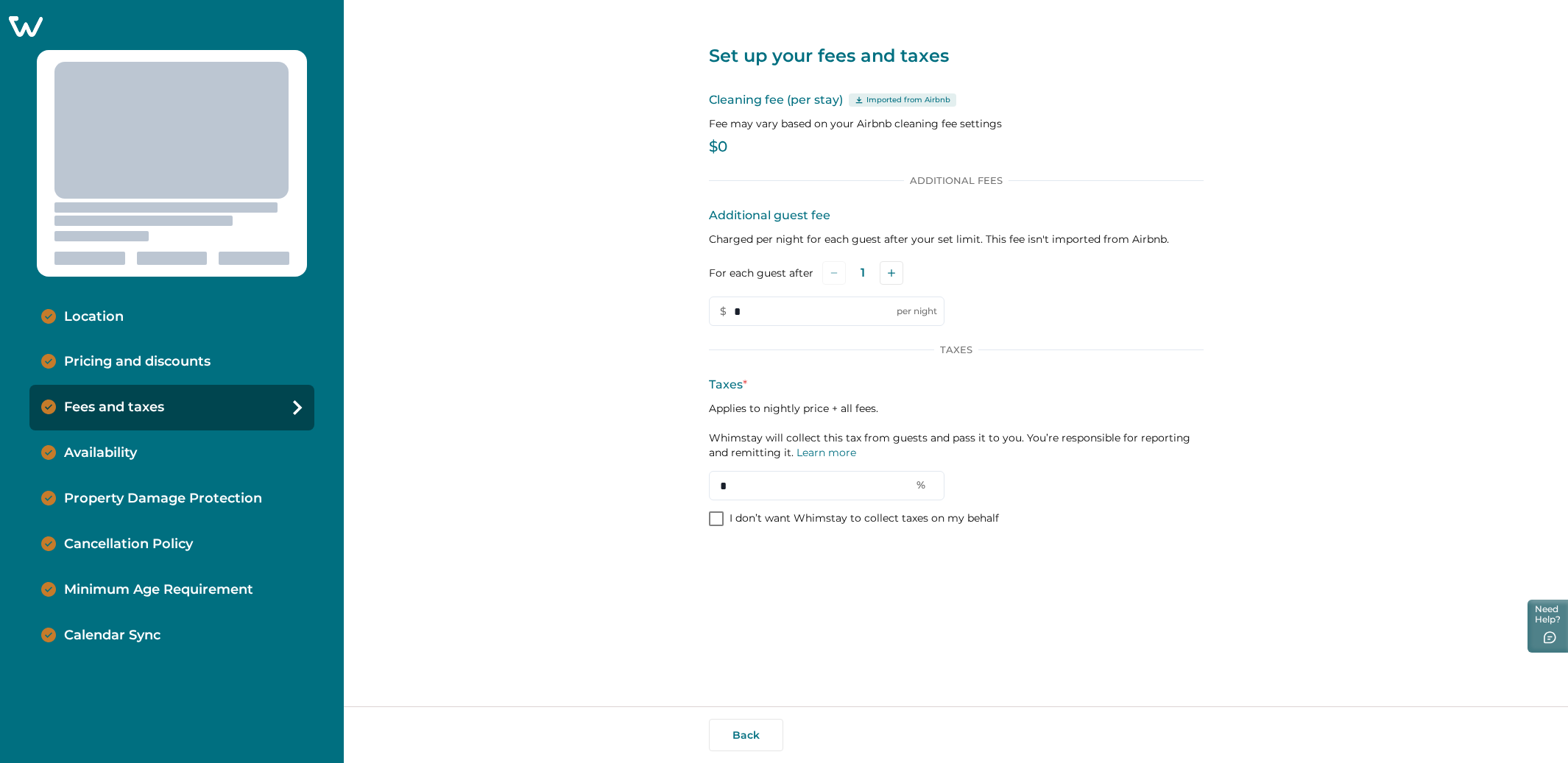
click at [119, 458] on p "Availability" at bounding box center [100, 453] width 73 height 16
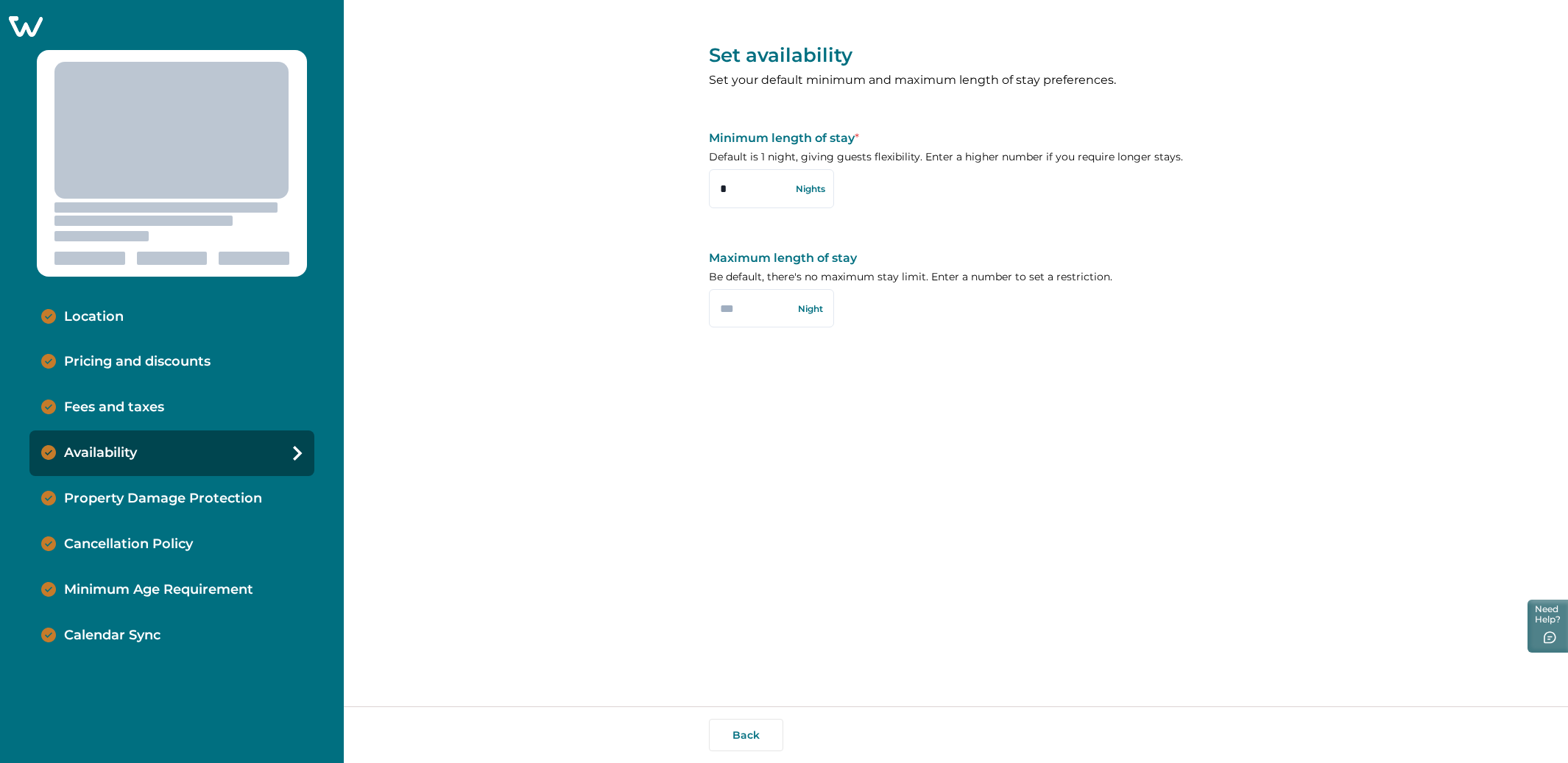
click at [445, 414] on div "Set availability Set your default minimum and maximum length of stay preference…" at bounding box center [956, 353] width 1224 height 706
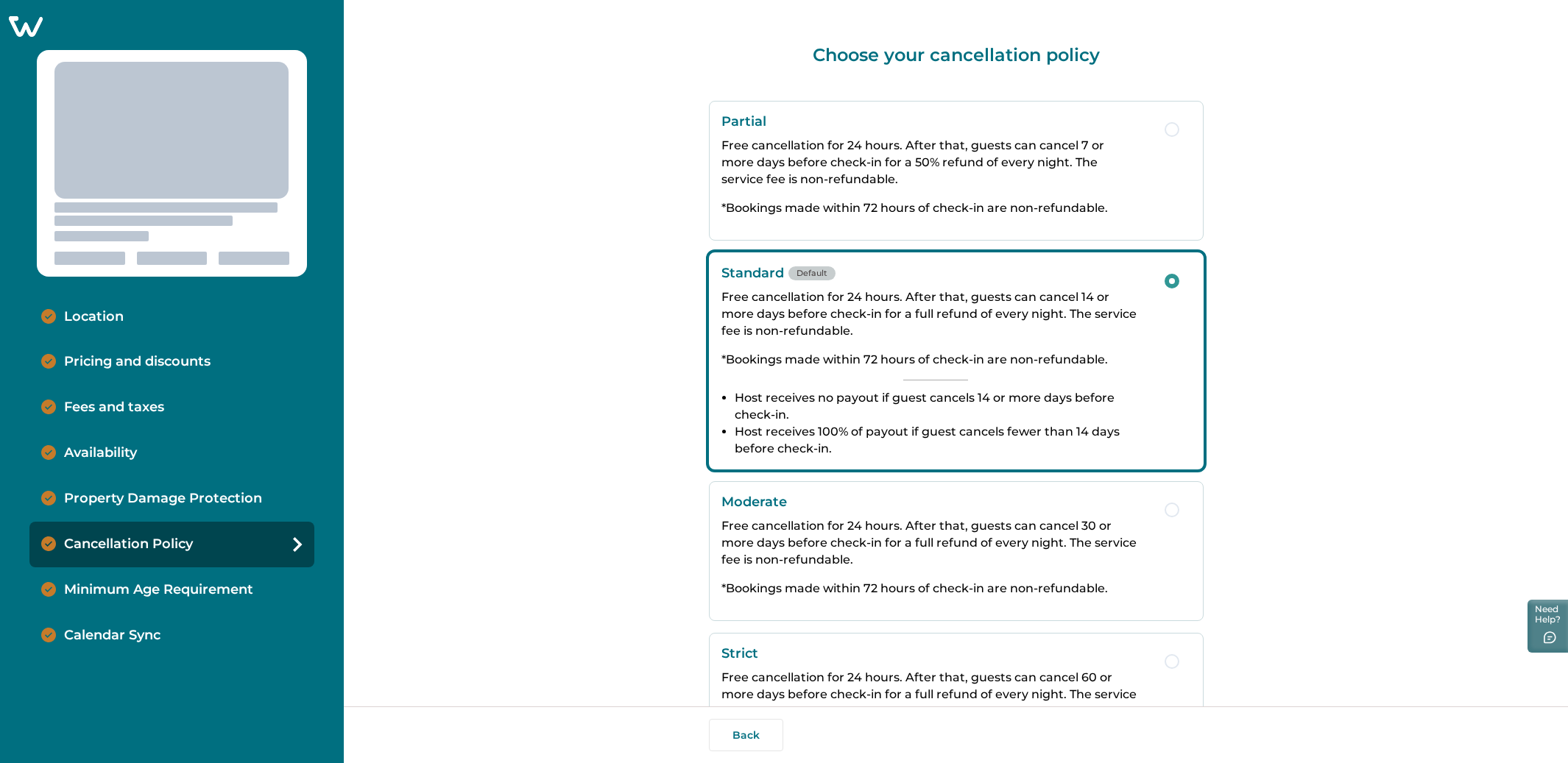
drag, startPoint x: 392, startPoint y: 140, endPoint x: 190, endPoint y: 53, distance: 219.9
click at [393, 140] on div "Choose your cancellation policy Partial Free cancellation for 24 hours. After t…" at bounding box center [956, 353] width 1224 height 706
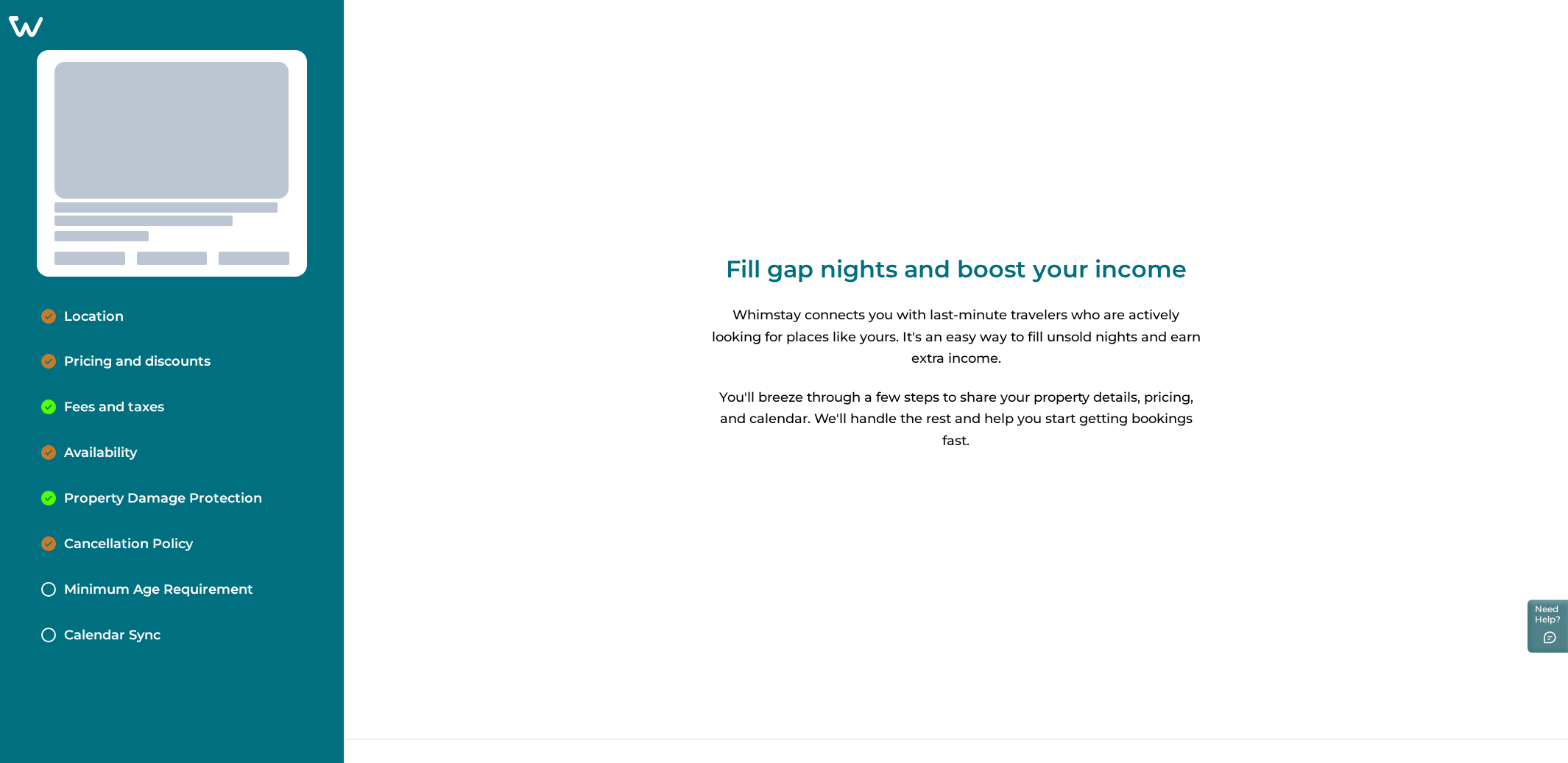
click at [115, 377] on div "Pricing and discounts" at bounding box center [172, 362] width 285 height 46
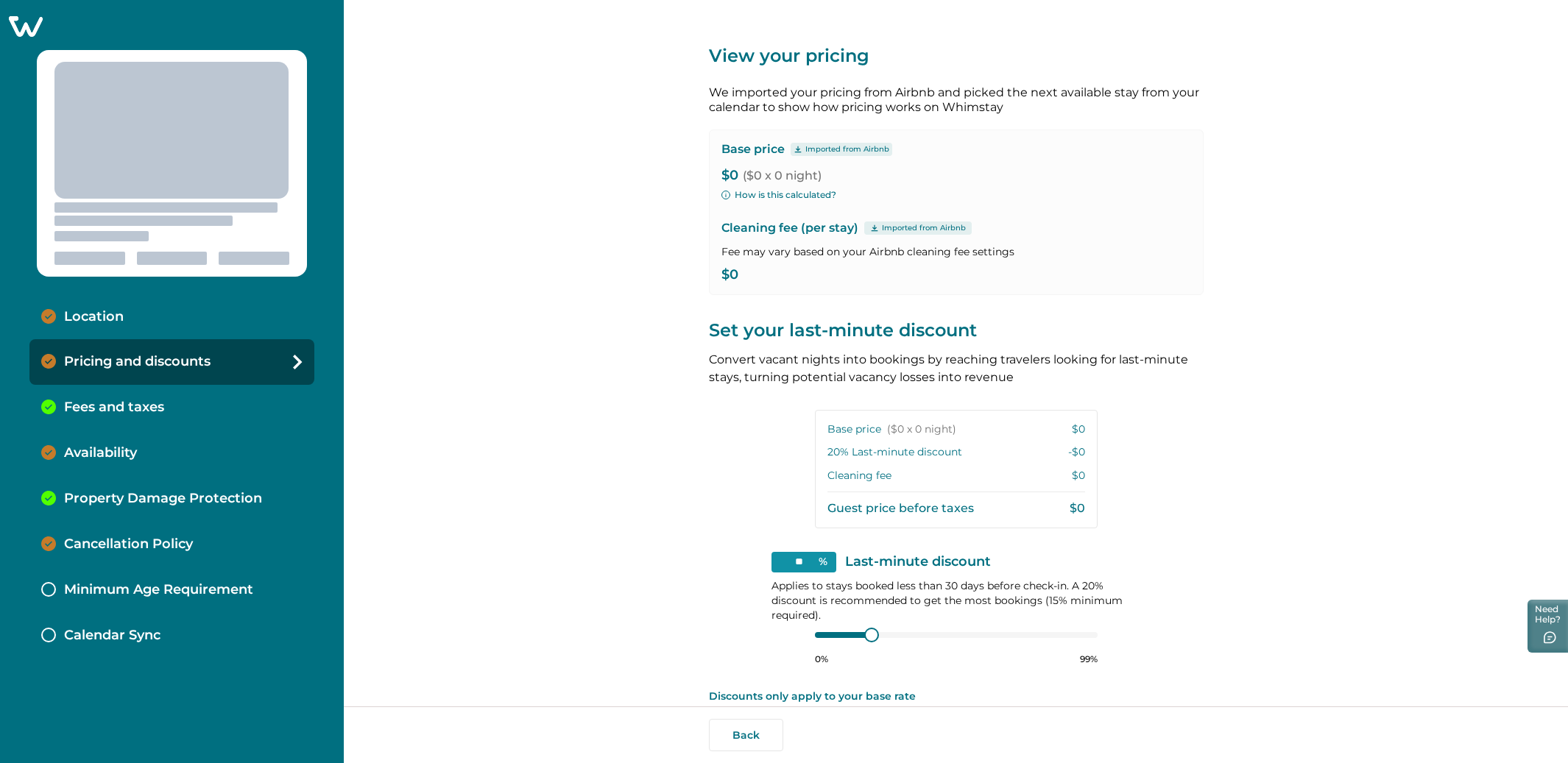
click at [491, 327] on div "View your pricing We imported your pricing from Airbnb and picked the next avai…" at bounding box center [956, 353] width 1224 height 706
click at [748, 183] on div "Base price Imported from Airbnb $0 ($0 x 0 night) How is this calculated? Clean…" at bounding box center [956, 212] width 494 height 165
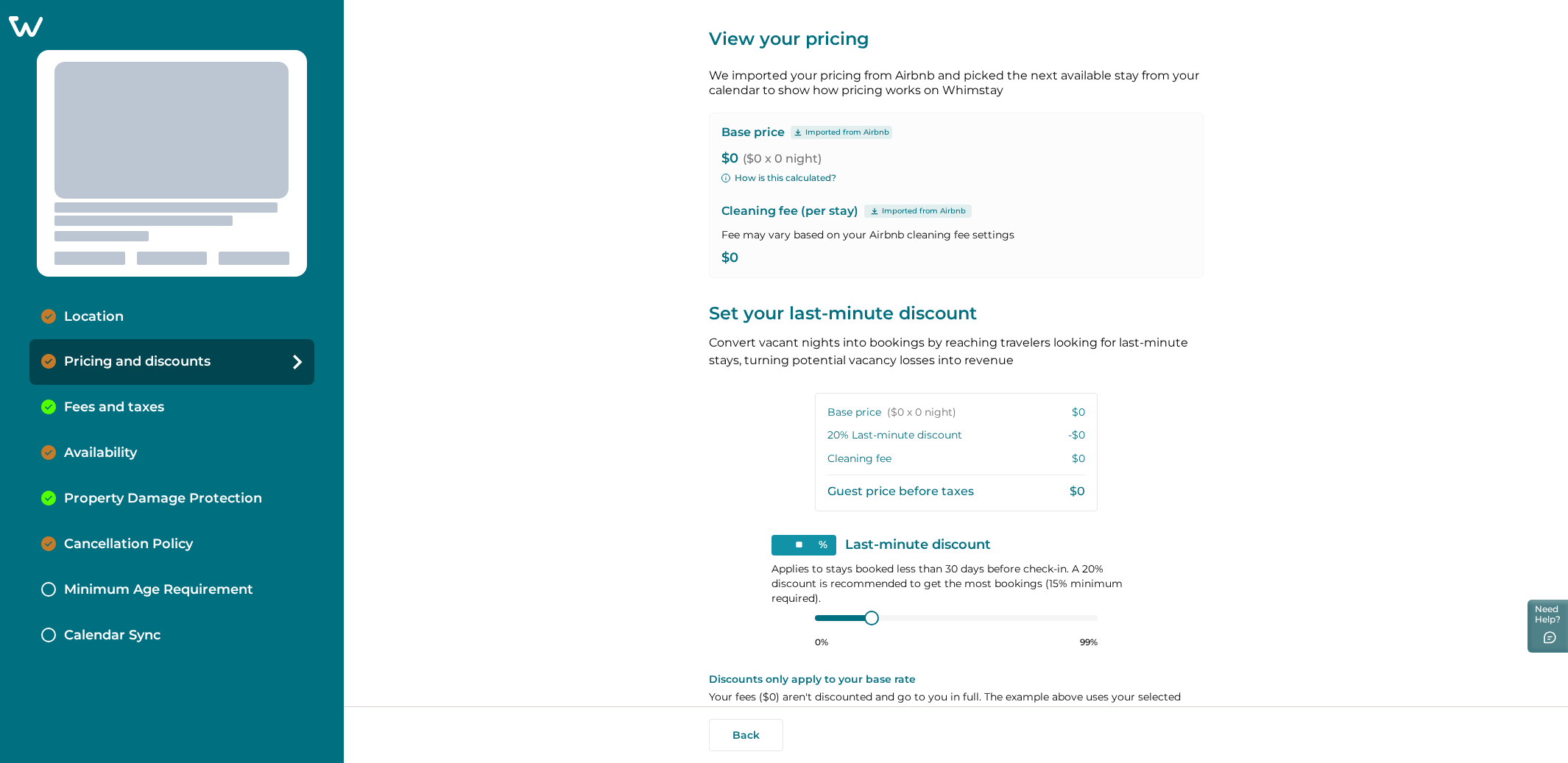
scroll to position [49, 0]
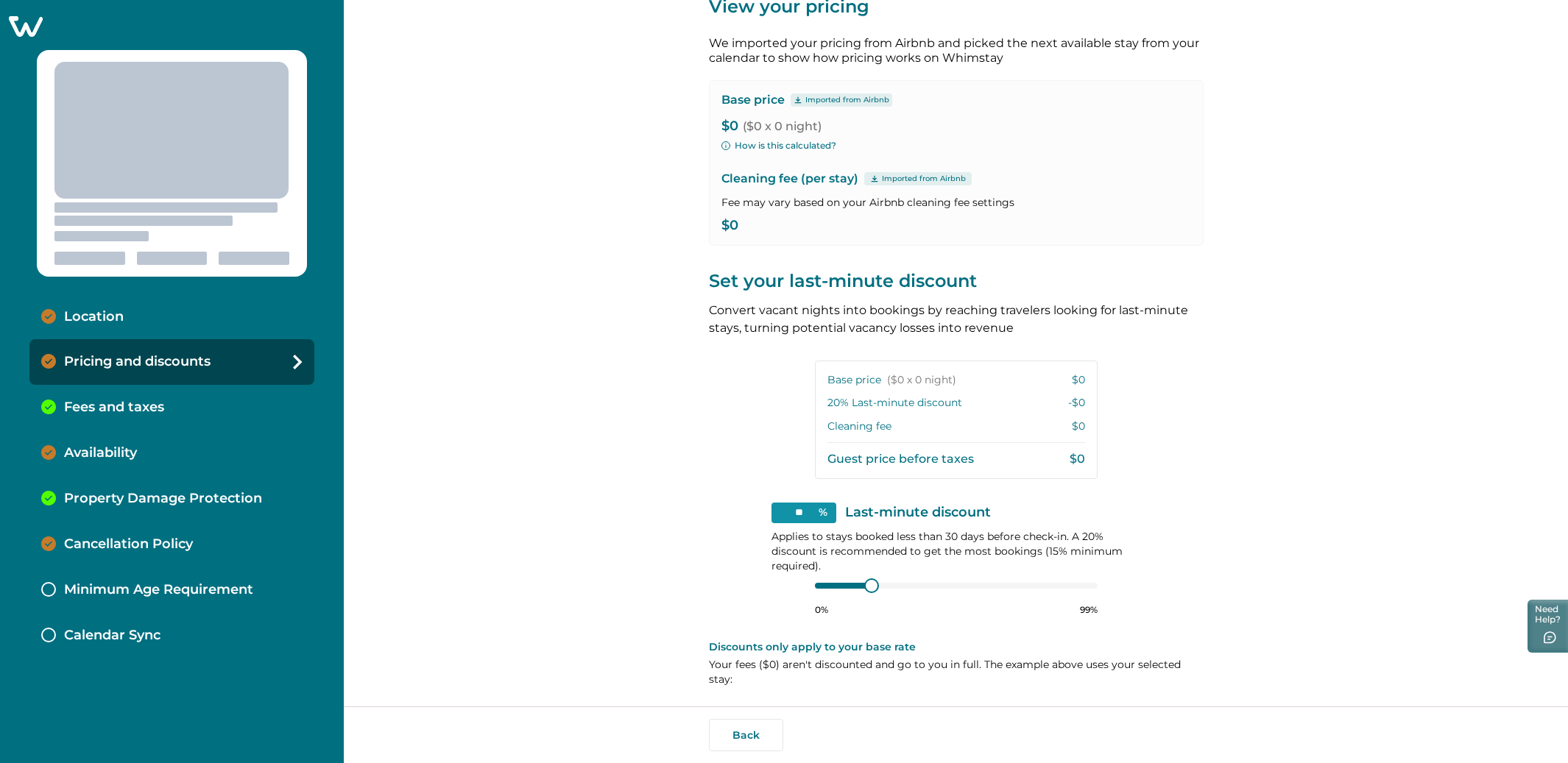
drag, startPoint x: 124, startPoint y: 419, endPoint x: 144, endPoint y: 418, distance: 20.0
click at [124, 419] on div "Fees and taxes" at bounding box center [172, 407] width 285 height 46
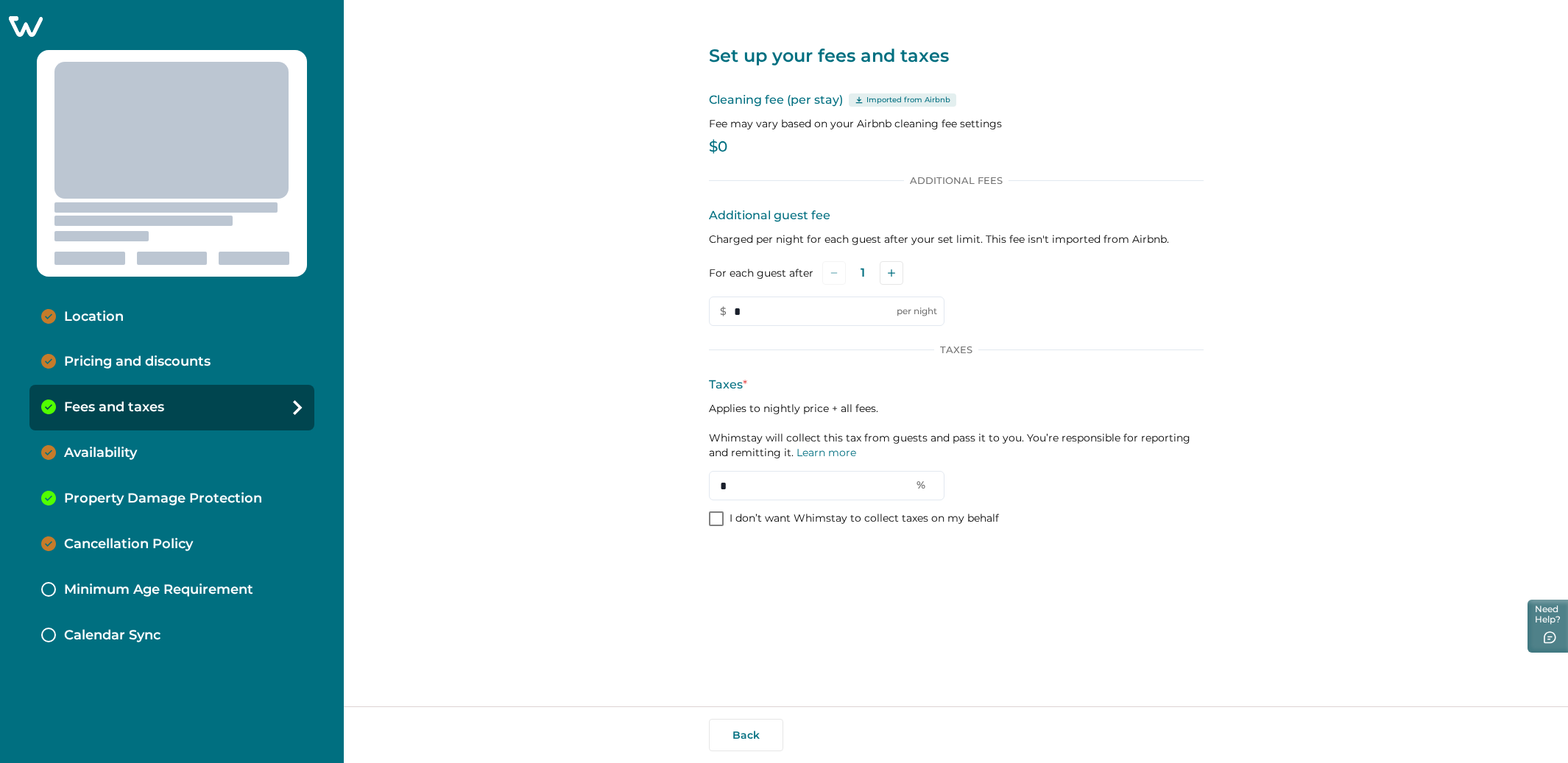
drag, startPoint x: 145, startPoint y: 450, endPoint x: 154, endPoint y: 449, distance: 9.1
click at [145, 450] on div "Availability" at bounding box center [172, 453] width 285 height 46
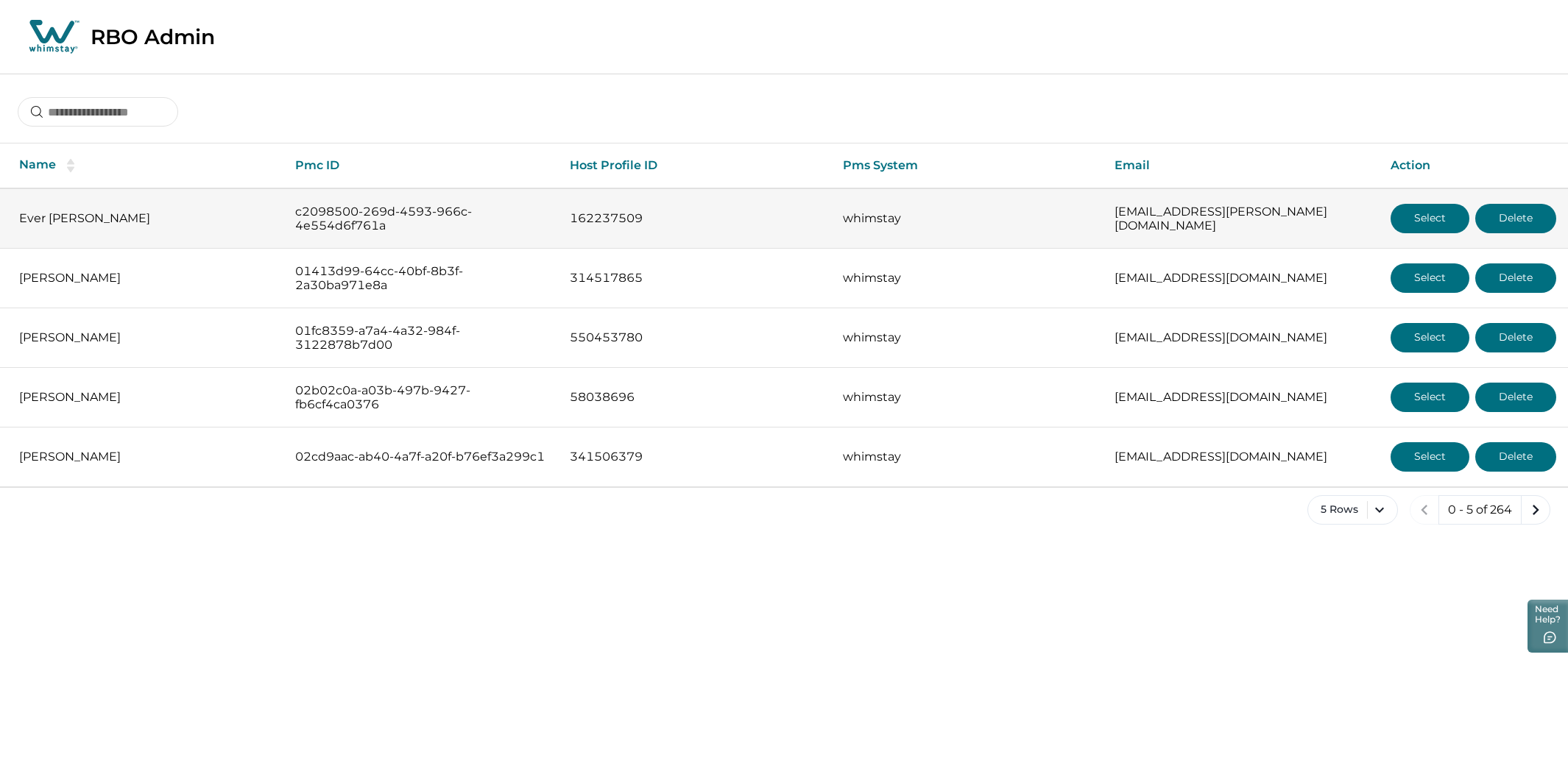
click at [1426, 216] on button "Select" at bounding box center [1429, 218] width 79 height 29
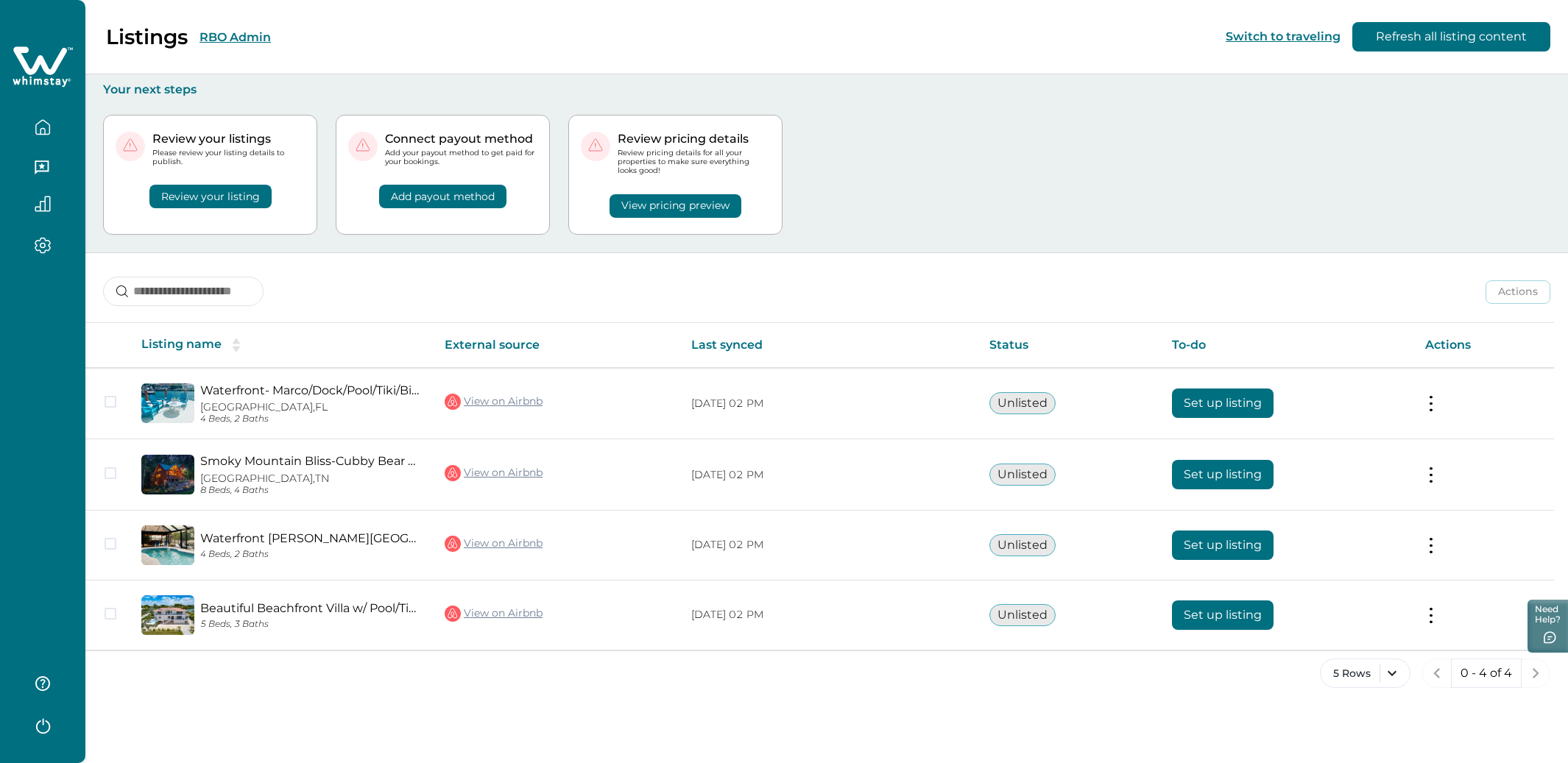
click at [196, 205] on button "Review your listing" at bounding box center [210, 196] width 122 height 23
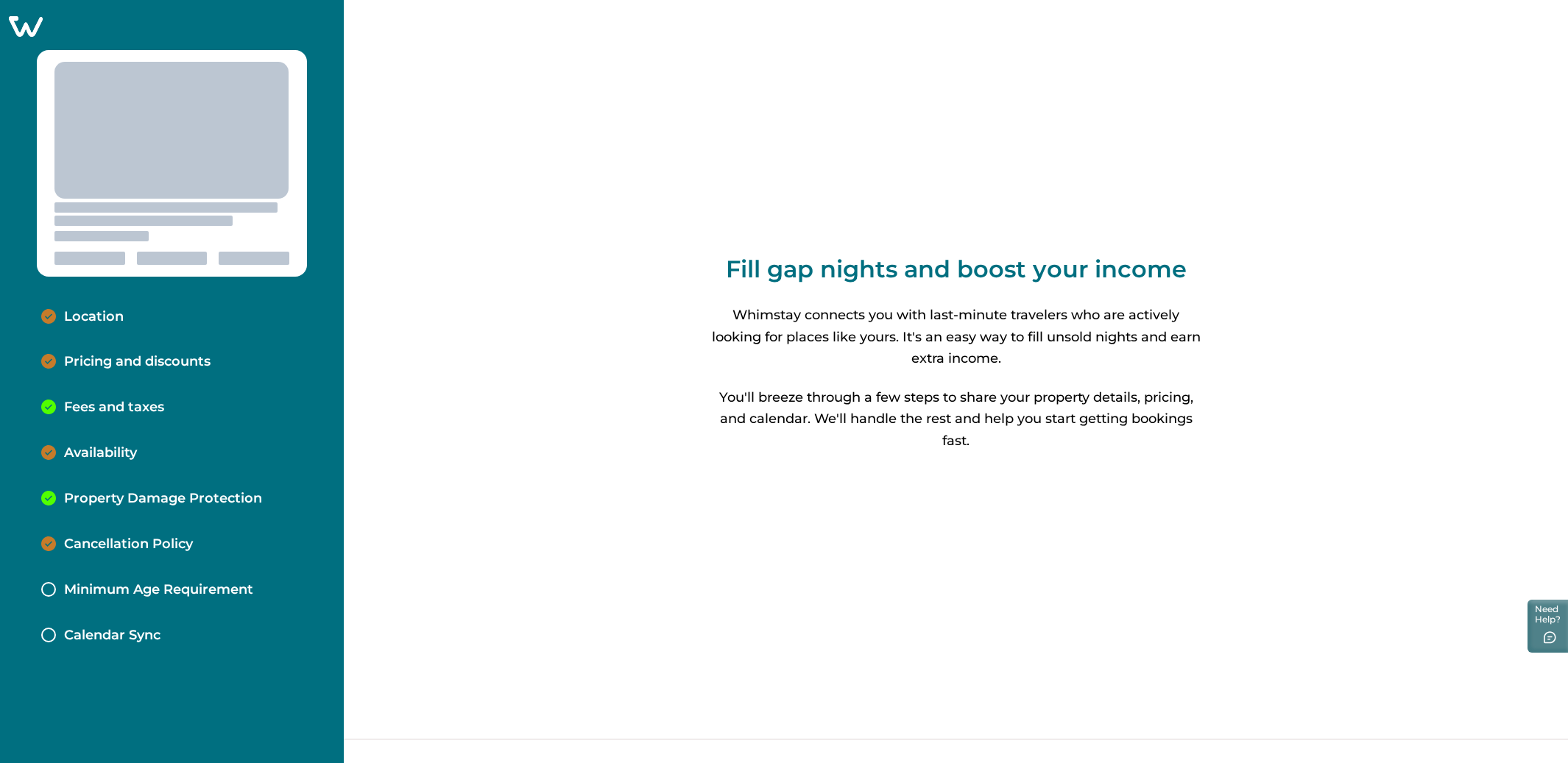
click at [157, 618] on div "Calendar Sync" at bounding box center [172, 635] width 285 height 46
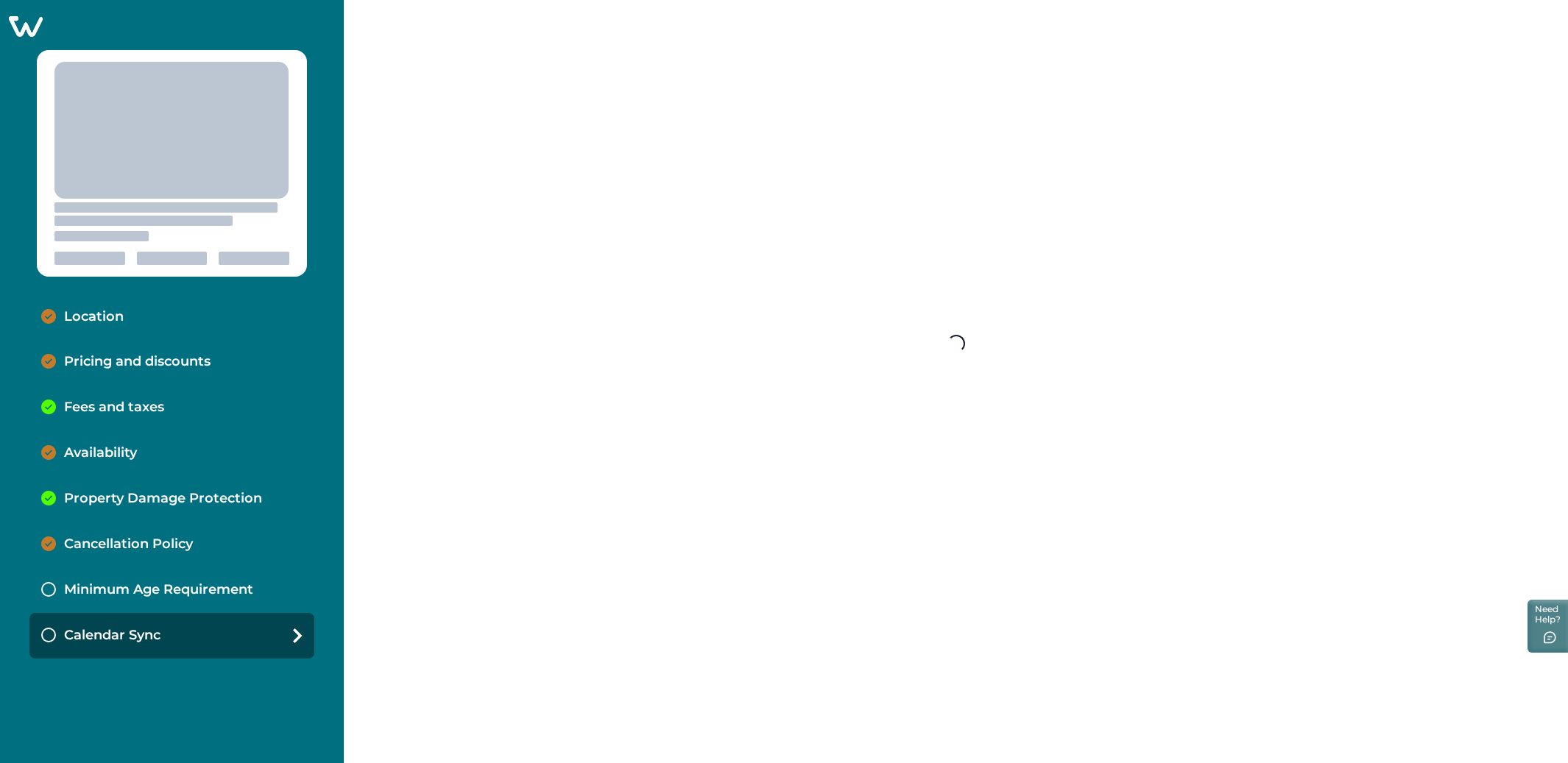
drag, startPoint x: 140, startPoint y: 594, endPoint x: 185, endPoint y: 594, distance: 45.0
click at [141, 594] on p "Minimum Age Requirement" at bounding box center [158, 590] width 190 height 16
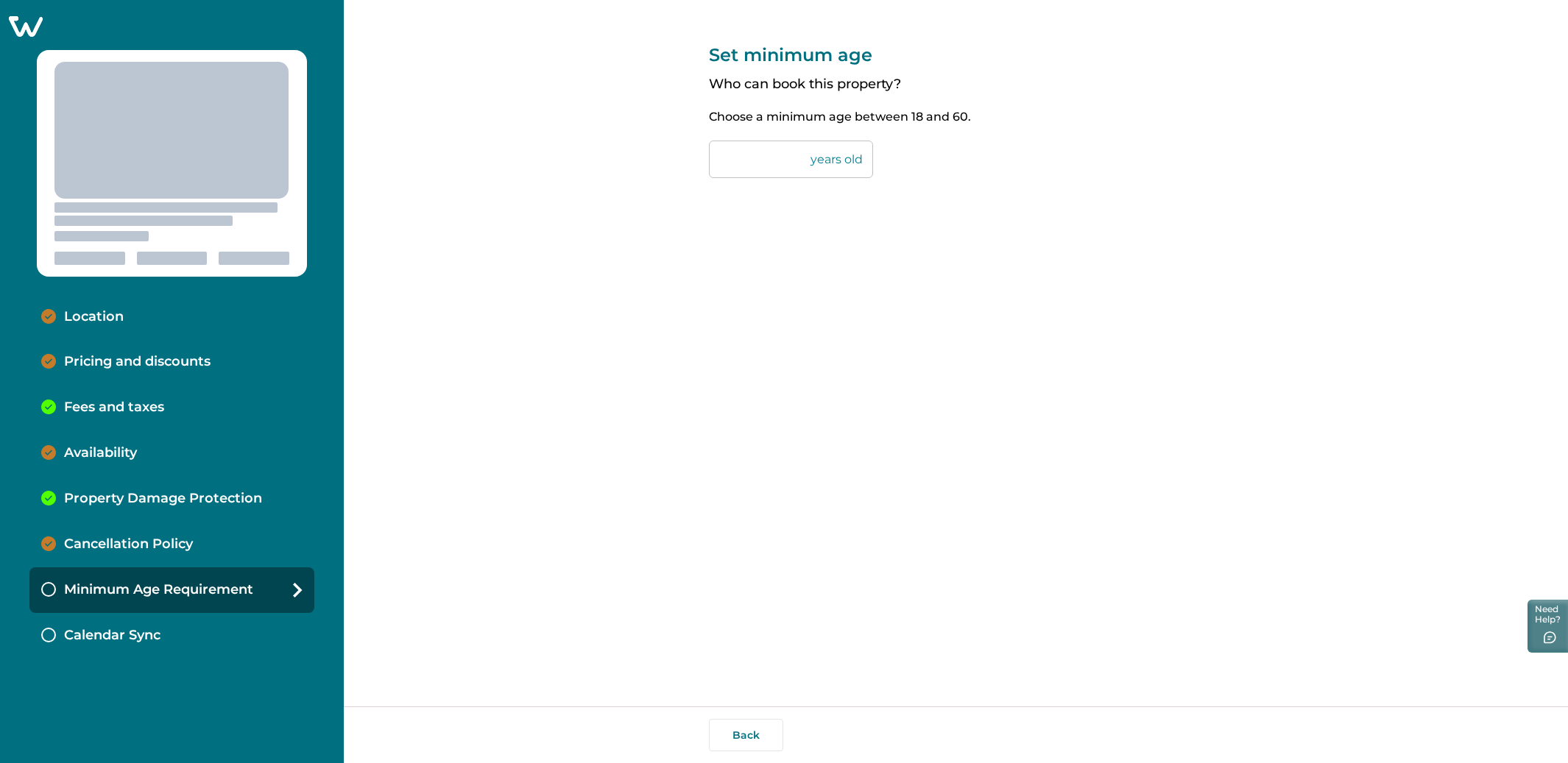
type input "**"
click at [760, 155] on input "**" at bounding box center [790, 159] width 164 height 37
click at [816, 408] on div "Set minimum age Who can book this property? Choose a minimum age between [DEMOG…" at bounding box center [956, 353] width 494 height 706
click at [129, 630] on p "Calendar Sync" at bounding box center [112, 636] width 97 height 16
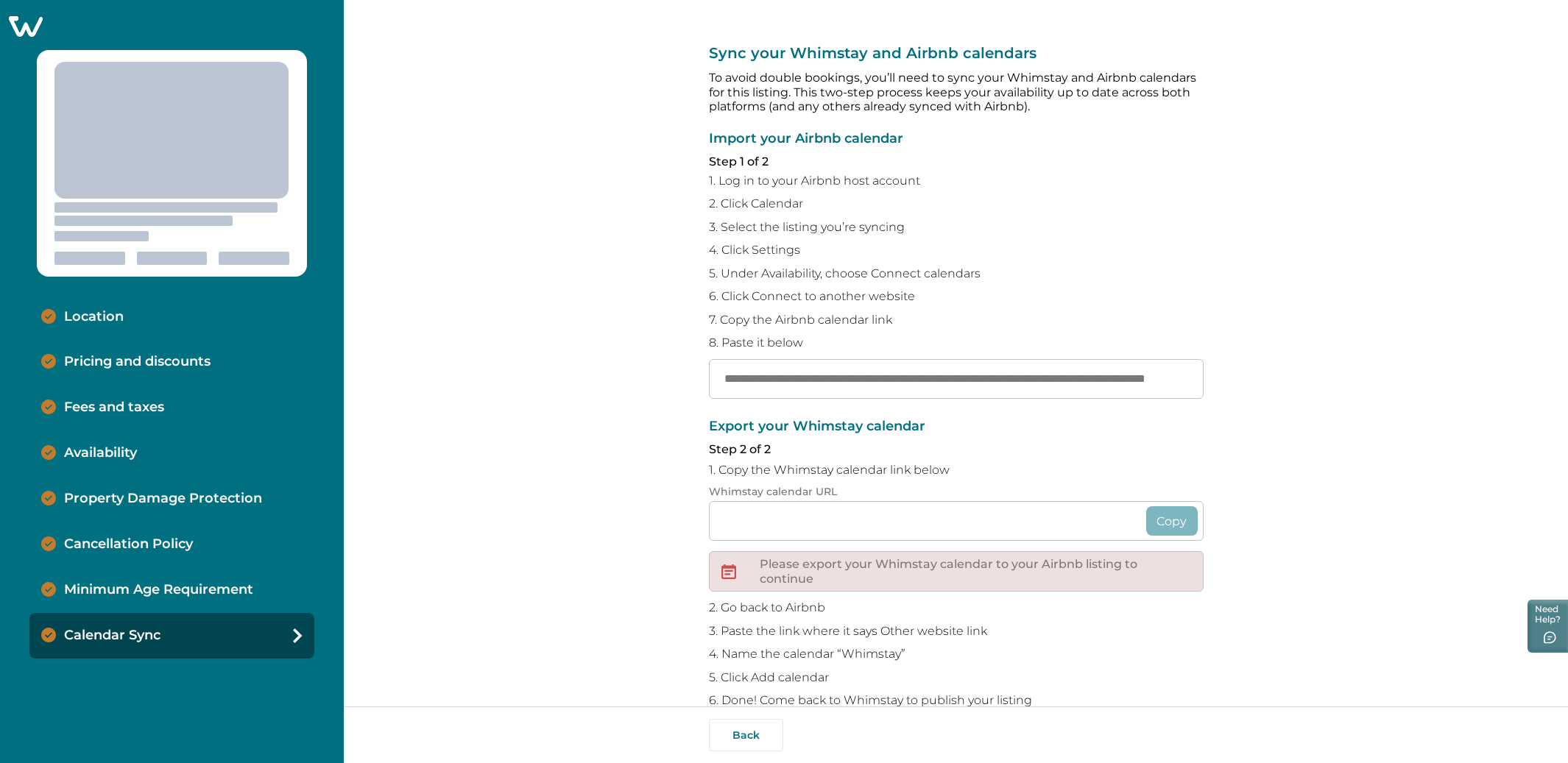
drag, startPoint x: 74, startPoint y: 305, endPoint x: 295, endPoint y: 335, distance: 223.0
click at [76, 305] on div "Location" at bounding box center [172, 317] width 285 height 46
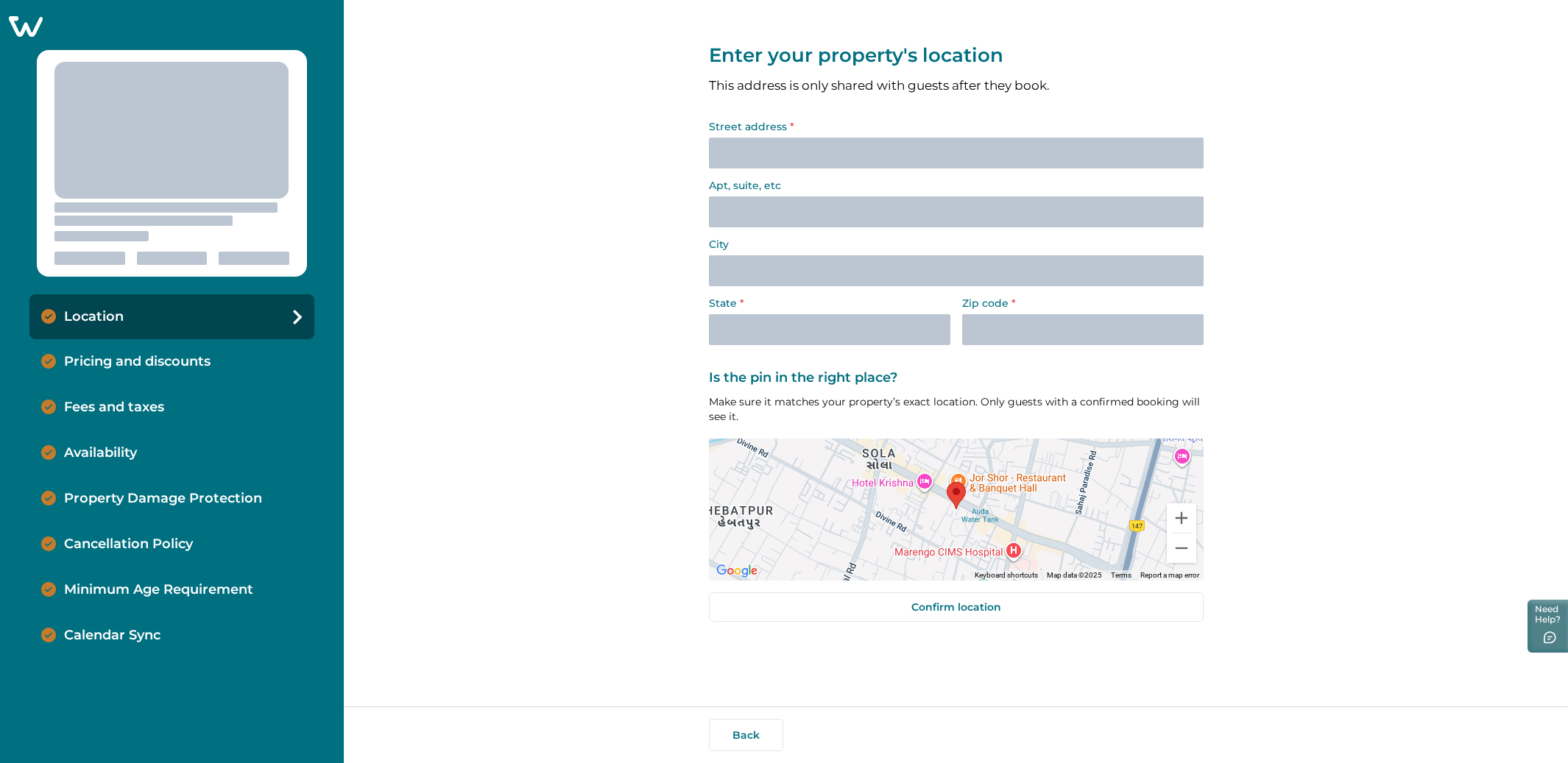
click at [184, 358] on p "Pricing and discounts" at bounding box center [137, 362] width 147 height 16
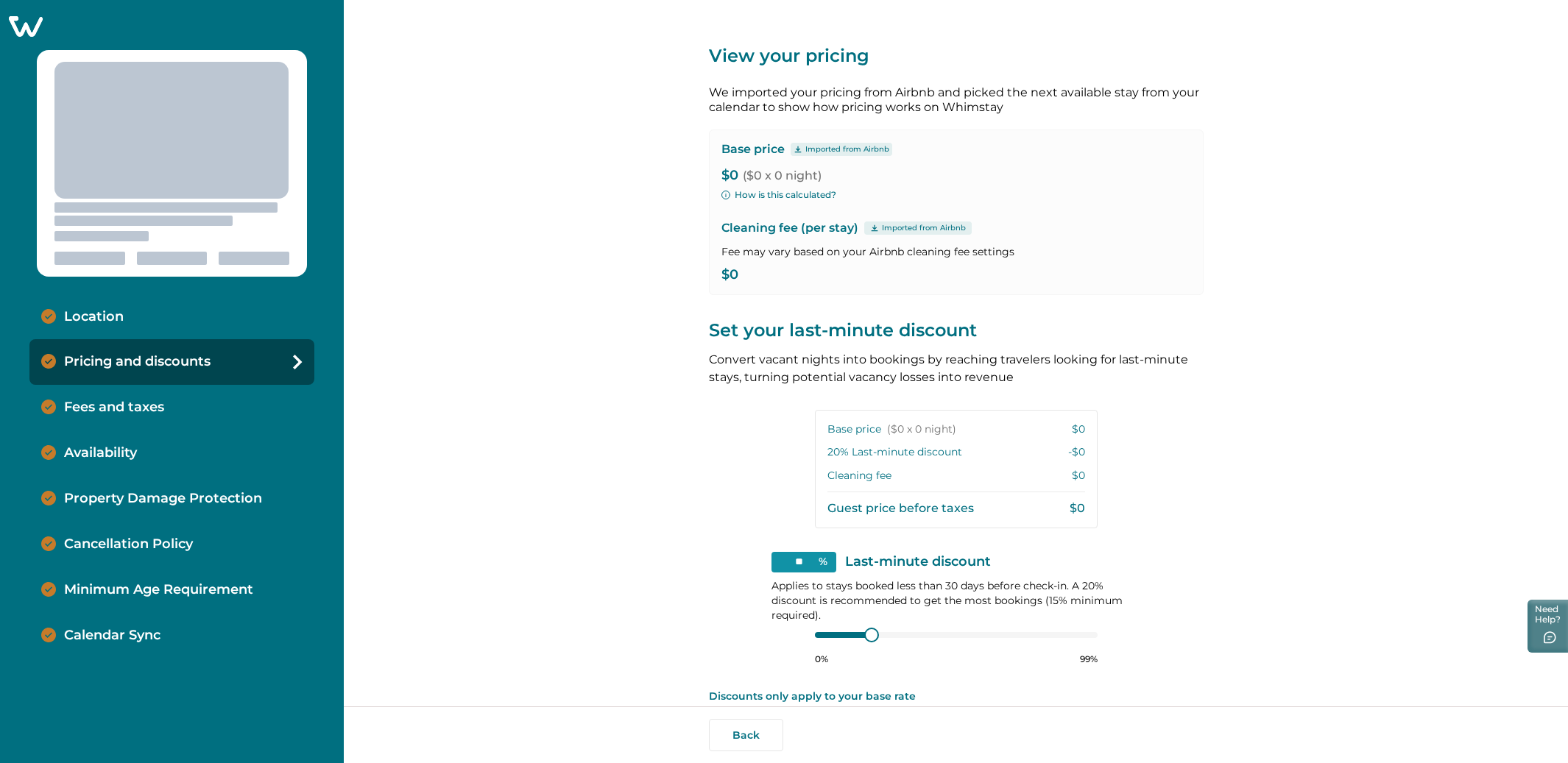
drag, startPoint x: 479, startPoint y: 458, endPoint x: 470, endPoint y: 469, distance: 14.2
click at [480, 458] on div "View your pricing We imported your pricing from Airbnb and picked the next avai…" at bounding box center [956, 353] width 1224 height 706
click at [118, 647] on div "Calendar Sync" at bounding box center [172, 635] width 285 height 46
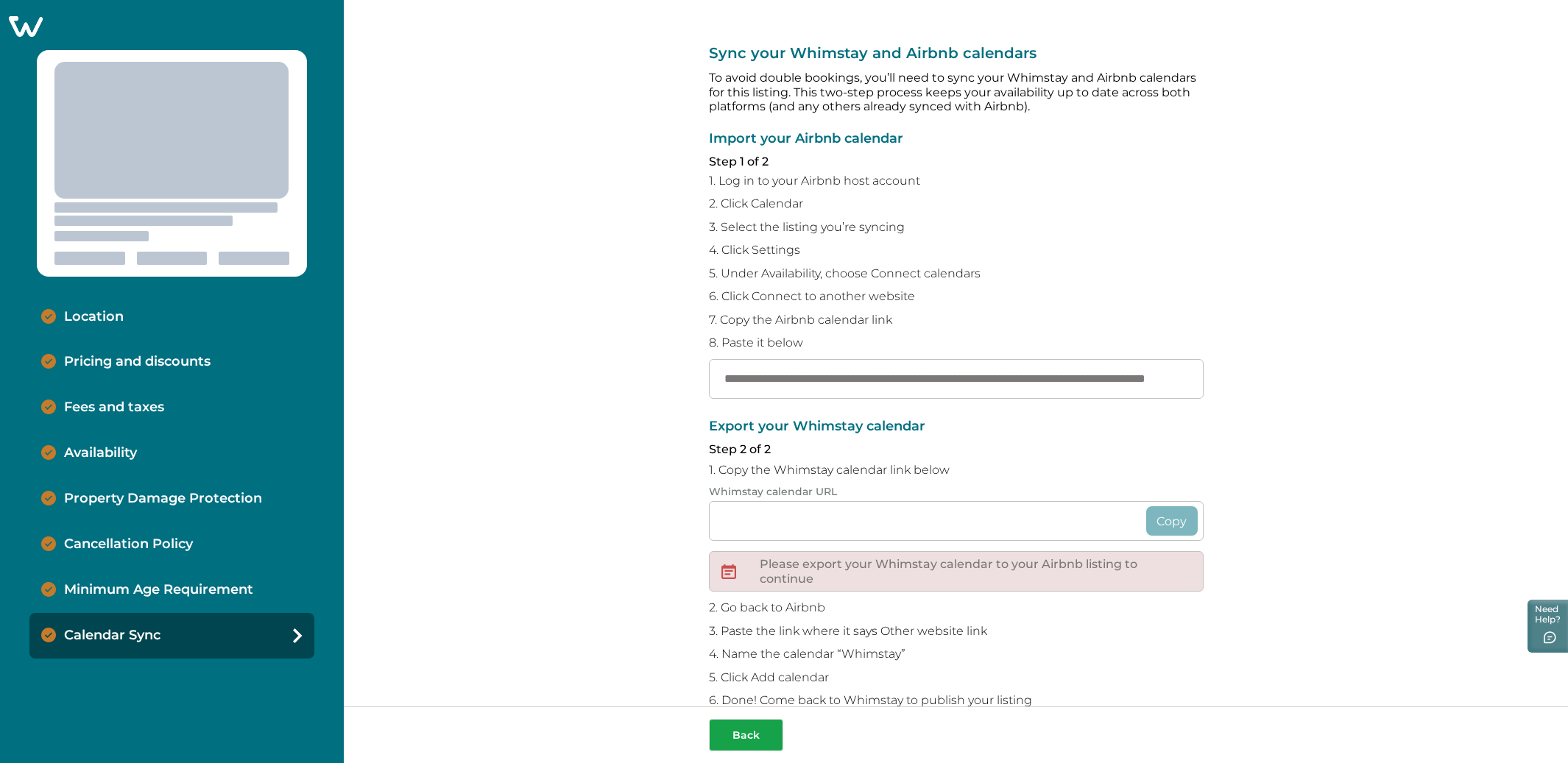
click at [718, 733] on button "Back" at bounding box center [745, 735] width 74 height 32
